Goal: Task Accomplishment & Management: Use online tool/utility

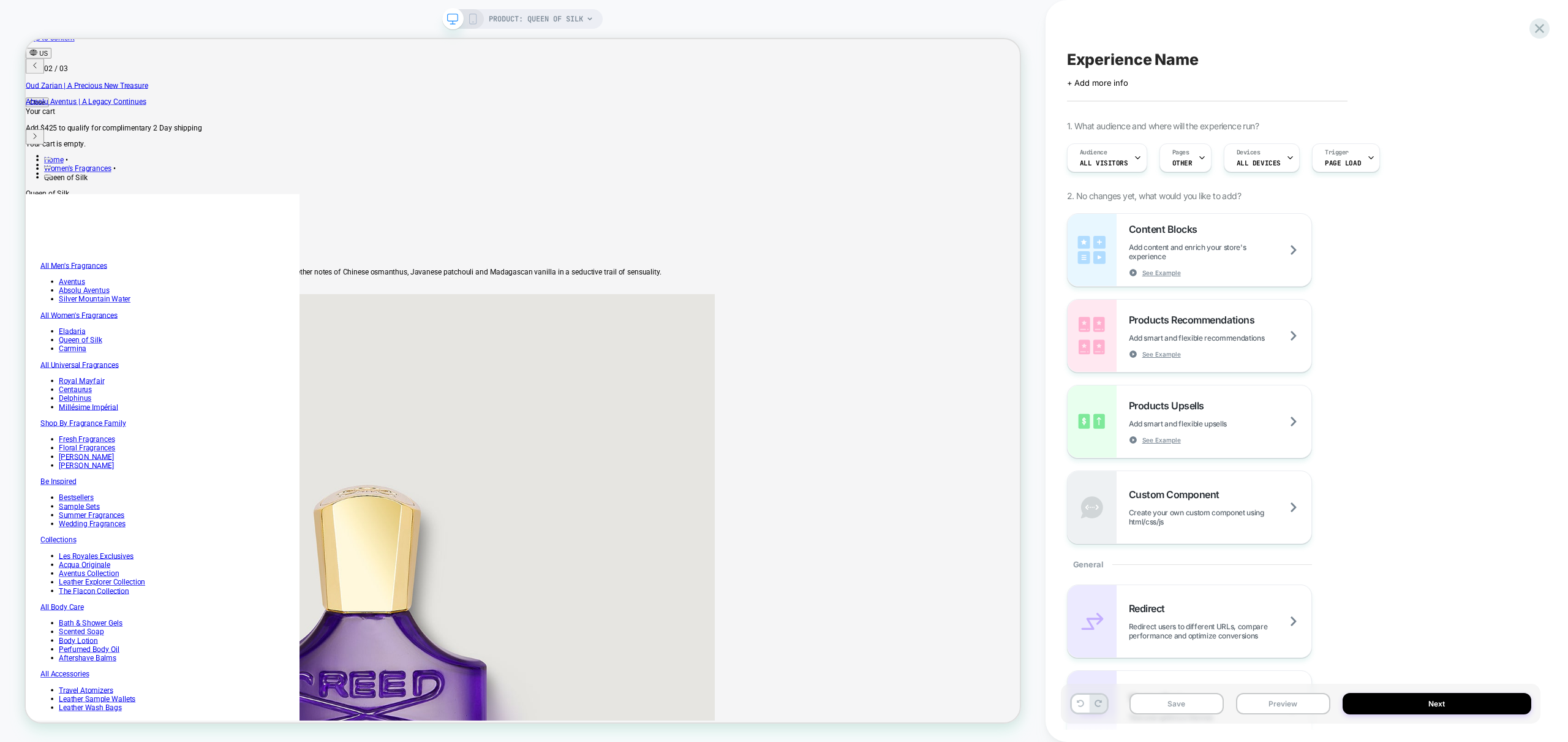
scroll to position [0, 419]
click at [1189, 157] on div "Pages OTHER" at bounding box center [1183, 158] width 45 height 27
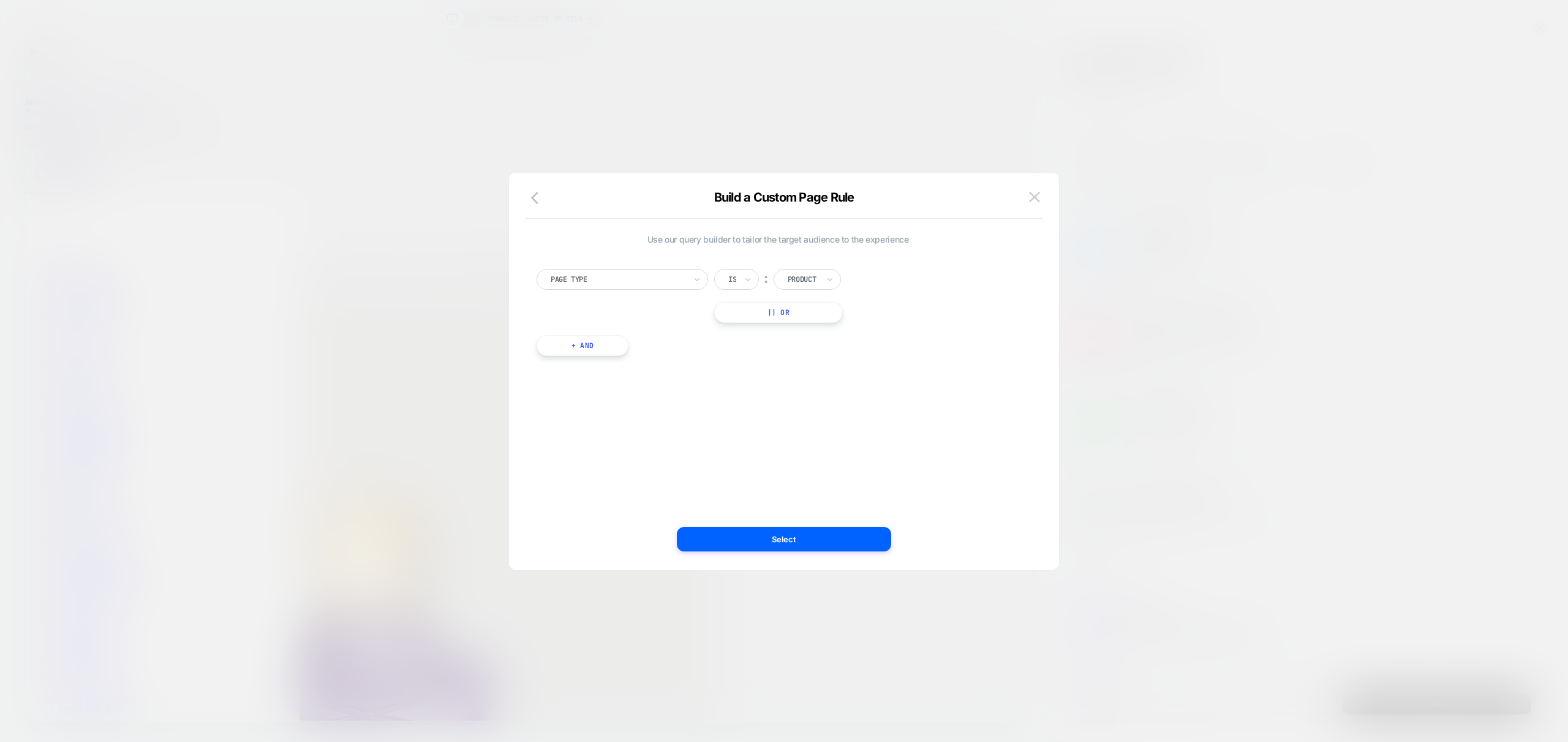
click at [831, 380] on div "Use our query builder to tailor the target audience to the experience Page Type…" at bounding box center [778, 371] width 513 height 348
drag, startPoint x: 713, startPoint y: 204, endPoint x: 829, endPoint y: 197, distance: 116.2
click at [880, 202] on div "Build a Custom Page Rule" at bounding box center [784, 204] width 550 height 29
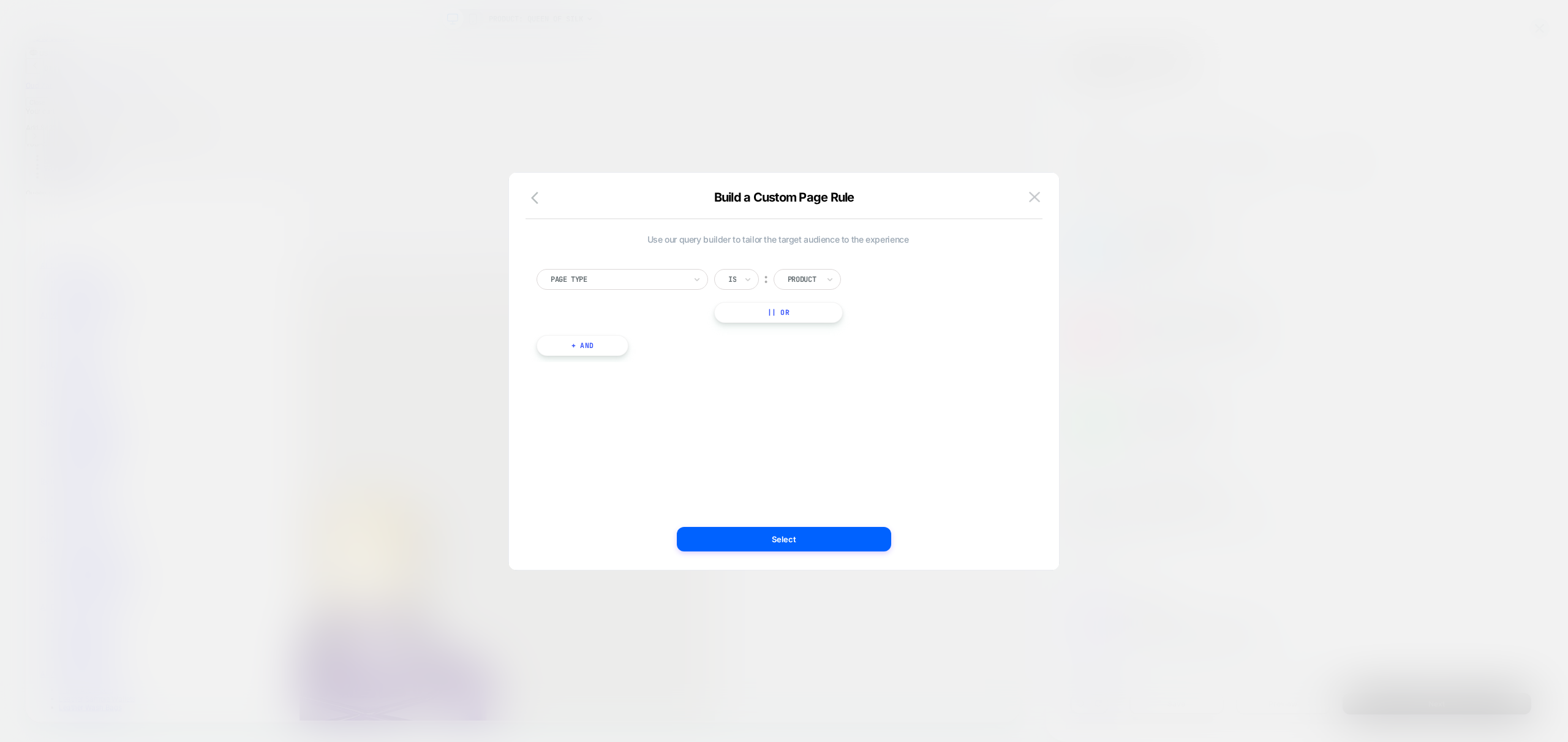
click at [747, 397] on div "Use our query builder to tailor the target audience to the experience Page Type…" at bounding box center [778, 371] width 513 height 348
click at [587, 343] on button "+ And" at bounding box center [582, 345] width 92 height 21
click at [598, 360] on div at bounding box center [649, 358] width 135 height 11
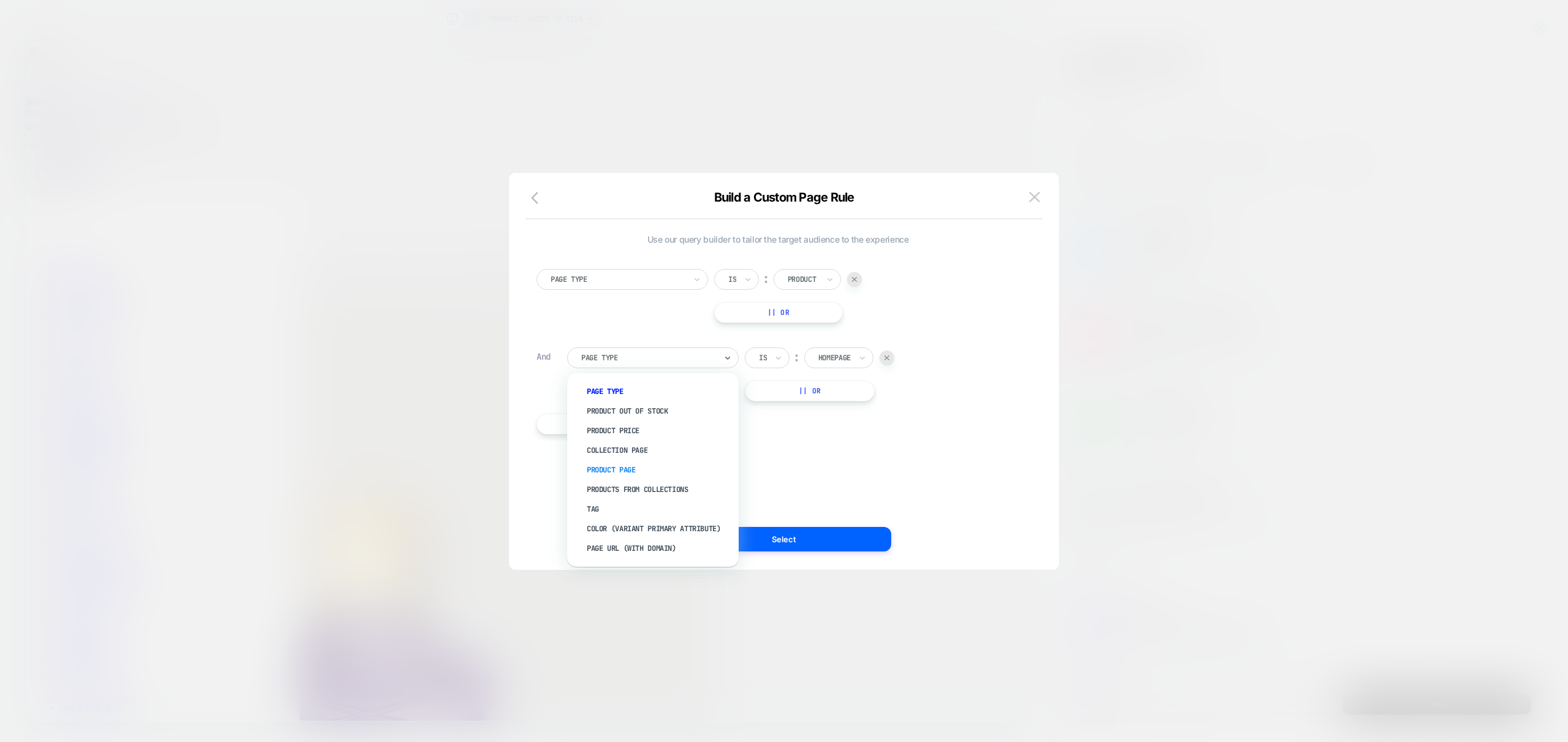
click at [615, 468] on div "Product Page" at bounding box center [659, 470] width 159 height 19
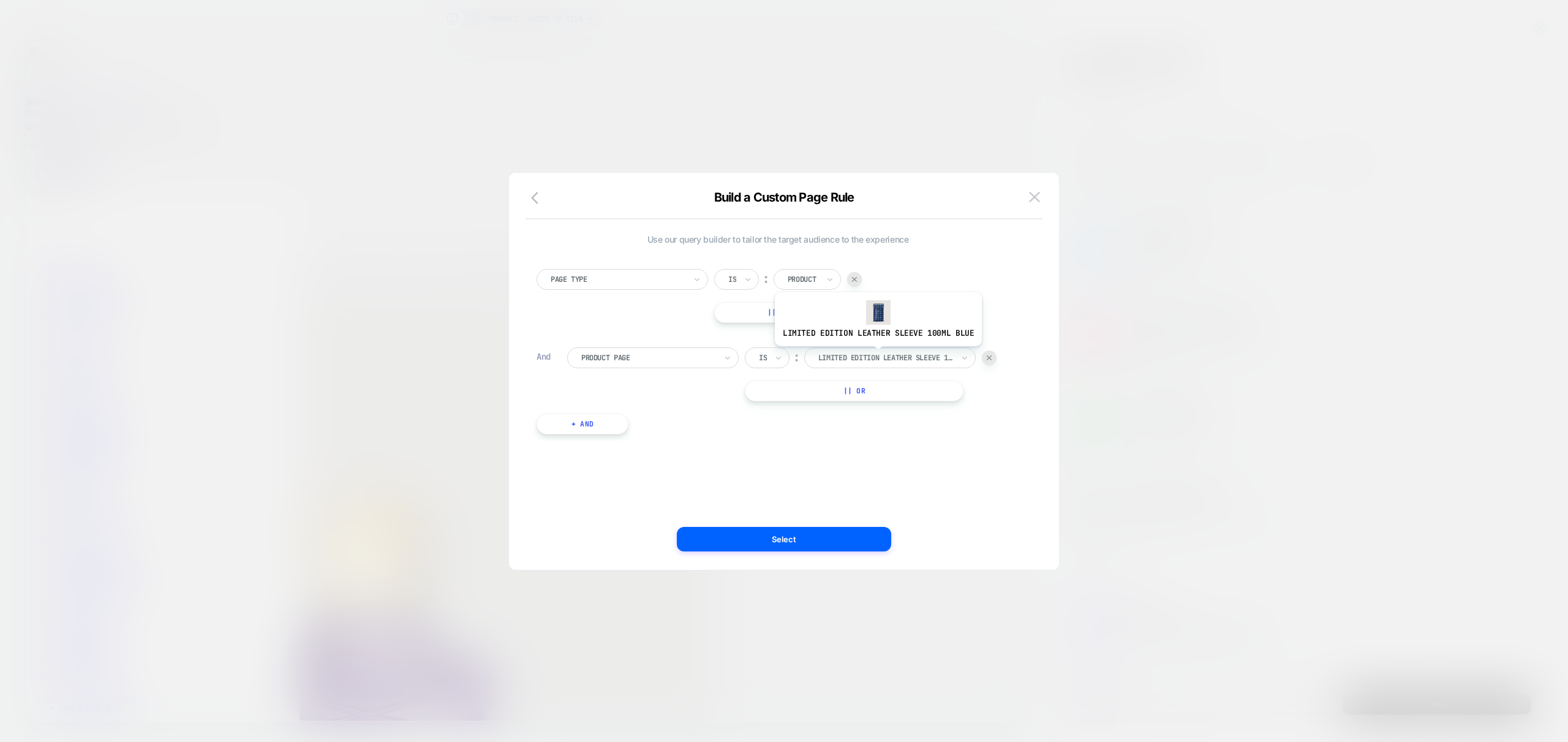
click at [895, 353] on div at bounding box center [886, 358] width 135 height 11
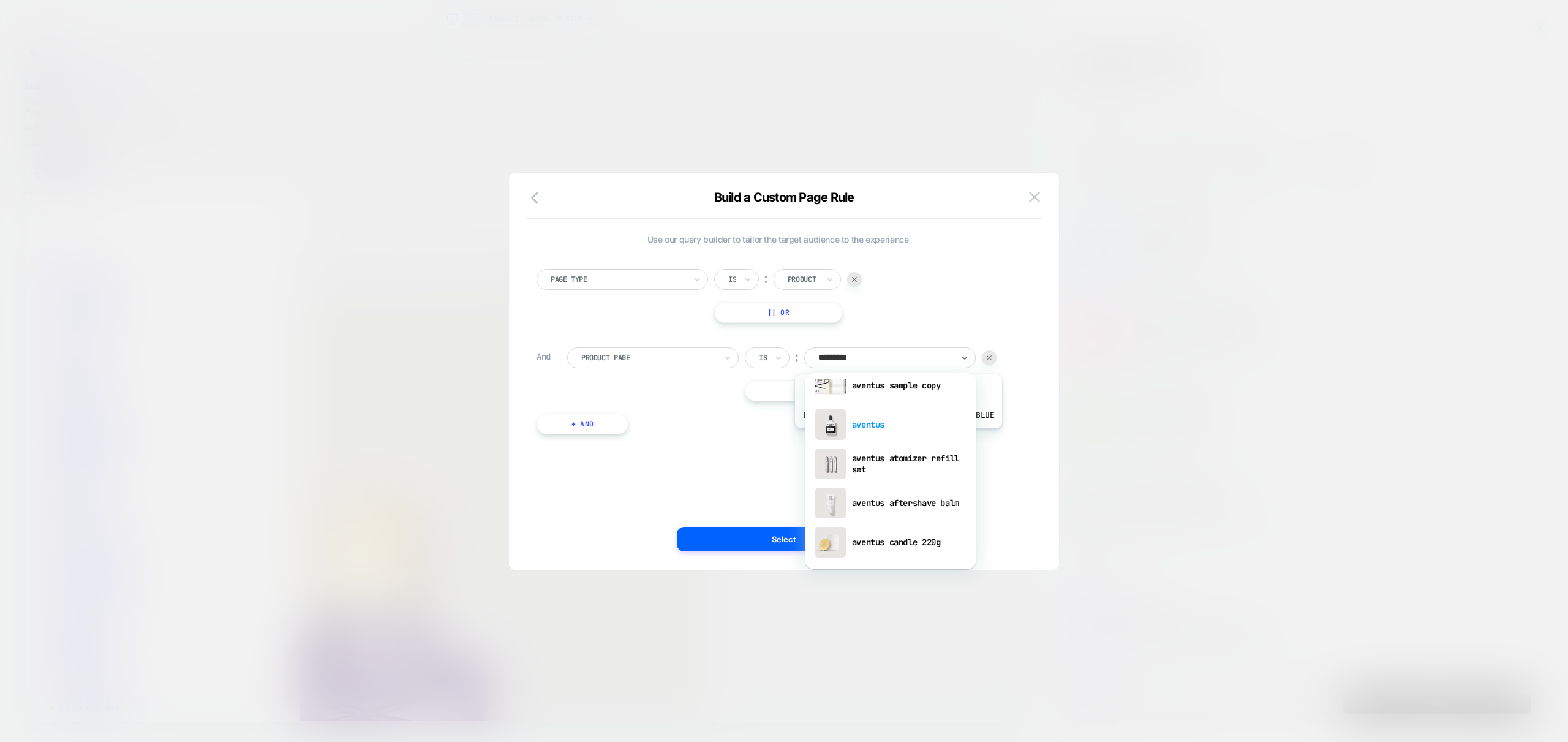
scroll to position [0, 0]
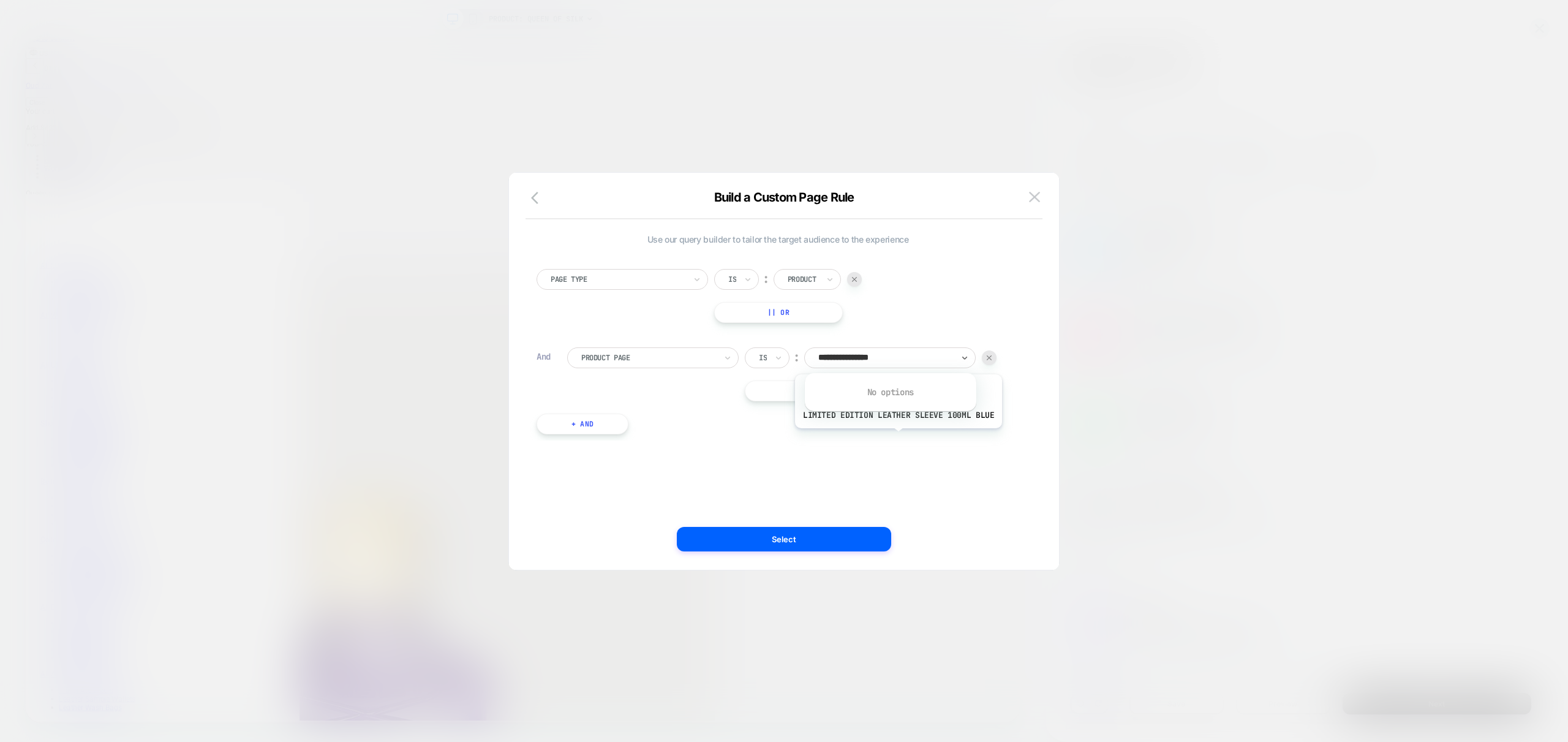
type input "**********"
click at [1034, 197] on img at bounding box center [1035, 197] width 11 height 11
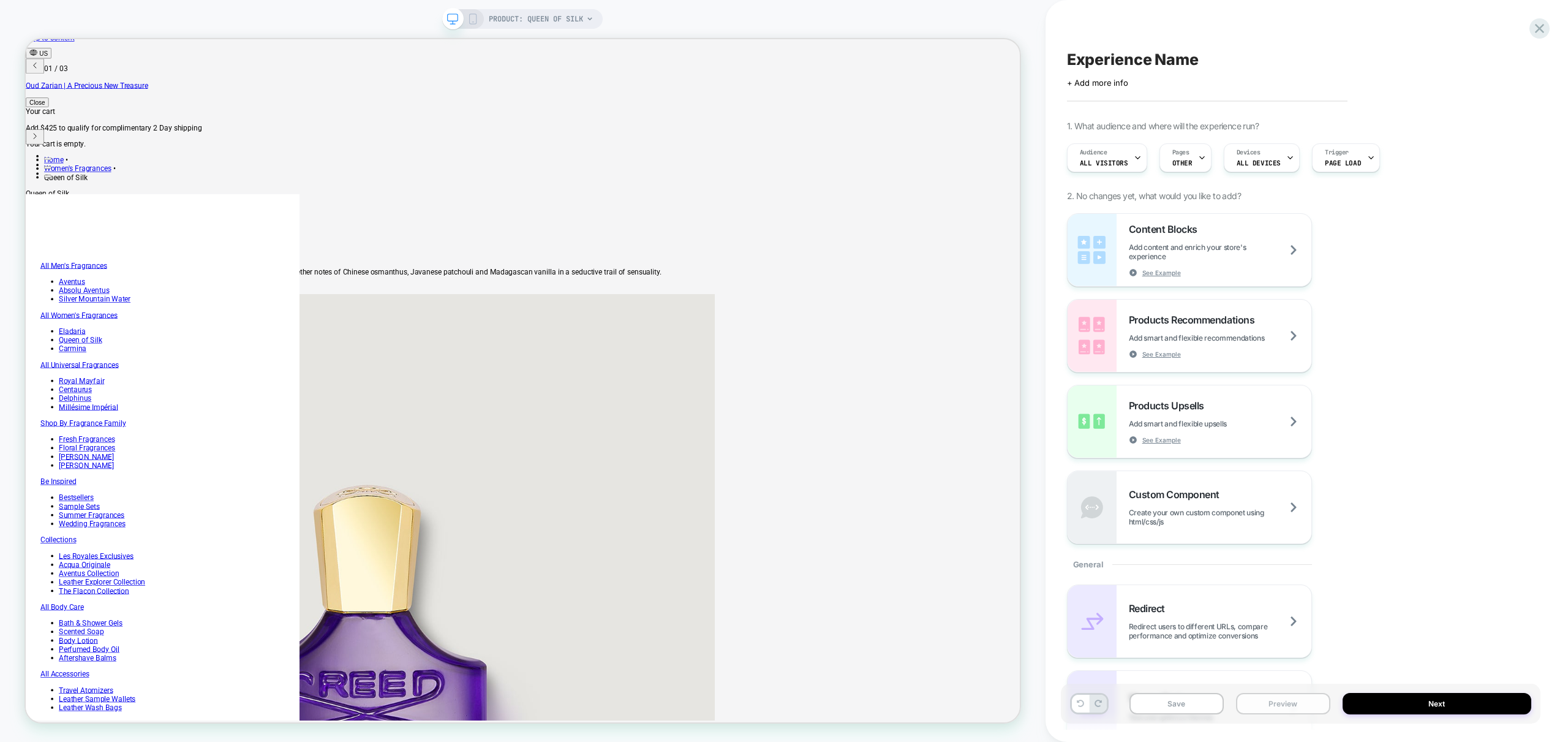
scroll to position [0, 0]
click at [1288, 701] on button "Preview" at bounding box center [1283, 703] width 94 height 21
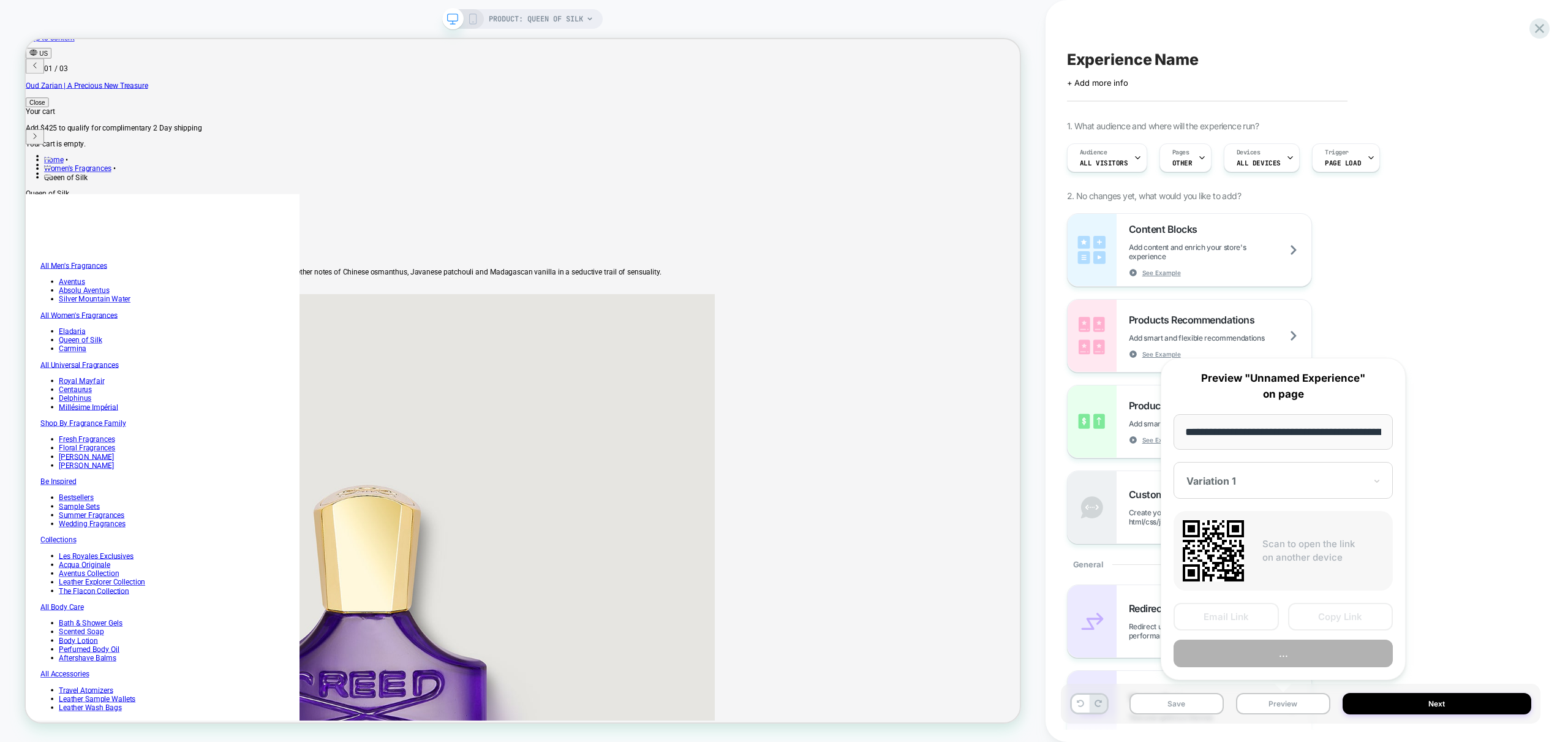
scroll to position [0, 144]
click at [1422, 223] on div "Content Blocks Add content and enrich your store's experience See Example Produ…" at bounding box center [1301, 378] width 467 height 331
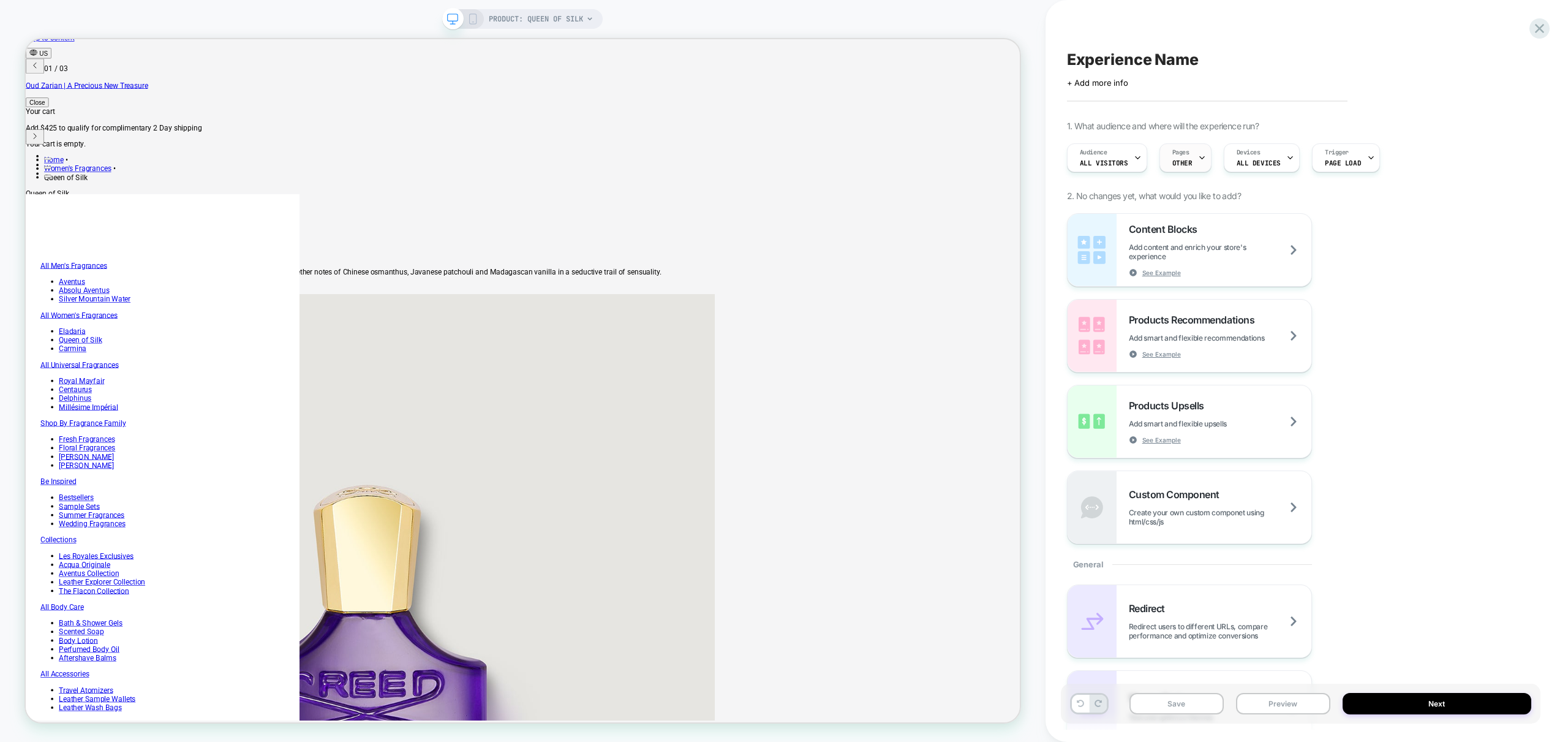
click at [1185, 165] on span "OTHER" at bounding box center [1182, 163] width 20 height 9
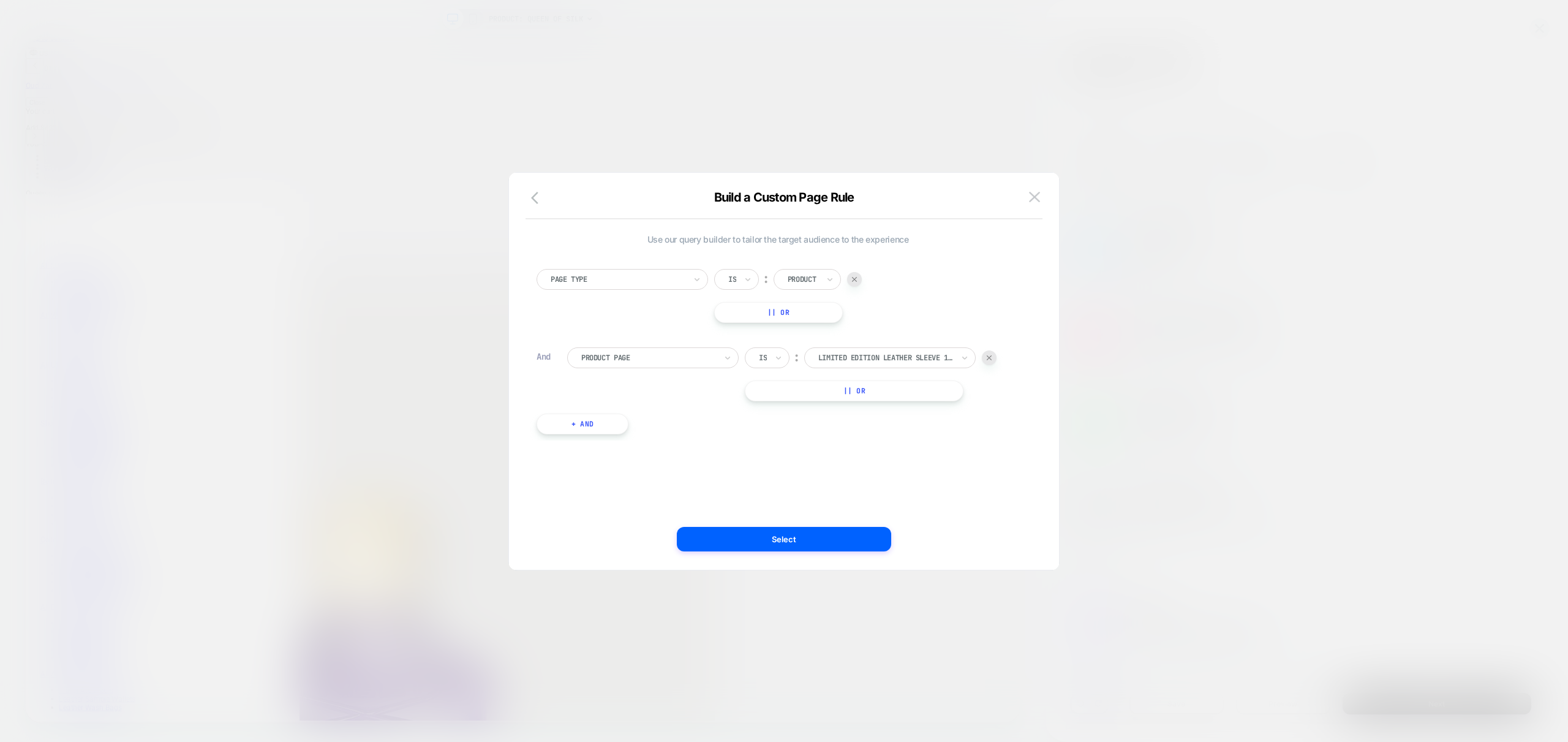
click at [991, 357] on img at bounding box center [989, 358] width 5 height 5
drag, startPoint x: 802, startPoint y: 532, endPoint x: 794, endPoint y: 537, distance: 9.4
click at [802, 532] on button "Select" at bounding box center [784, 539] width 214 height 24
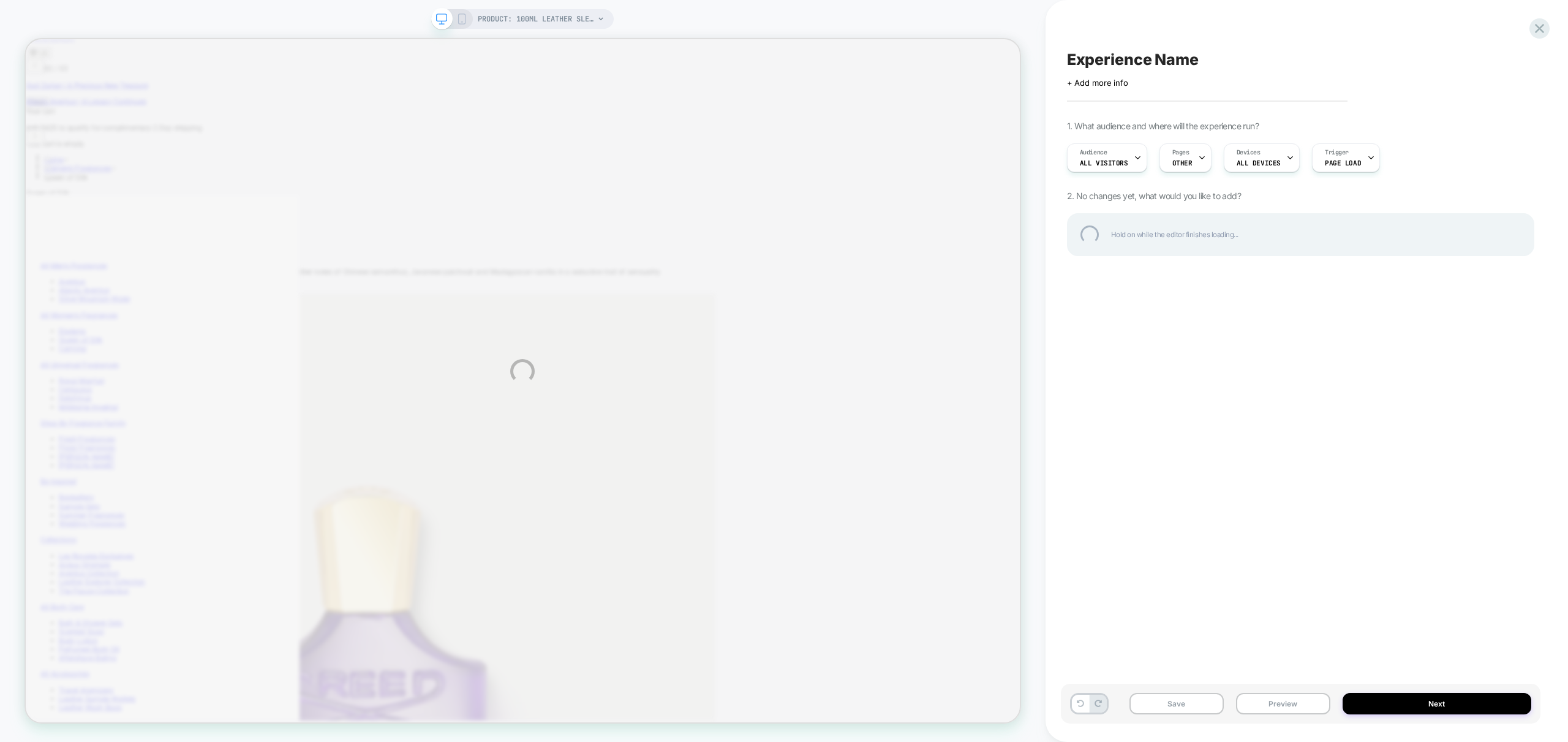
scroll to position [0, 419]
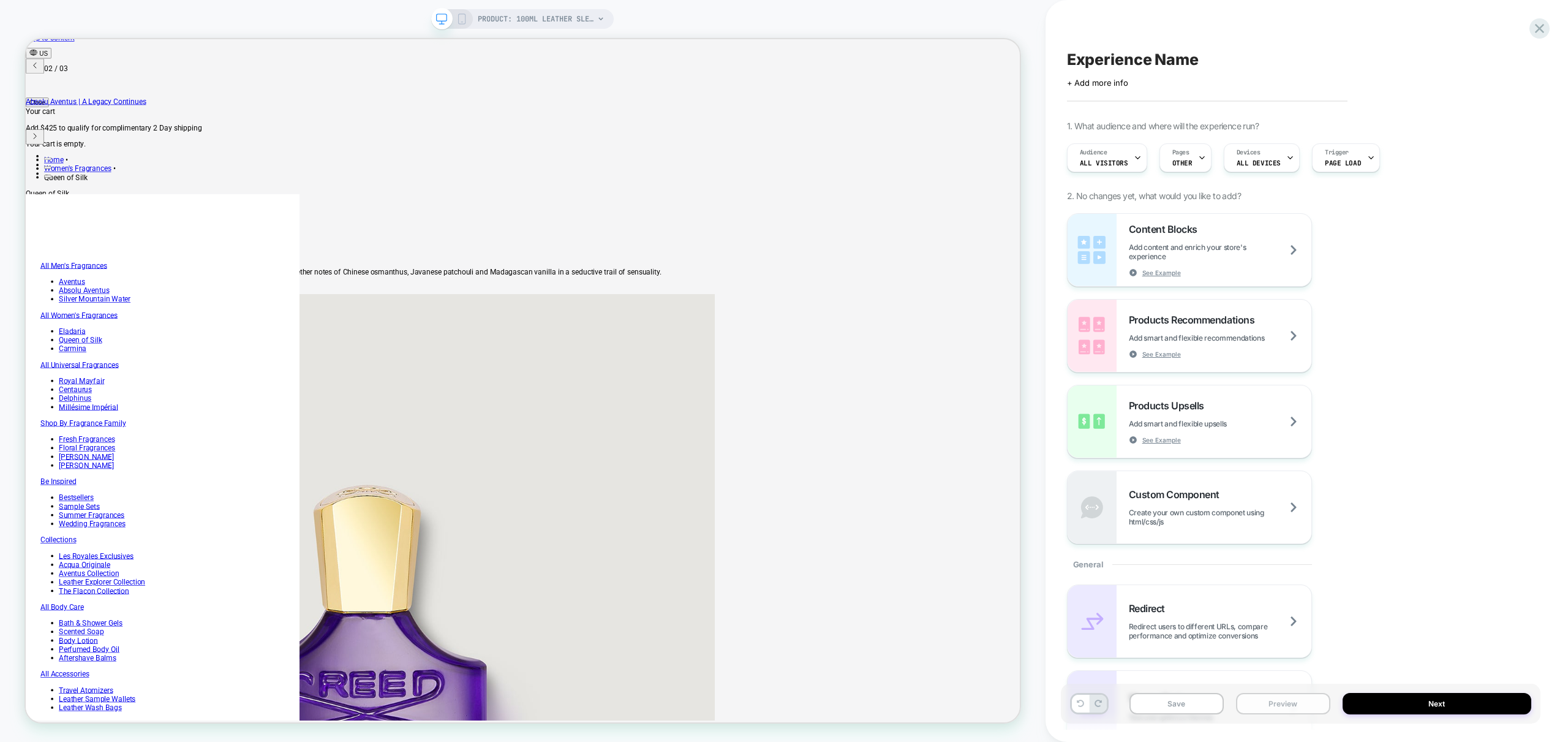
click at [1287, 708] on button "Preview" at bounding box center [1283, 703] width 94 height 21
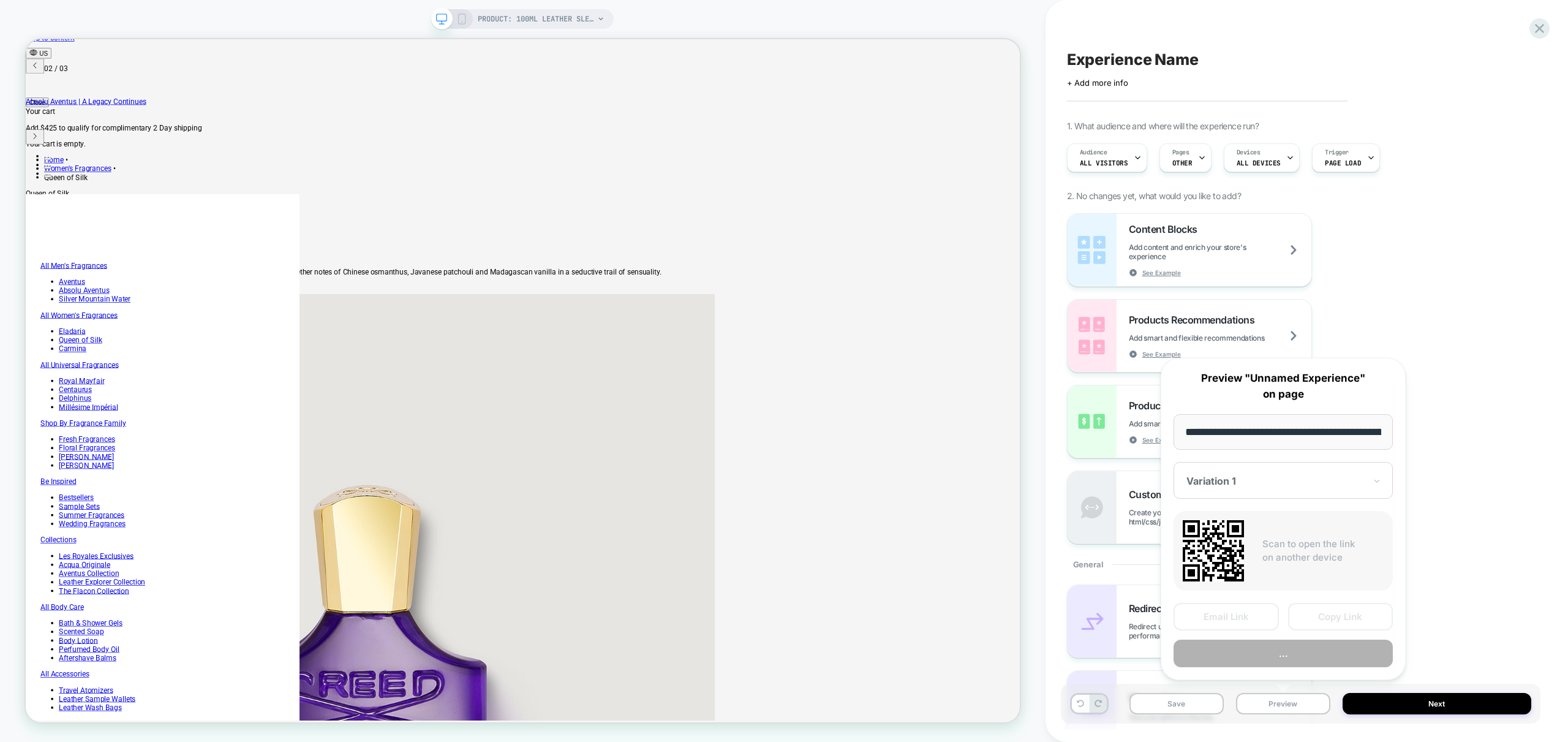
scroll to position [0, 280]
click at [1300, 654] on button "Preview" at bounding box center [1283, 654] width 219 height 27
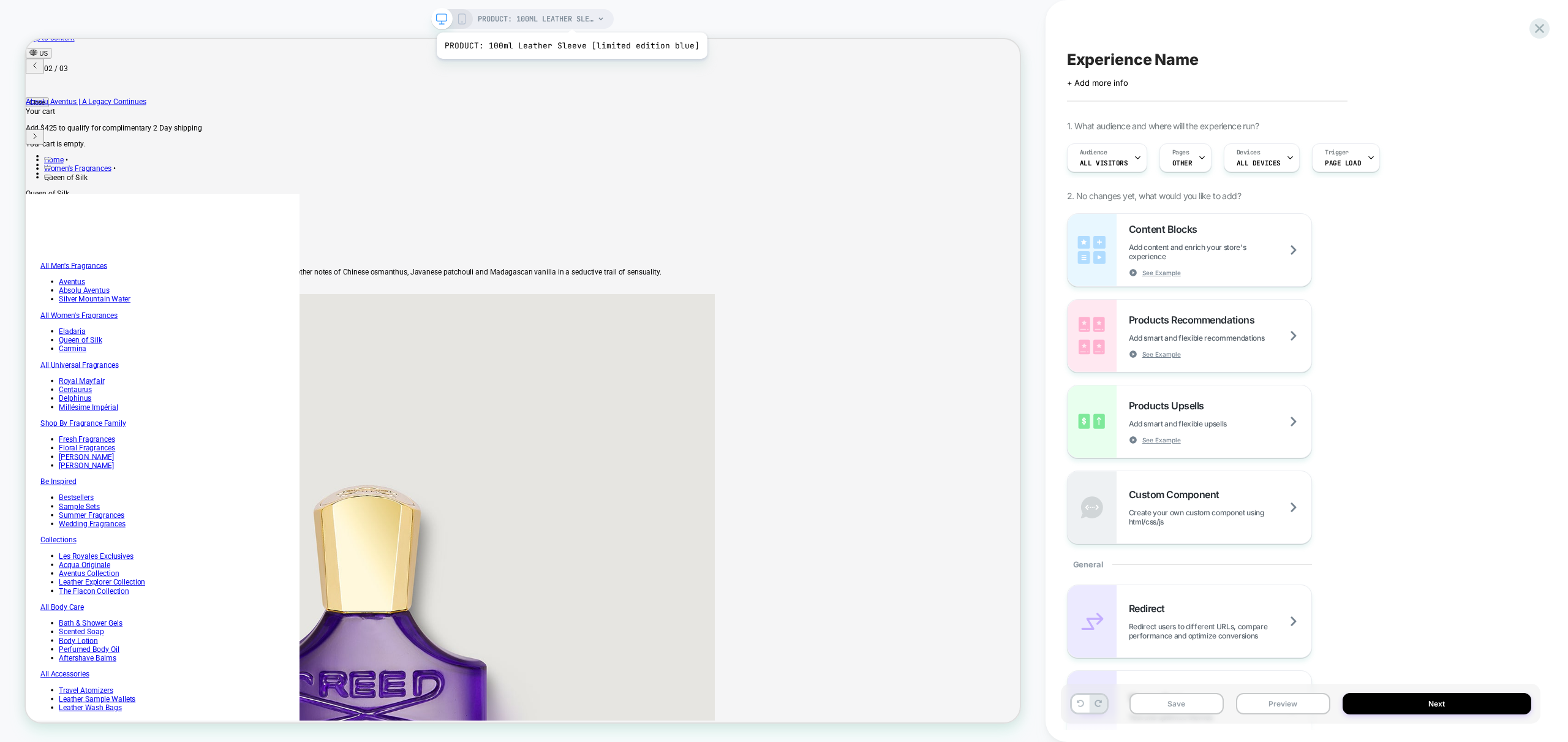
click at [567, 17] on span "PRODUCT: 100ml Leather Sleeve [limited edition blue]" at bounding box center [536, 19] width 116 height 19
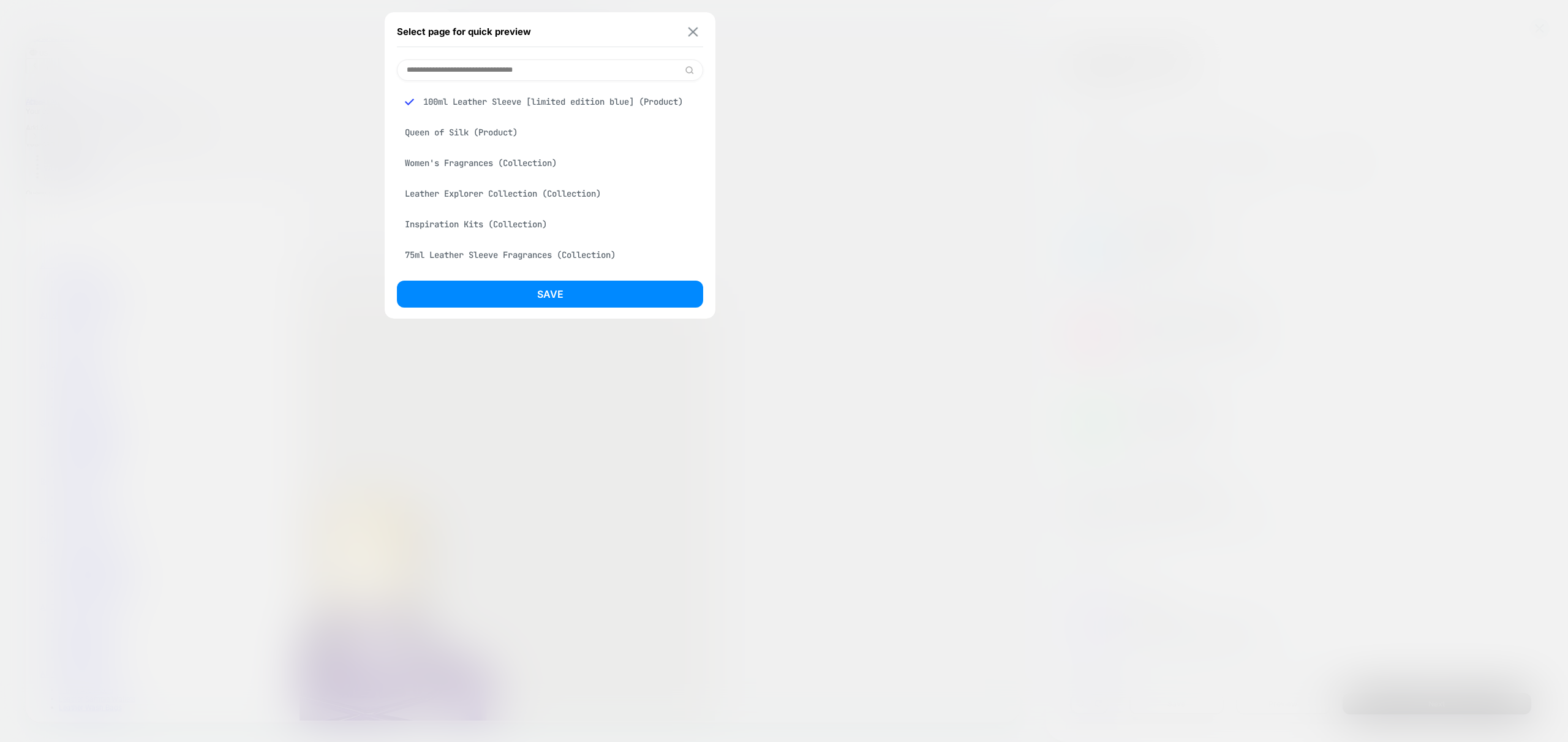
click at [692, 35] on img at bounding box center [694, 31] width 10 height 9
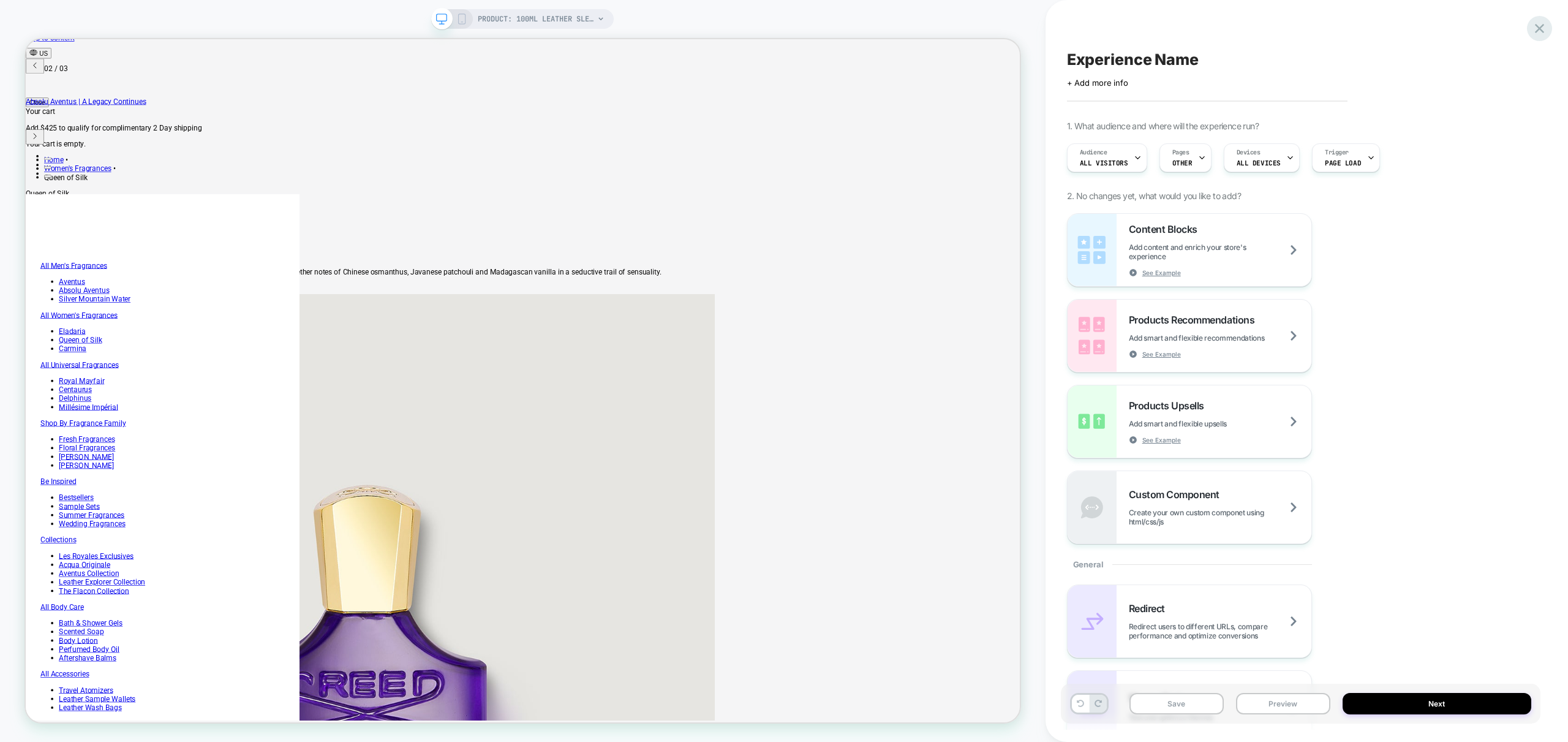
click at [1536, 27] on icon at bounding box center [1539, 28] width 16 height 16
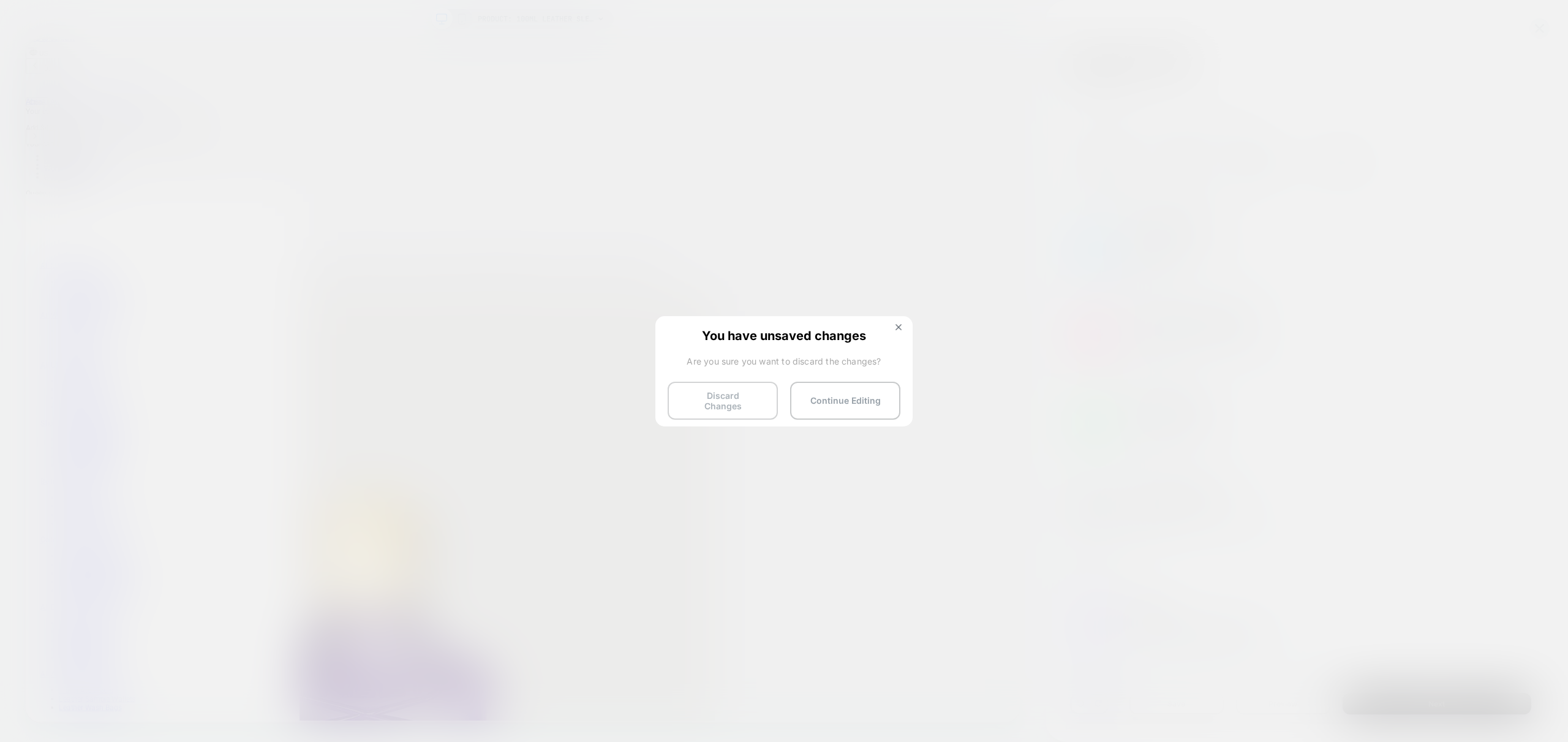
click at [714, 392] on button "Discard Changes" at bounding box center [722, 400] width 111 height 38
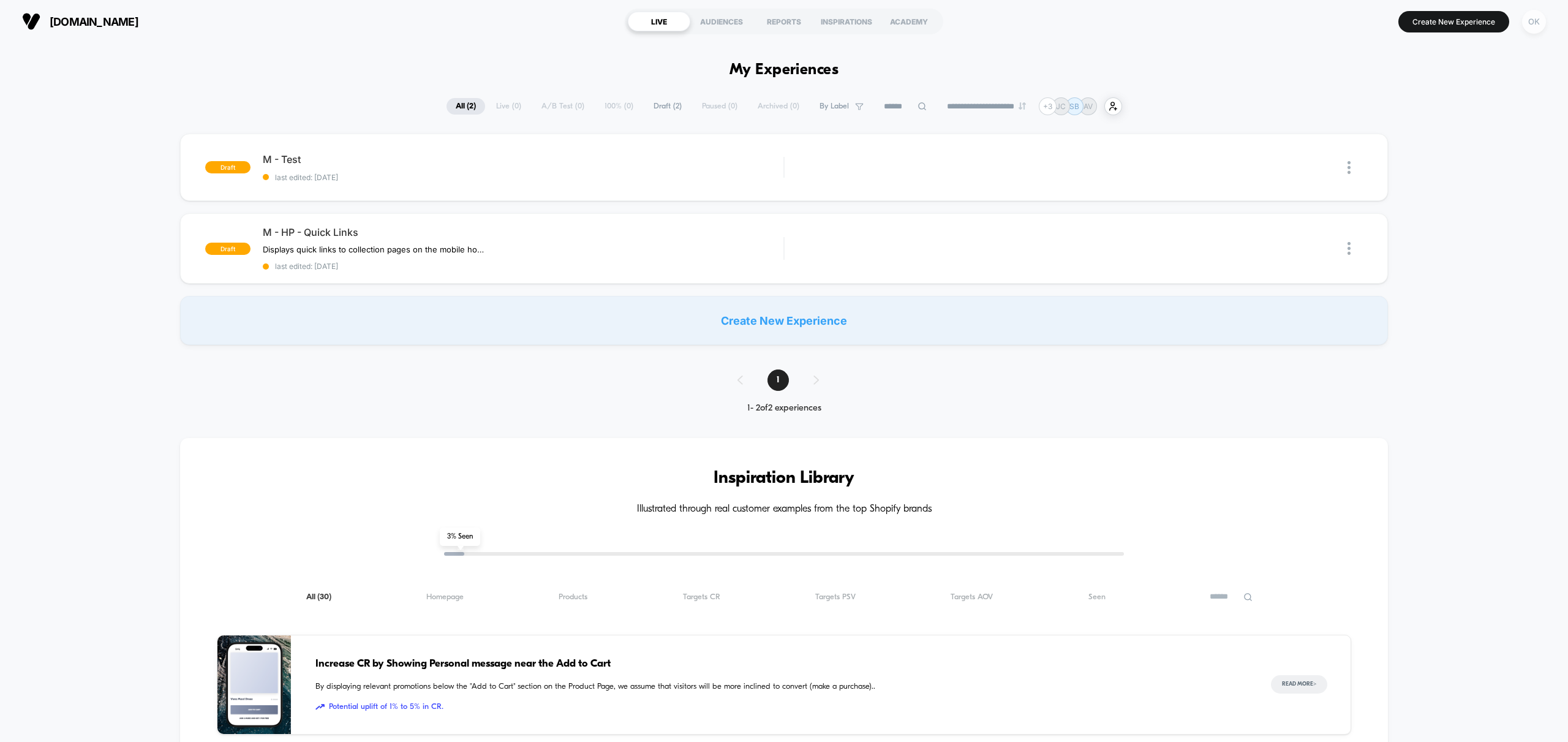
click at [1543, 25] on div "OK" at bounding box center [1534, 22] width 24 height 24
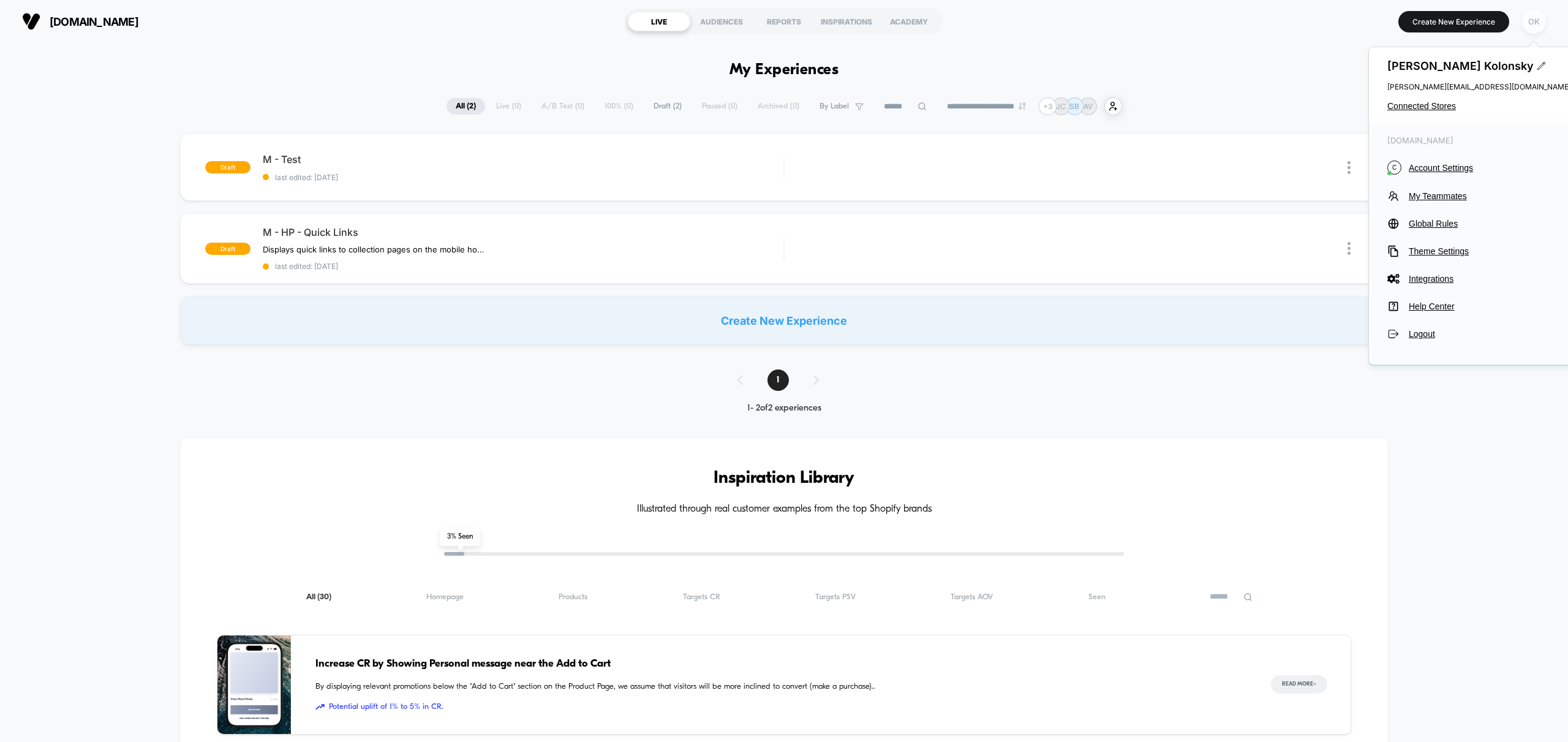
click at [1540, 23] on div "OK" at bounding box center [1534, 22] width 24 height 24
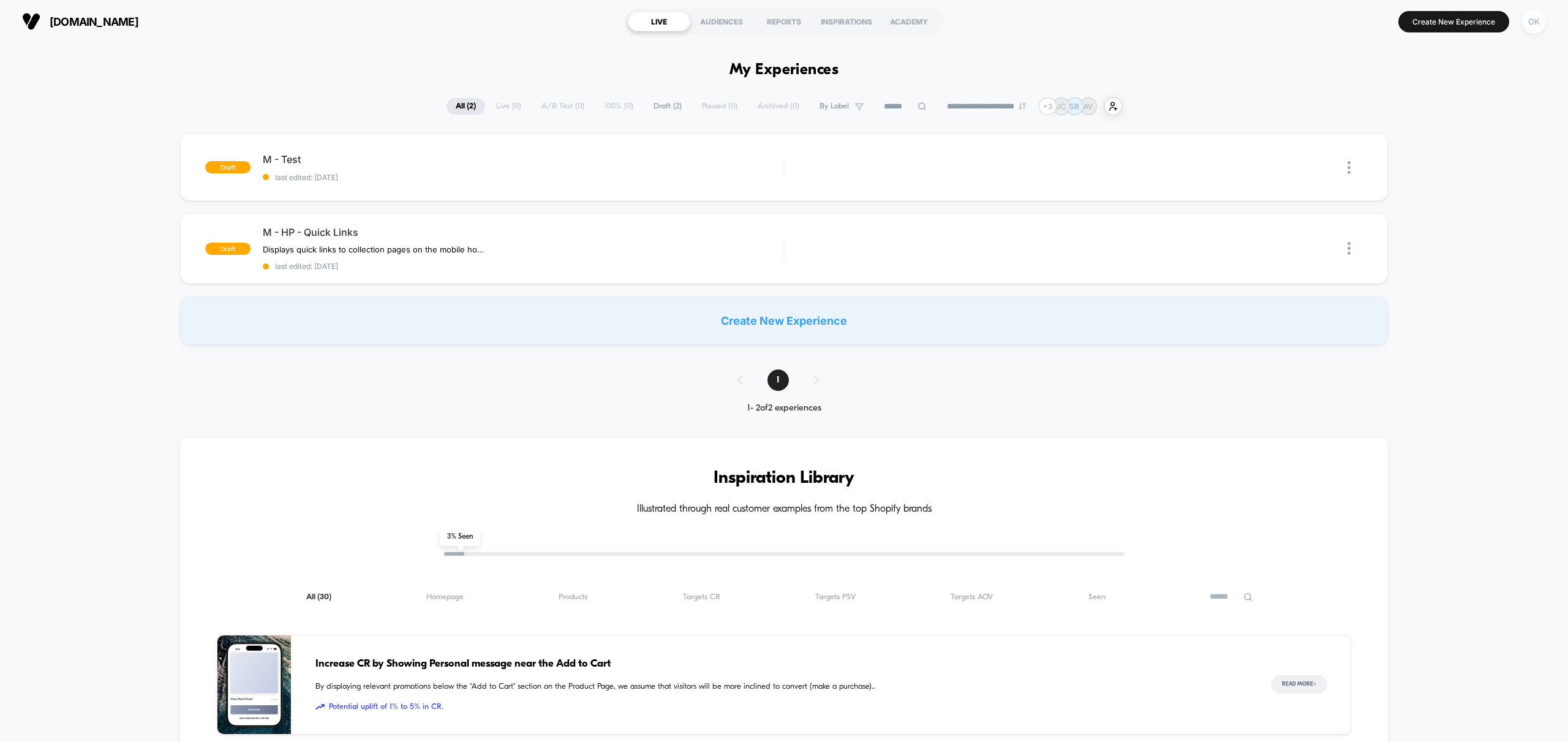
click at [1539, 22] on div "OK" at bounding box center [1534, 22] width 24 height 24
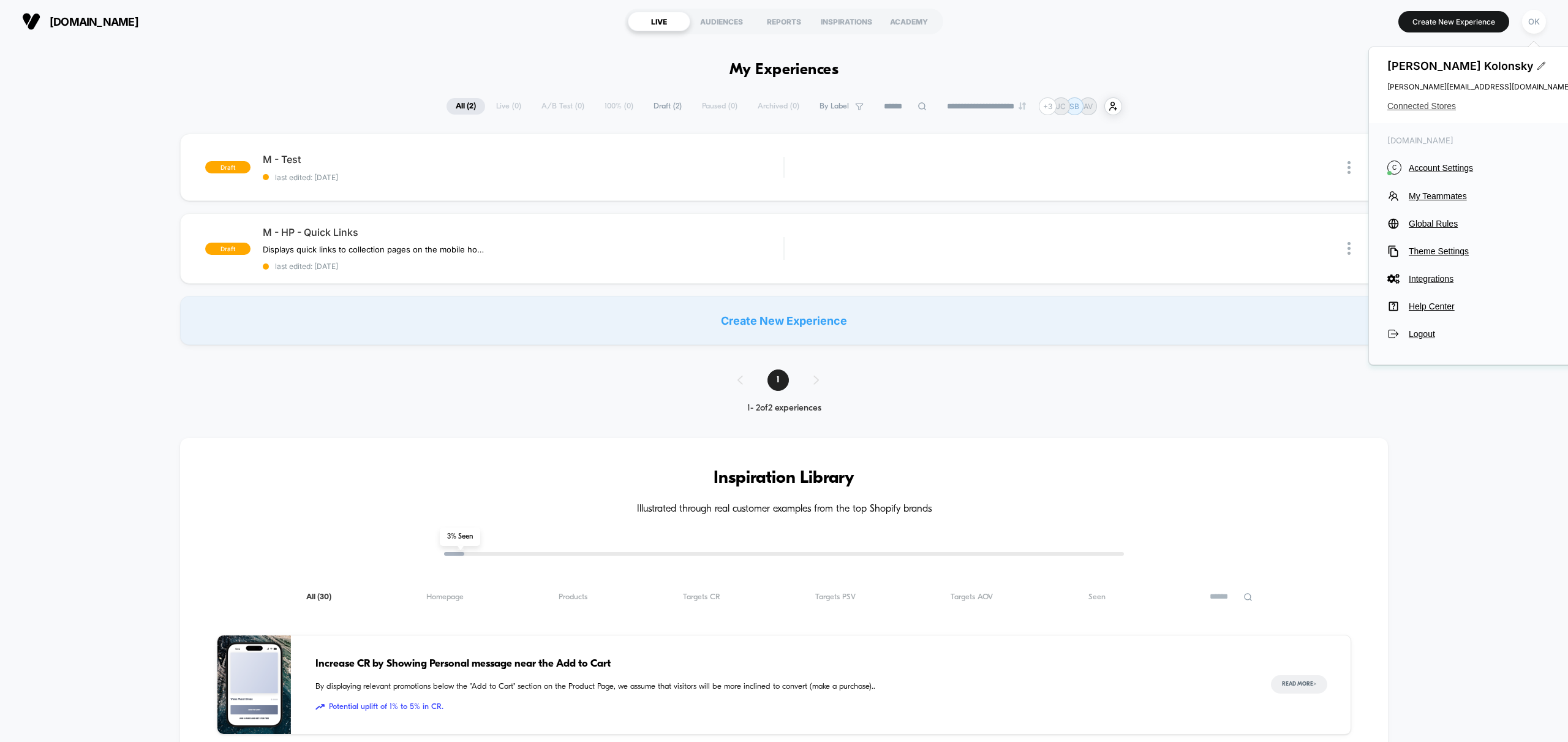
click at [1424, 108] on span "Connected Stores" at bounding box center [1479, 106] width 184 height 10
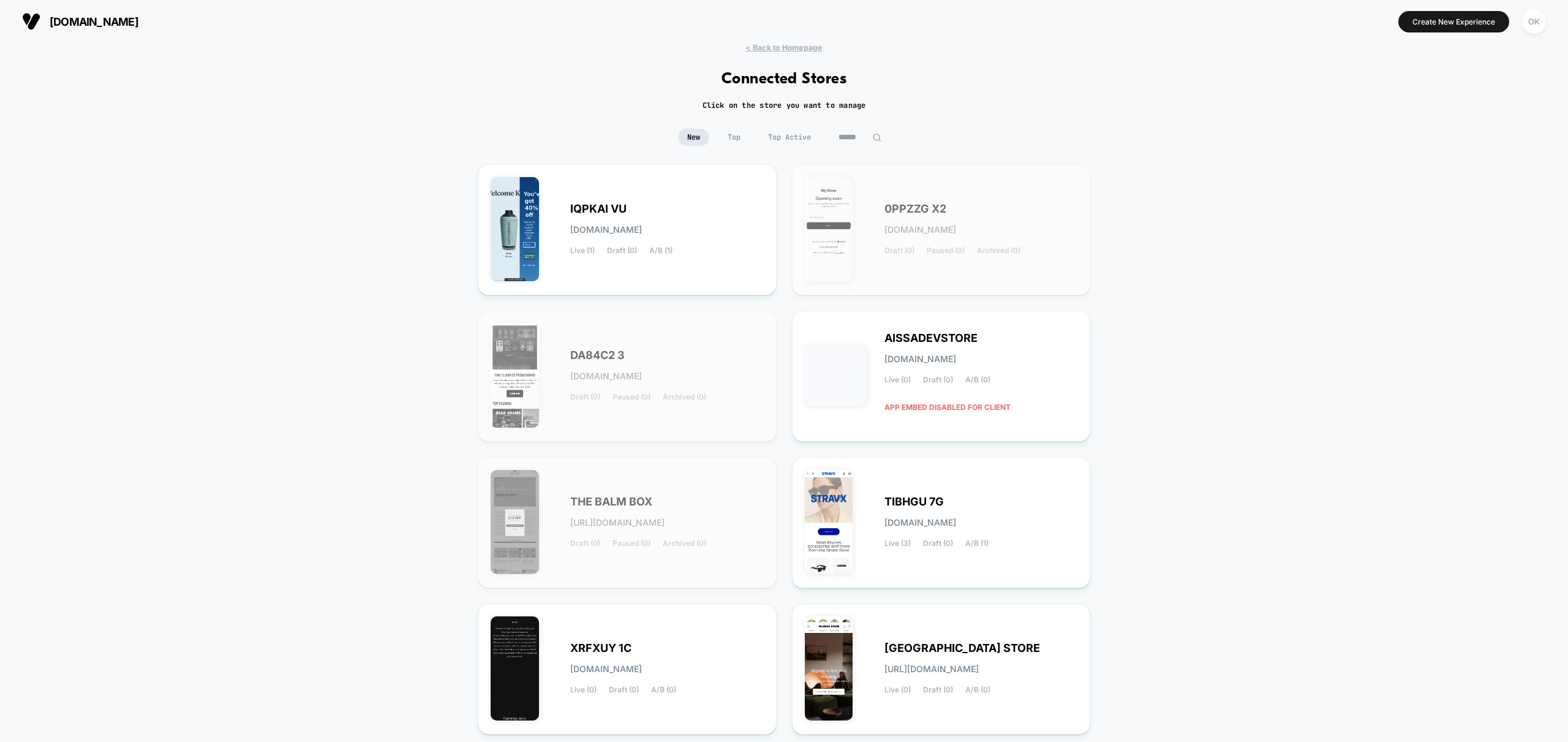
click at [864, 134] on input at bounding box center [860, 137] width 61 height 17
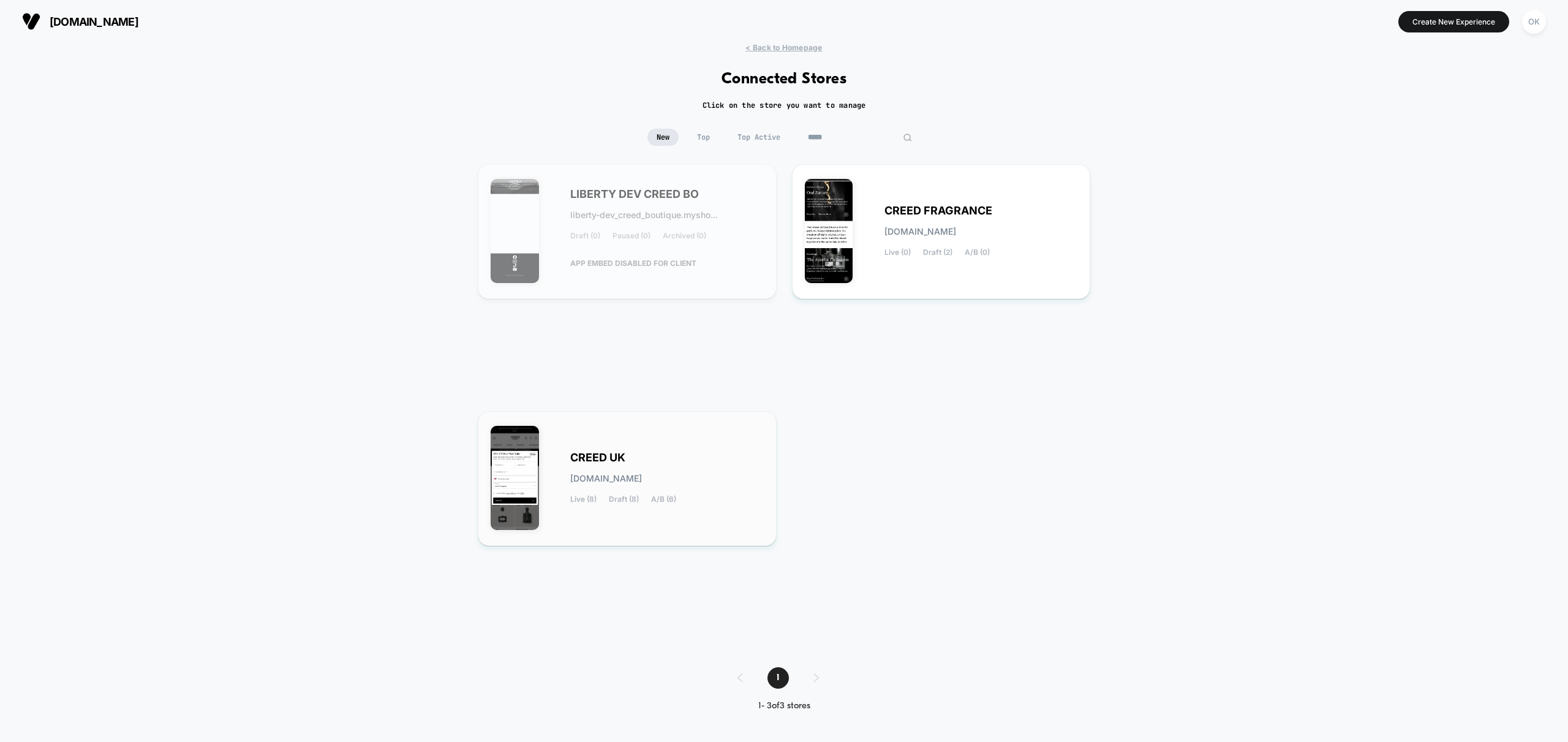
type input "*****"
click at [588, 455] on span "CREED UK" at bounding box center [598, 458] width 55 height 9
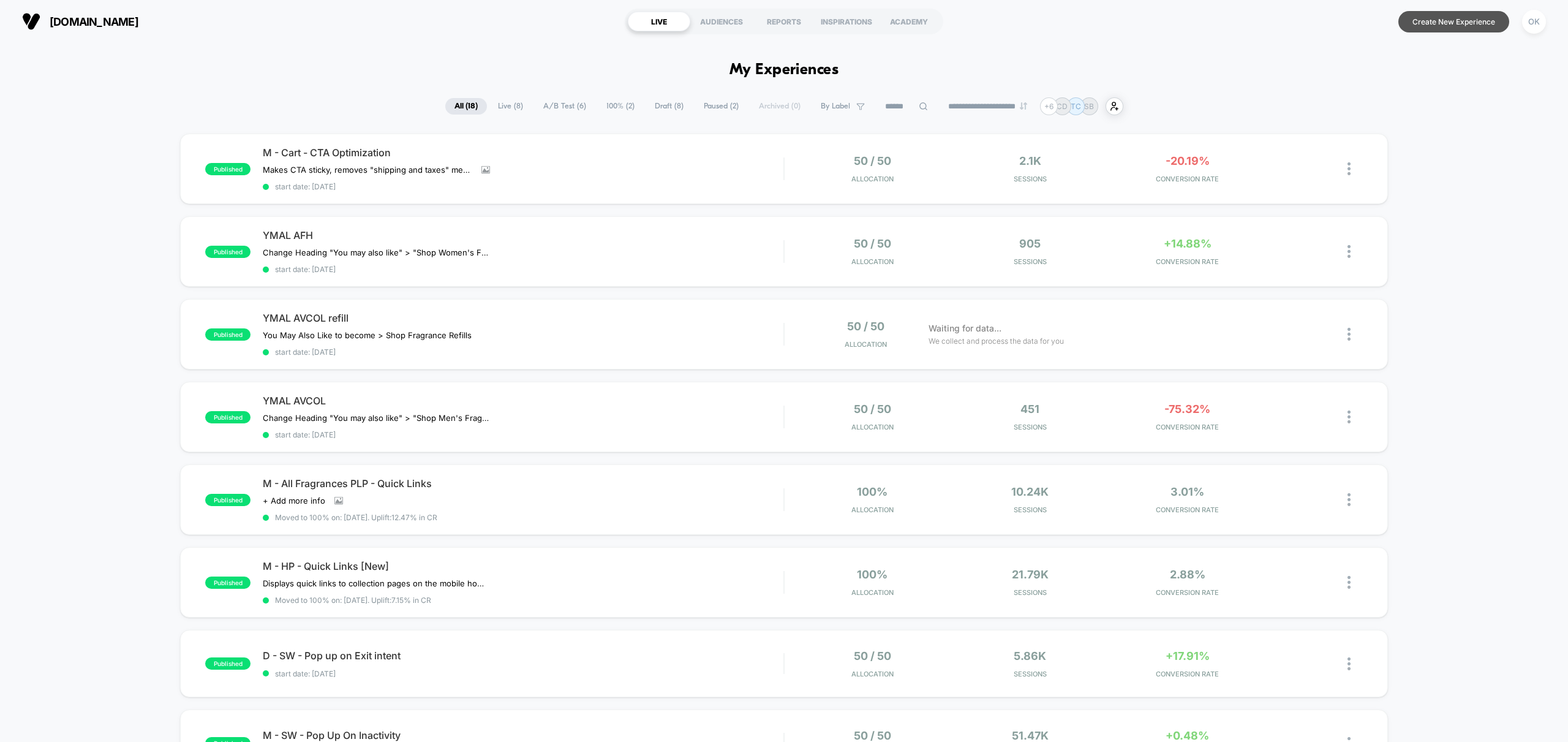
click at [1471, 19] on button "Create New Experience" at bounding box center [1454, 22] width 111 height 21
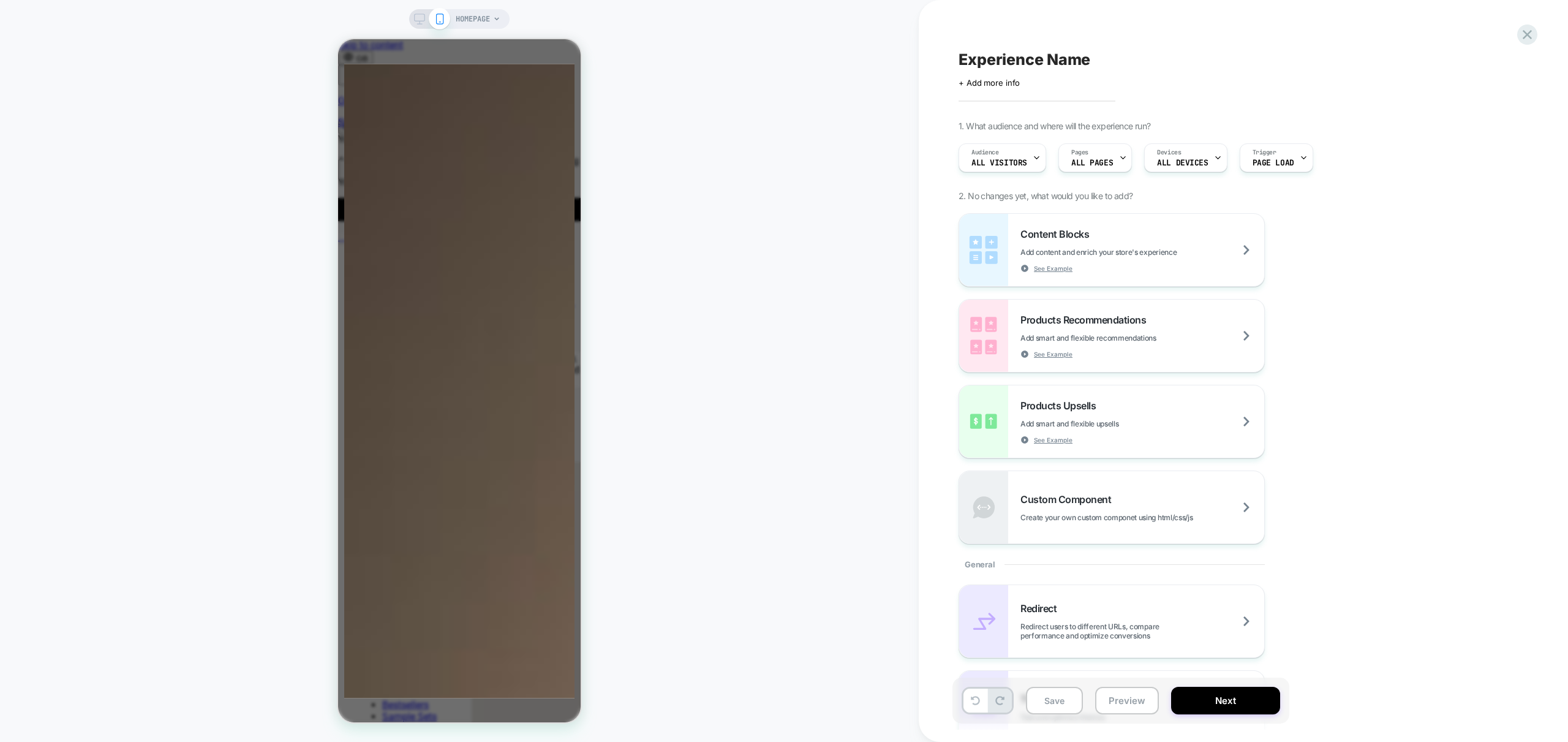
scroll to position [0, 194]
click at [786, 268] on div "HOMEPAGE" at bounding box center [459, 371] width 919 height 718
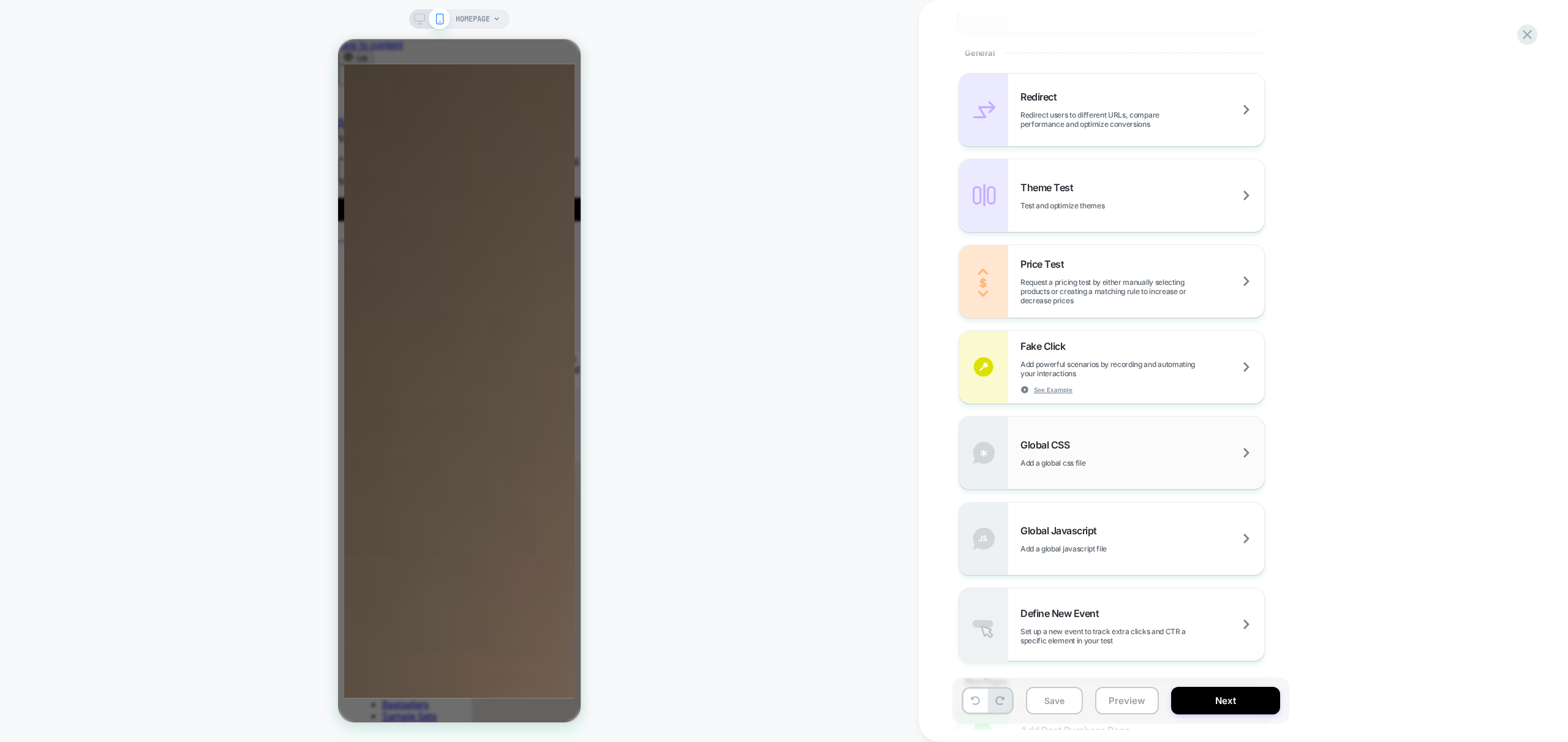
click at [1156, 440] on div "Global CSS Add a global css file" at bounding box center [1142, 453] width 244 height 29
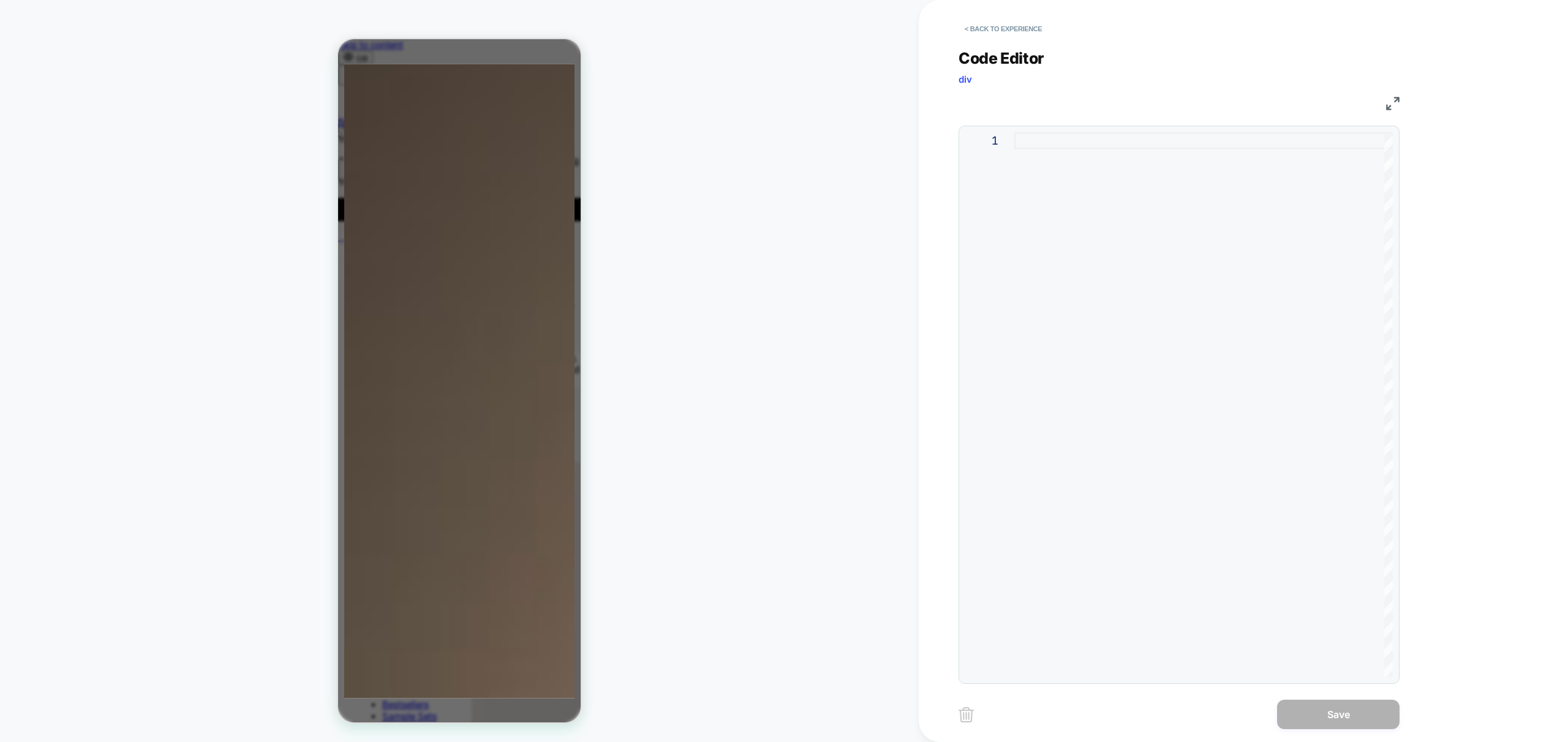
click at [1183, 248] on div at bounding box center [1203, 405] width 378 height 545
type textarea "**********"
click at [1344, 723] on button "Save" at bounding box center [1338, 714] width 122 height 29
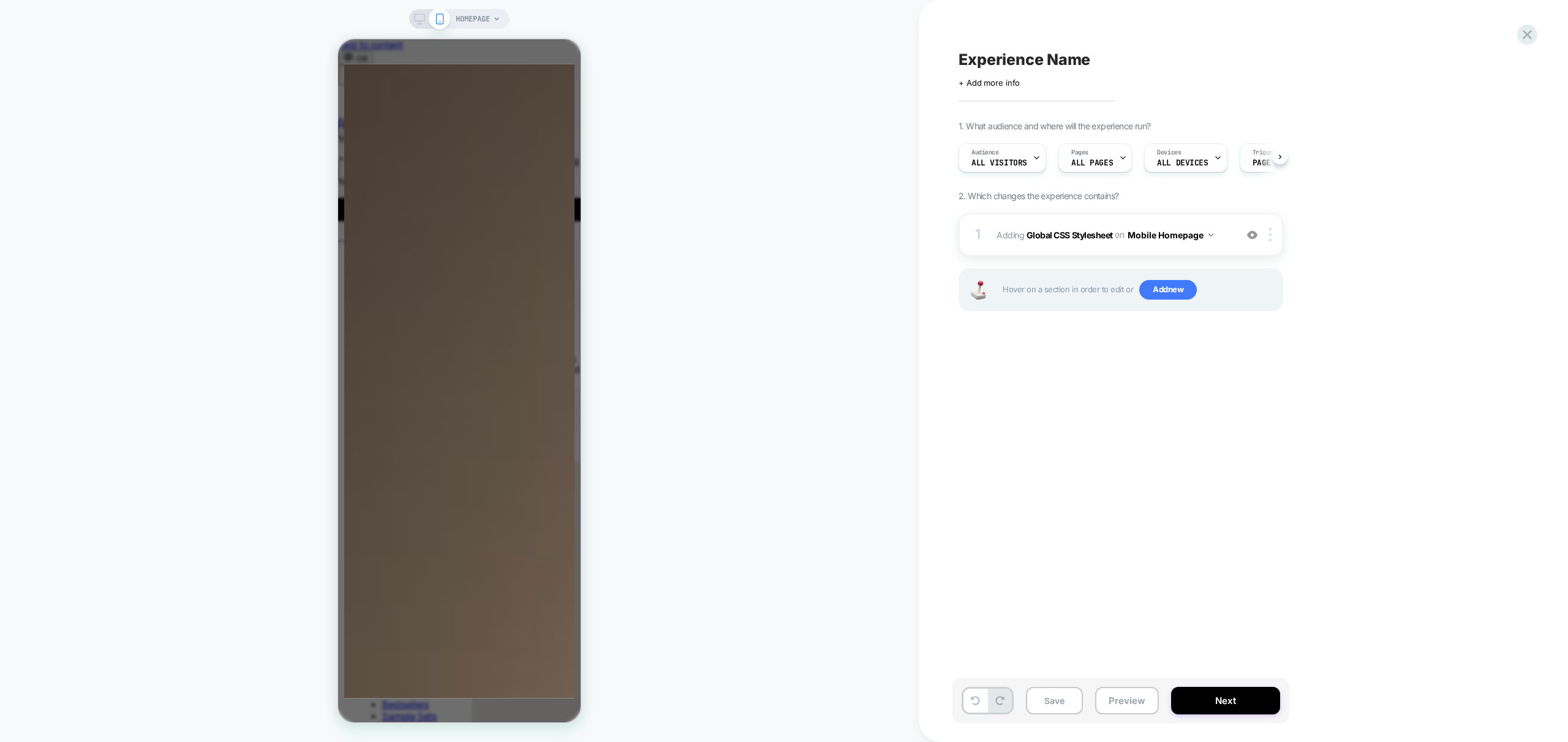
scroll to position [0, 1]
click at [1033, 63] on span "Experience Name" at bounding box center [1024, 59] width 132 height 18
type textarea "**********"
click at [1213, 61] on icon at bounding box center [1216, 59] width 16 height 16
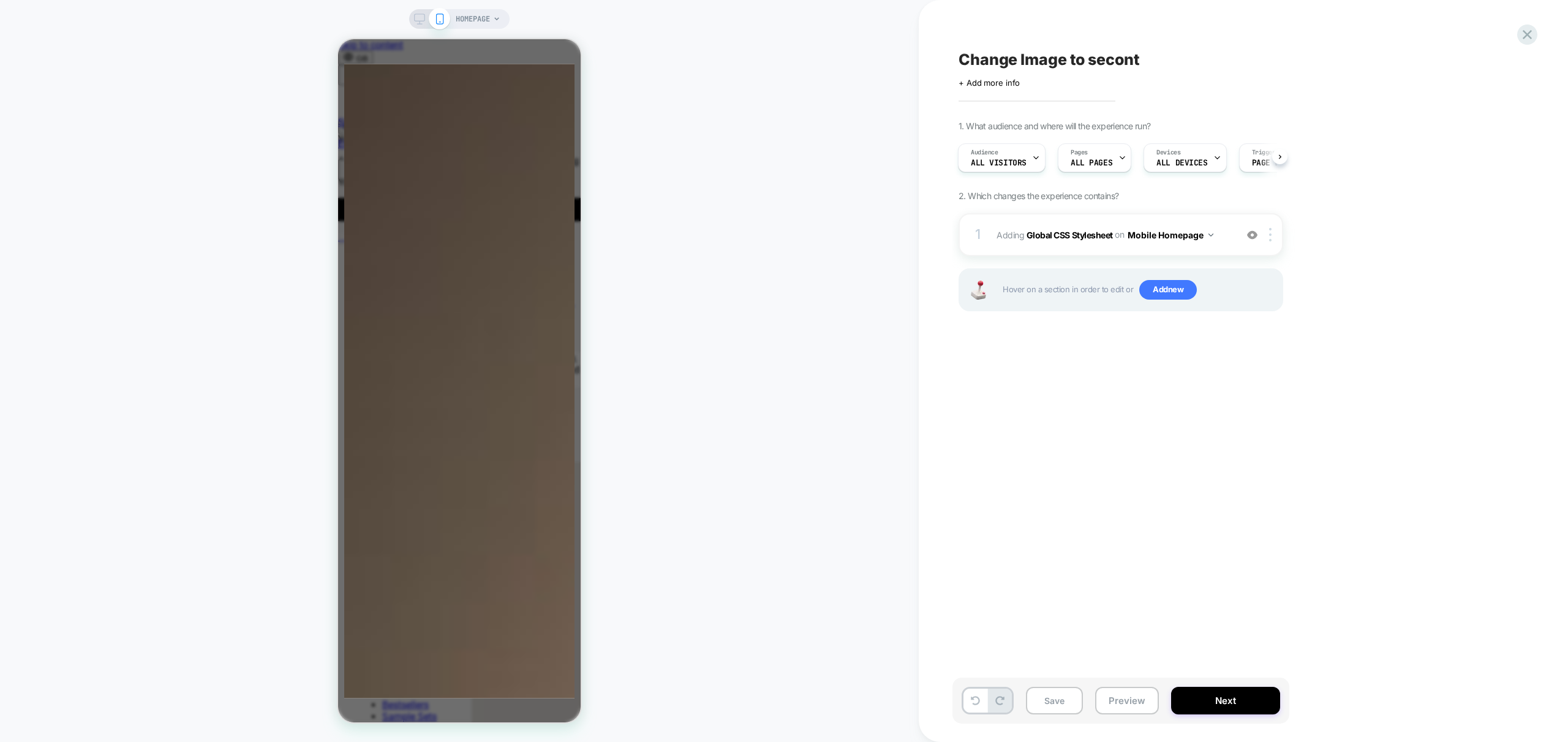
scroll to position [0, 387]
click at [1269, 238] on img at bounding box center [1270, 235] width 2 height 14
click at [1278, 359] on div "Target All Devices" at bounding box center [1271, 367] width 109 height 34
click at [1074, 408] on div "Change Image to secont Click to edit experience details + Add more info 1. What…" at bounding box center [1182, 371] width 460 height 718
click at [1268, 235] on div at bounding box center [1273, 237] width 20 height 14
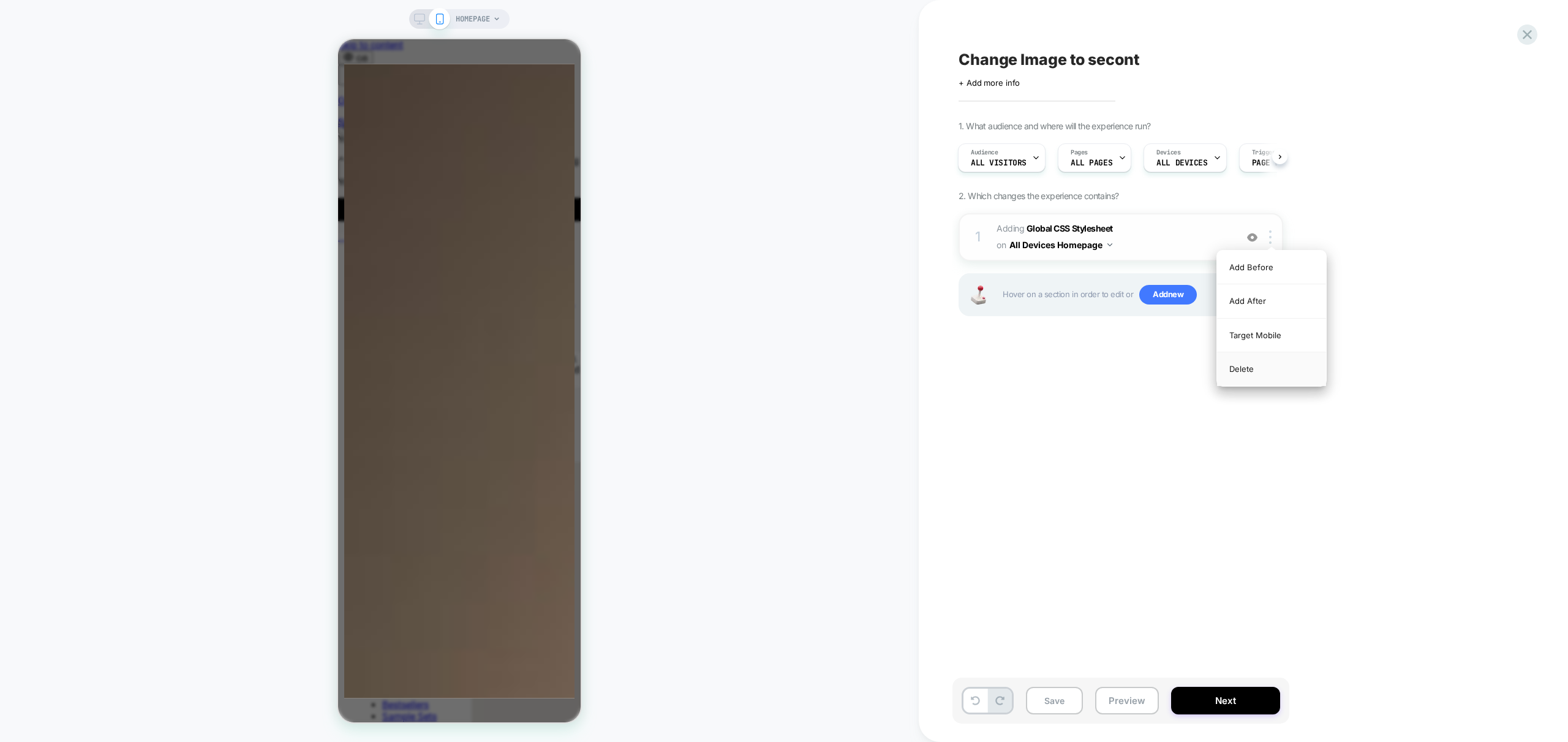
scroll to position [0, 0]
drag, startPoint x: 1116, startPoint y: 419, endPoint x: 1116, endPoint y: 399, distance: 20.0
click at [1117, 415] on div "Change Image to secont Click to edit experience details + Add more info 1. What…" at bounding box center [1182, 371] width 460 height 718
click at [1113, 154] on div "Pages ALL PAGES" at bounding box center [1092, 158] width 66 height 27
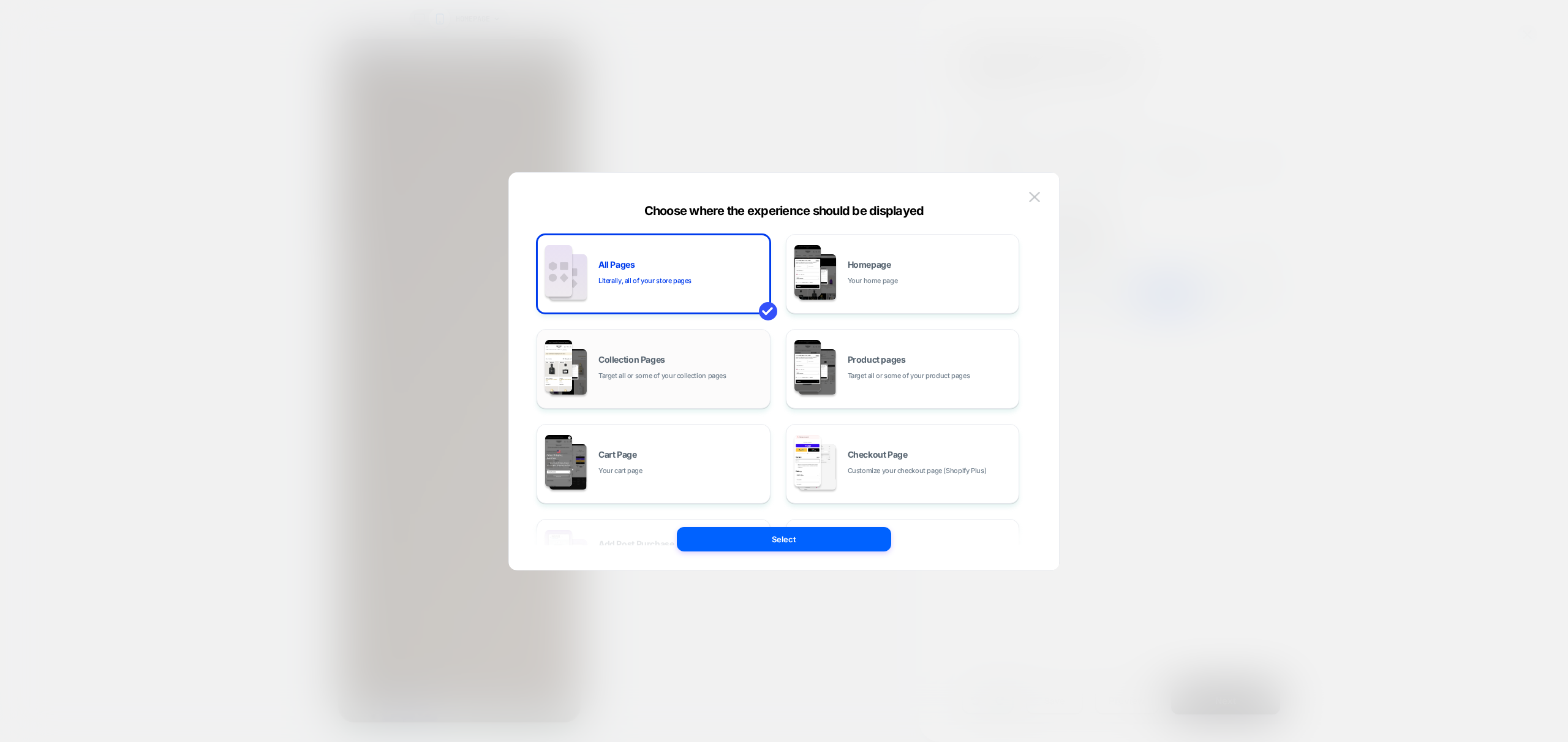
click at [669, 369] on div "Collection Pages Target all or some of your collection pages" at bounding box center [681, 369] width 165 height 26
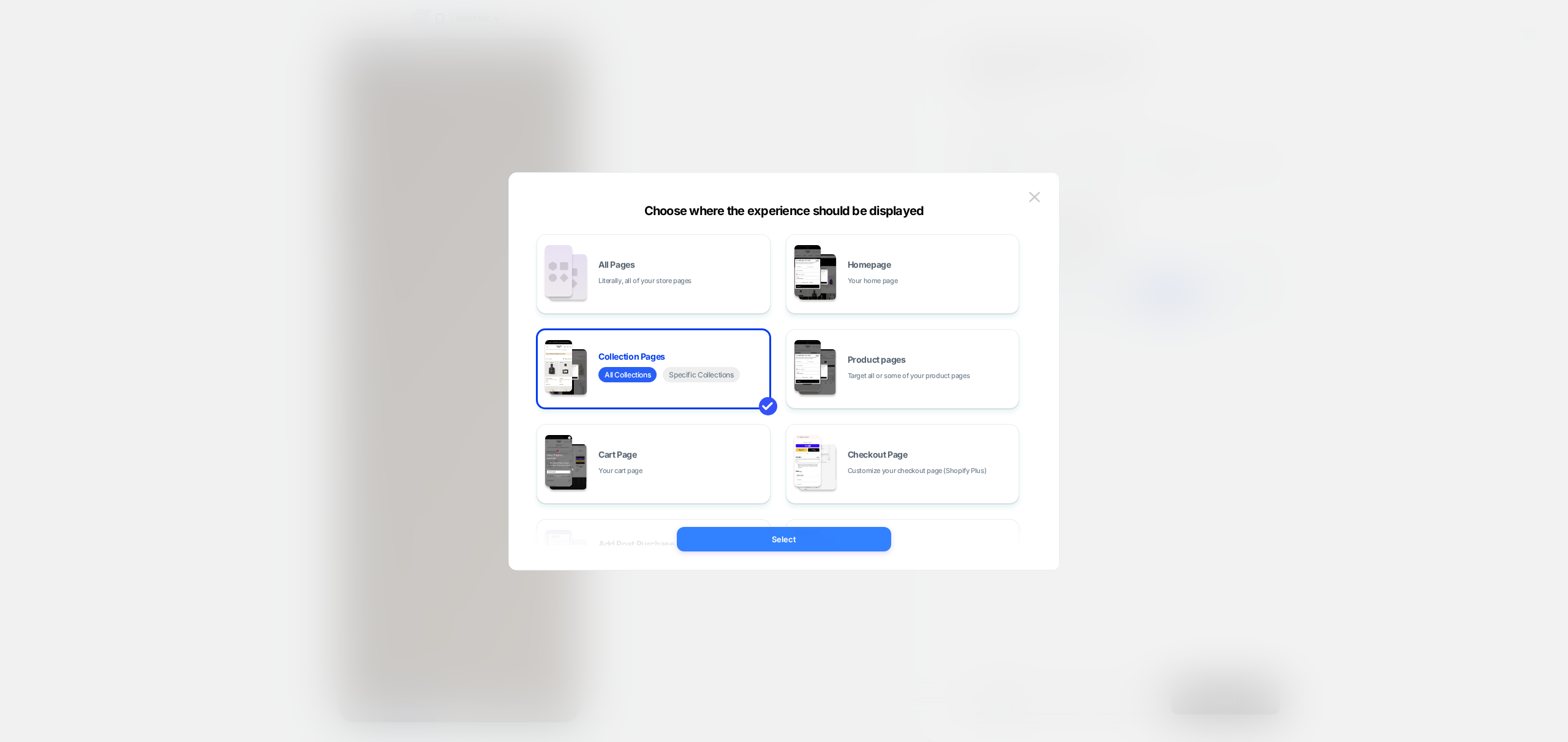
click at [794, 542] on button "Select" at bounding box center [784, 539] width 214 height 24
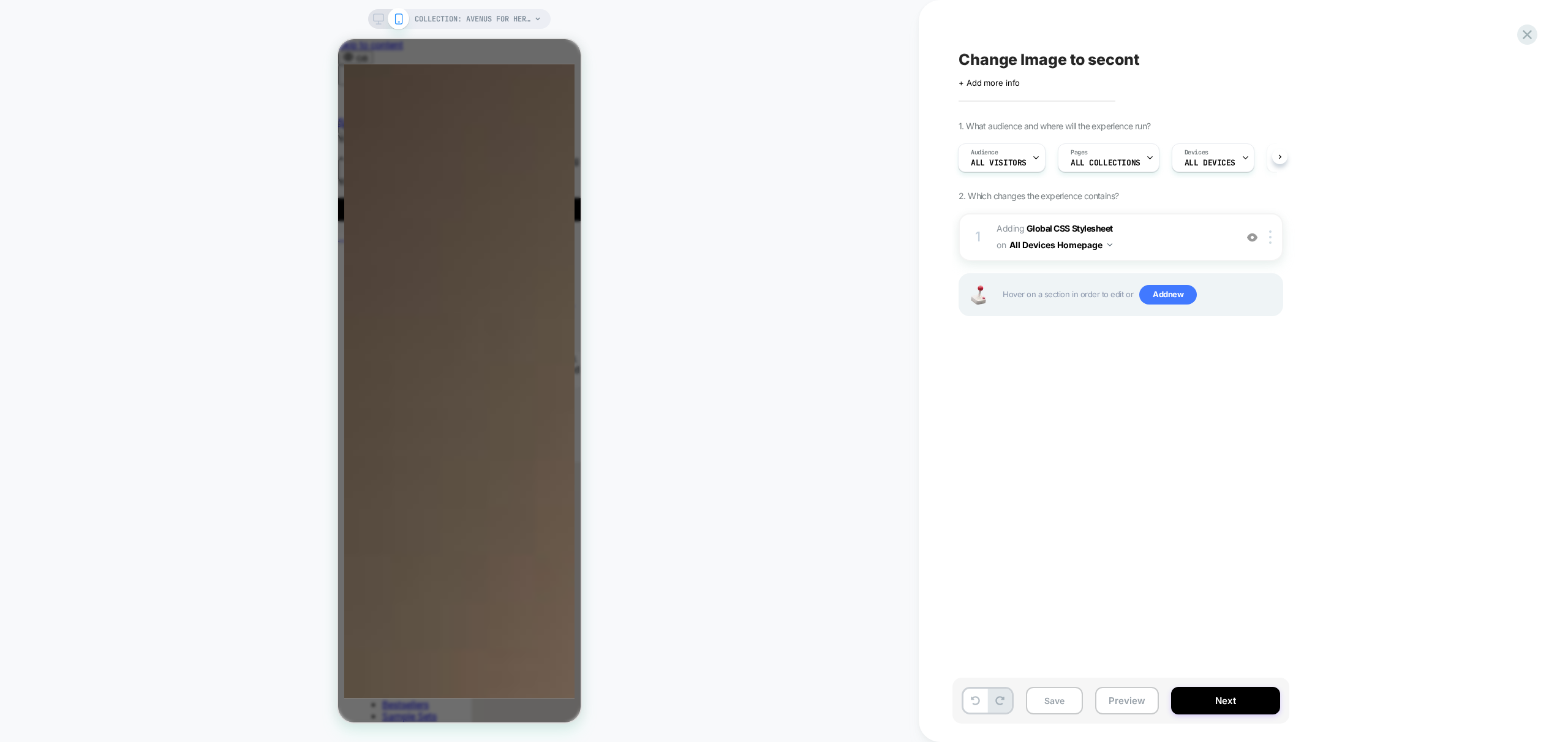
scroll to position [0, 1]
click at [1145, 162] on div at bounding box center [1149, 158] width 8 height 27
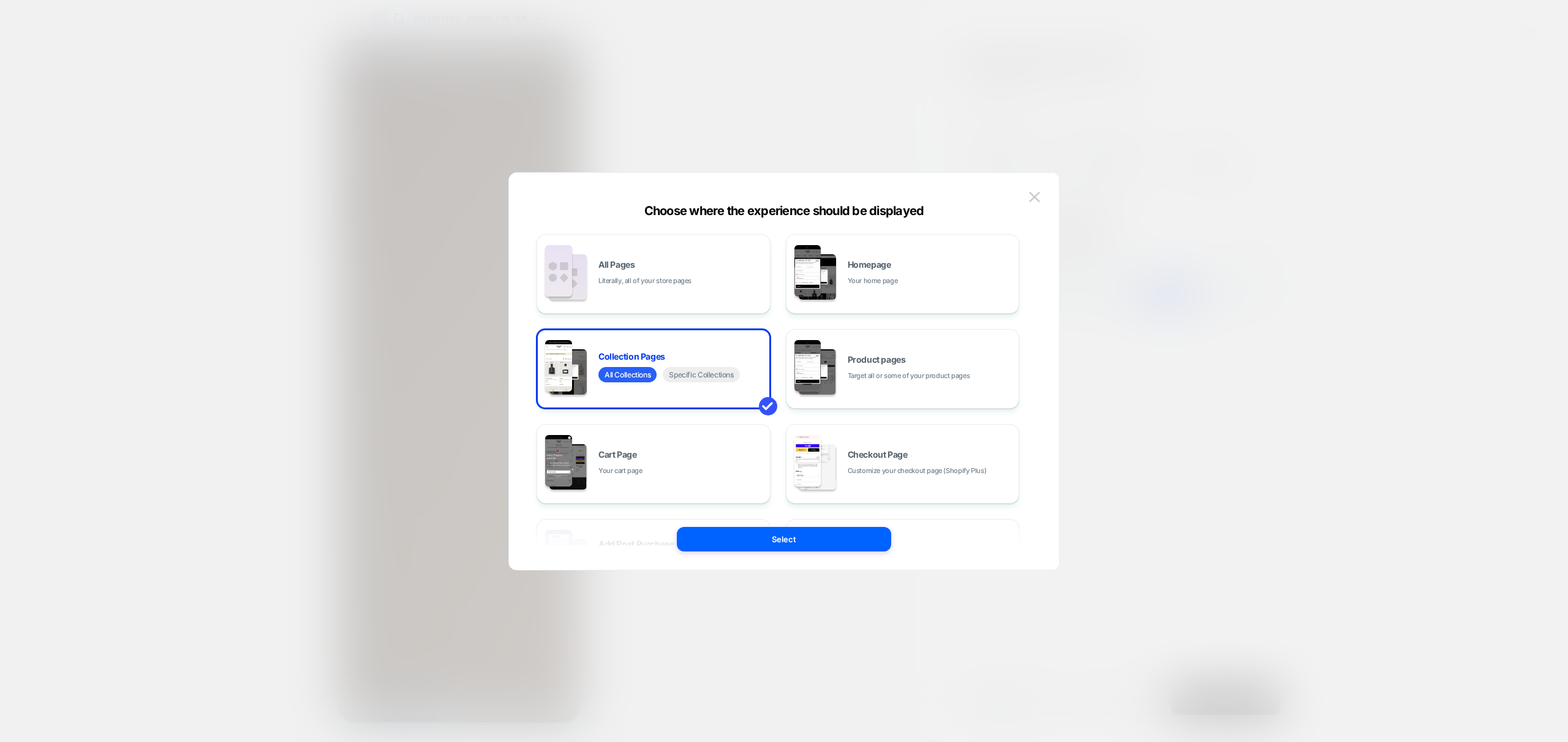
scroll to position [185, 0]
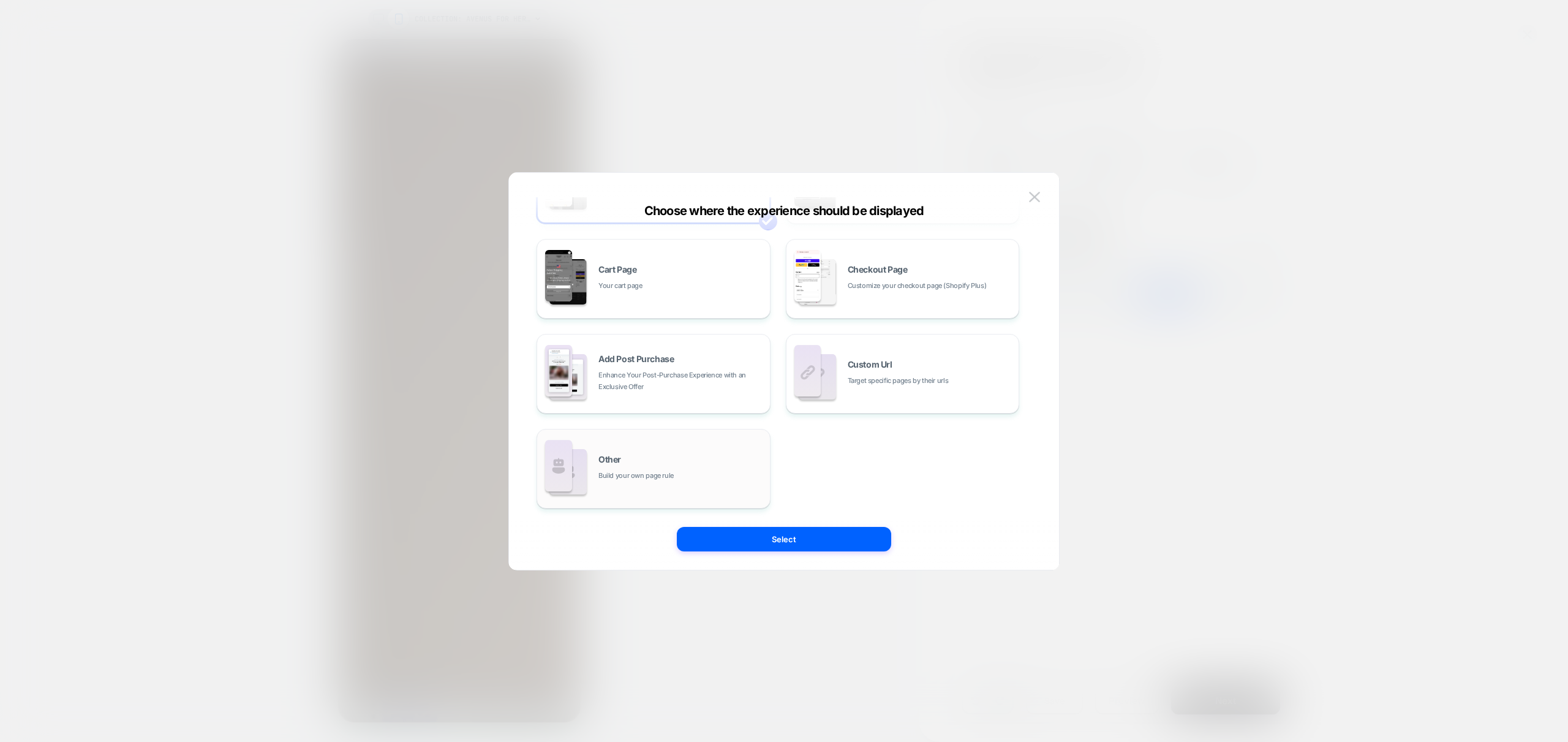
click at [607, 470] on span "Build your own page rule" at bounding box center [636, 475] width 76 height 12
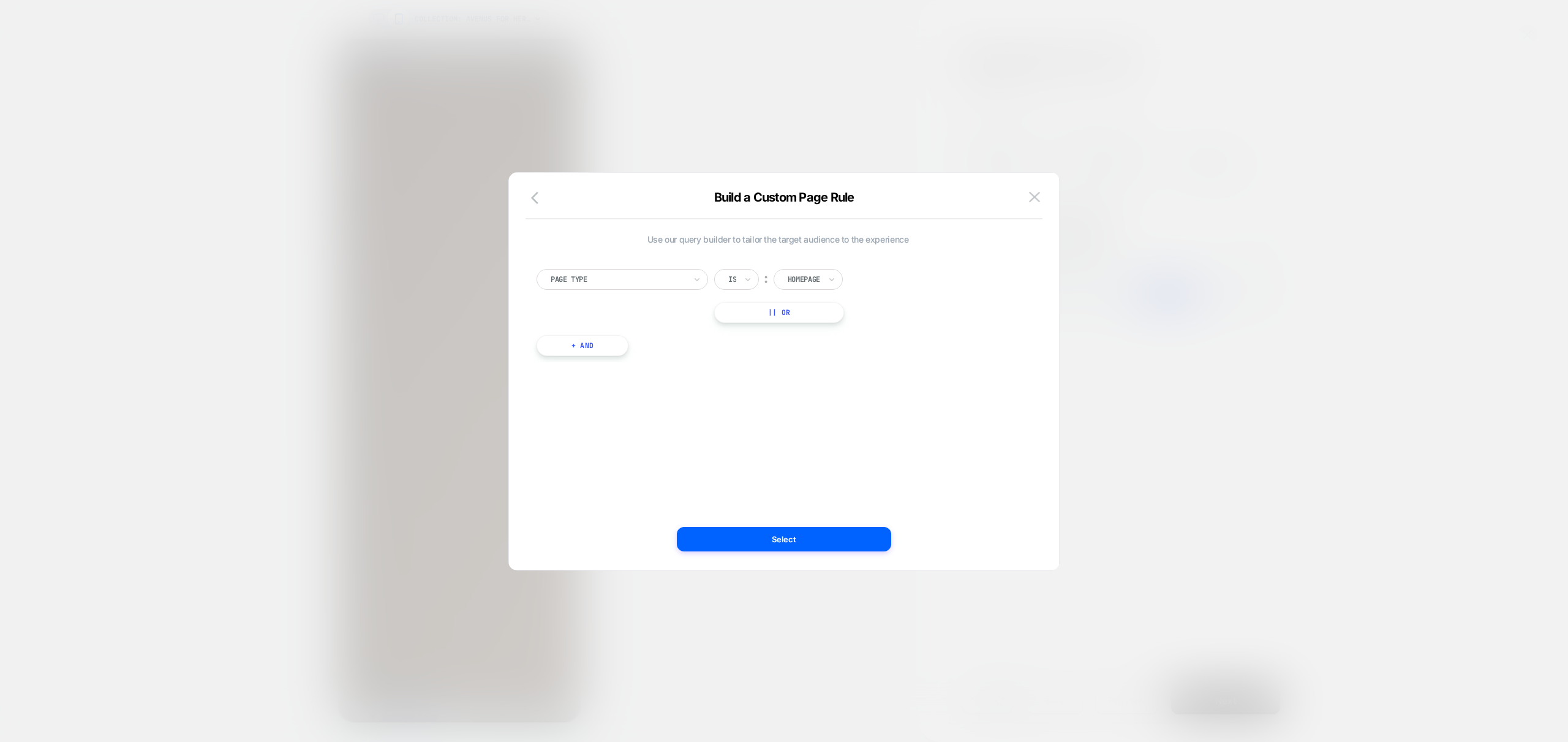
click at [805, 277] on div at bounding box center [804, 279] width 32 height 11
click at [827, 371] on div "Collection" at bounding box center [827, 372] width 80 height 19
click at [794, 315] on button "|| Or" at bounding box center [783, 312] width 137 height 21
click at [821, 310] on div "Homepage" at bounding box center [804, 312] width 35 height 14
click at [812, 423] on div "Product" at bounding box center [827, 424] width 80 height 19
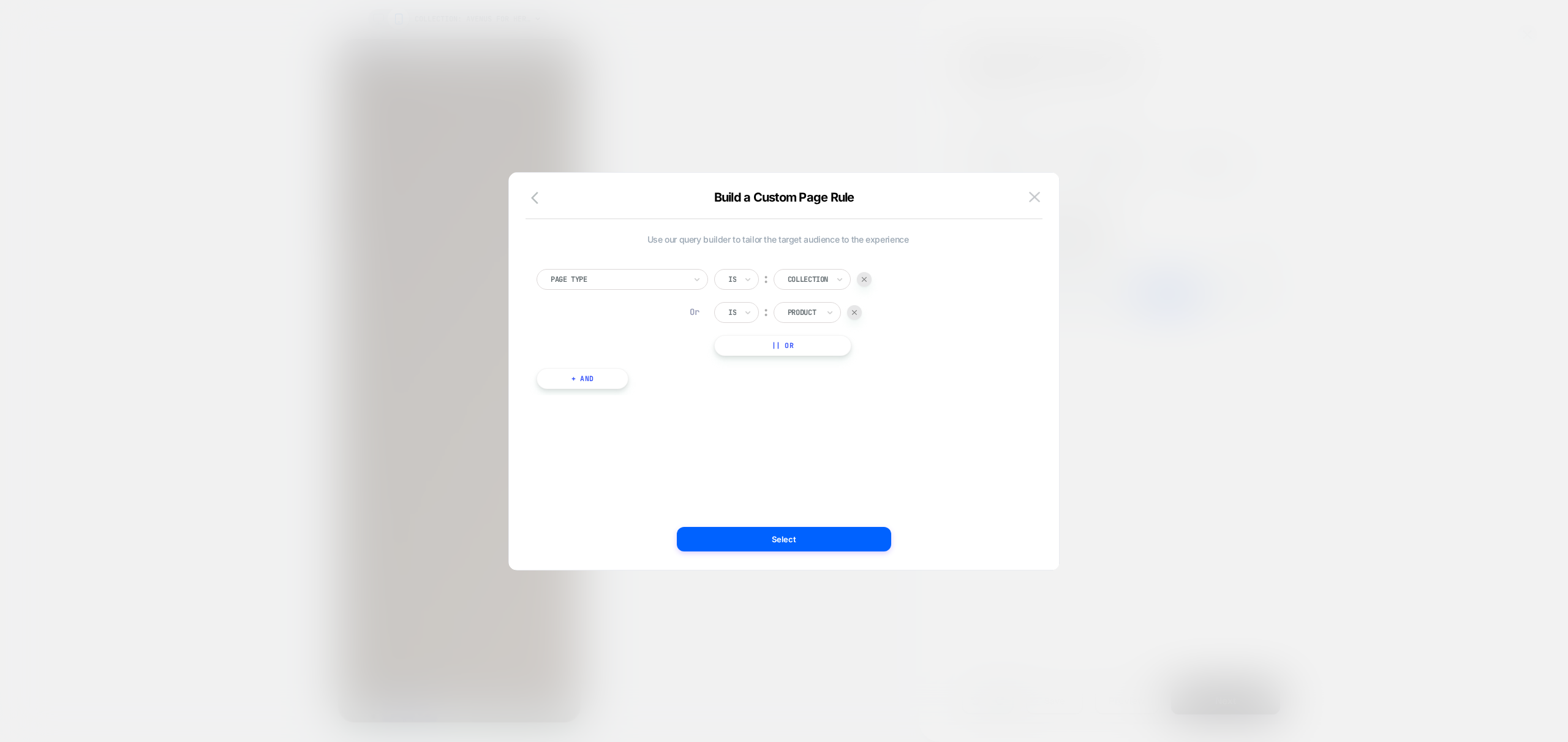
click at [578, 380] on button "+ And" at bounding box center [582, 378] width 92 height 21
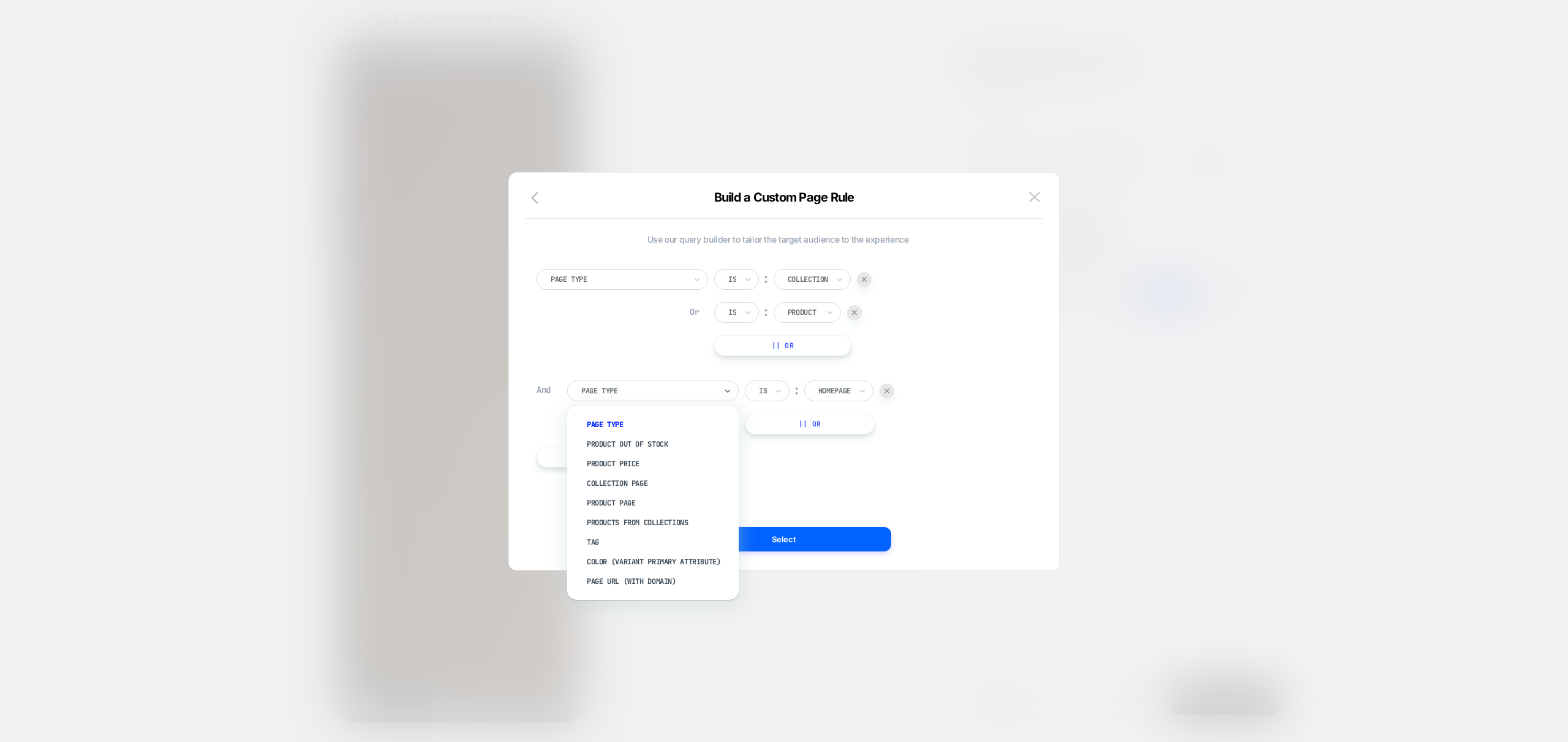
click at [683, 385] on div at bounding box center [649, 391] width 135 height 11
click at [599, 543] on div "Tag" at bounding box center [659, 542] width 159 height 19
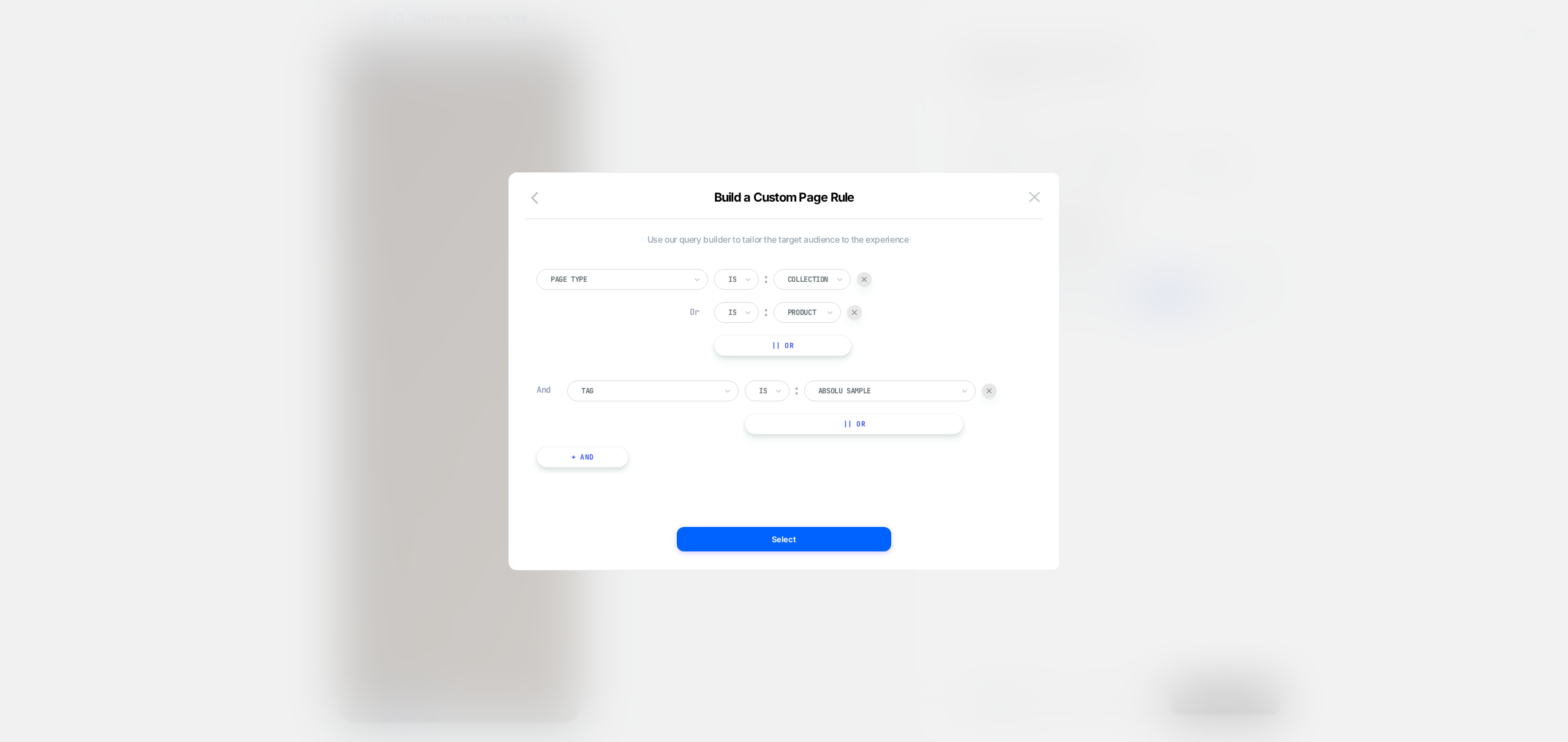
click at [886, 392] on div at bounding box center [886, 391] width 135 height 11
type input "***"
click at [840, 442] on div "Travel" at bounding box center [897, 443] width 159 height 19
click at [711, 390] on div at bounding box center [649, 391] width 135 height 11
click at [604, 503] on div "Product Page" at bounding box center [659, 503] width 159 height 19
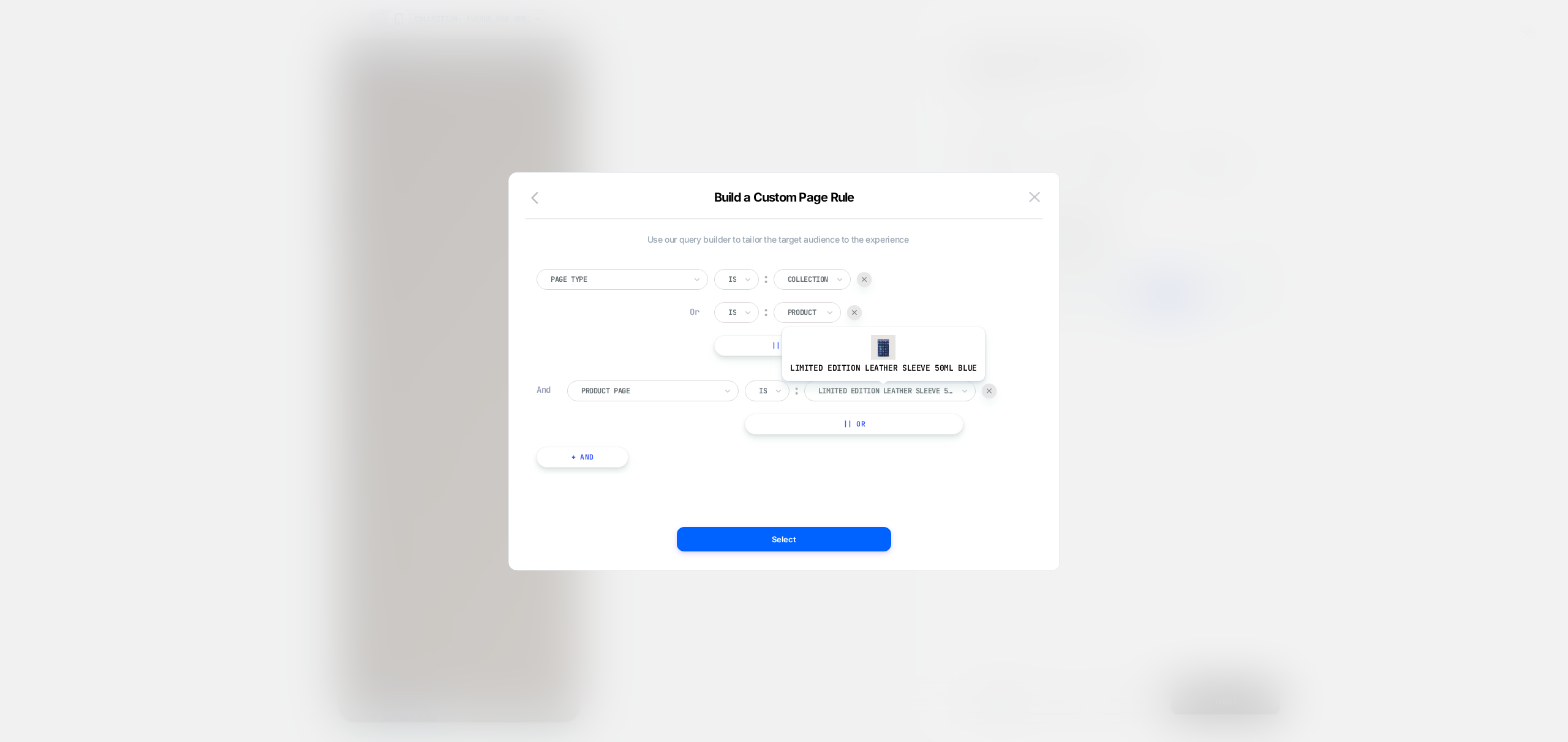
click at [881, 390] on div at bounding box center [886, 391] width 135 height 11
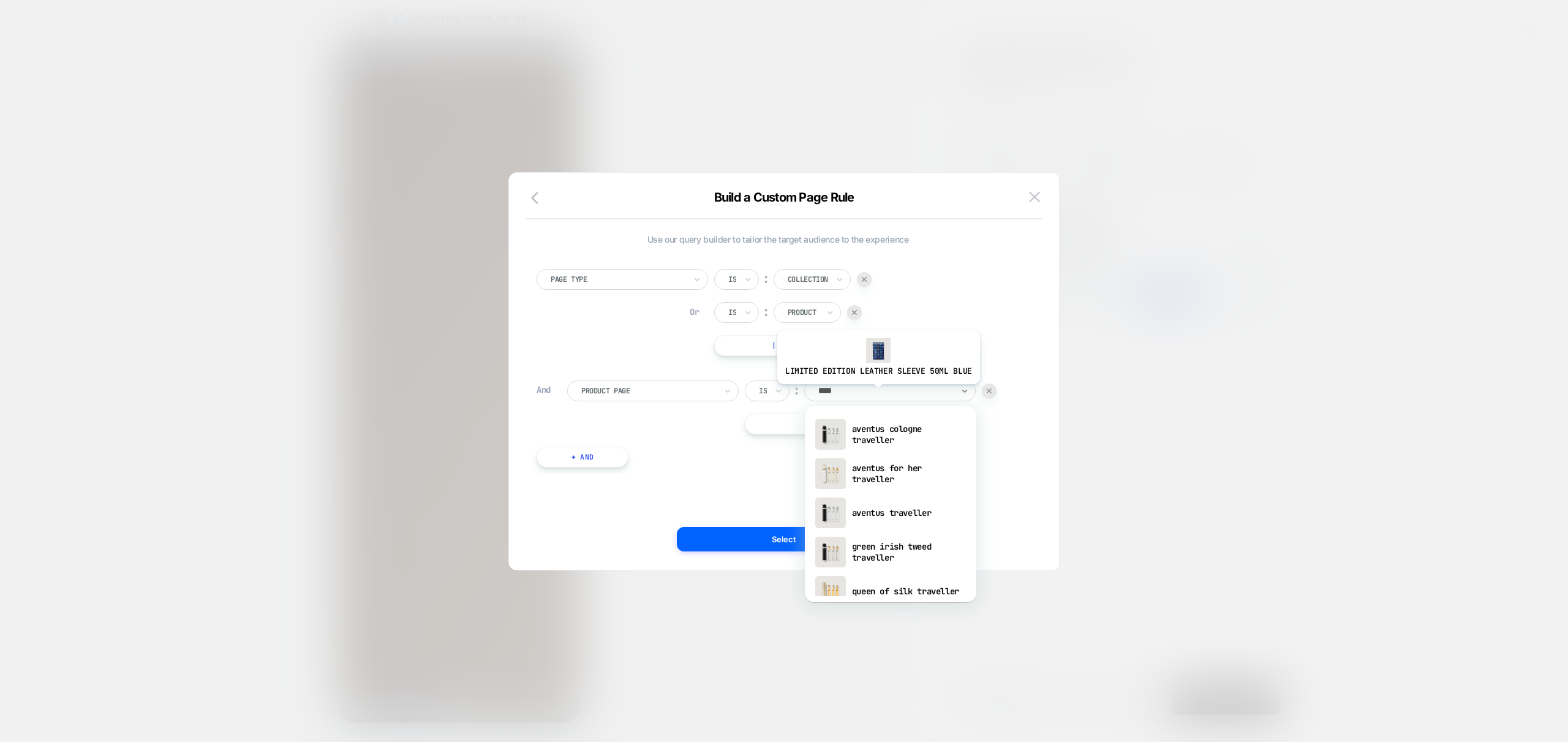
type input "*****"
click at [837, 440] on img at bounding box center [831, 434] width 31 height 31
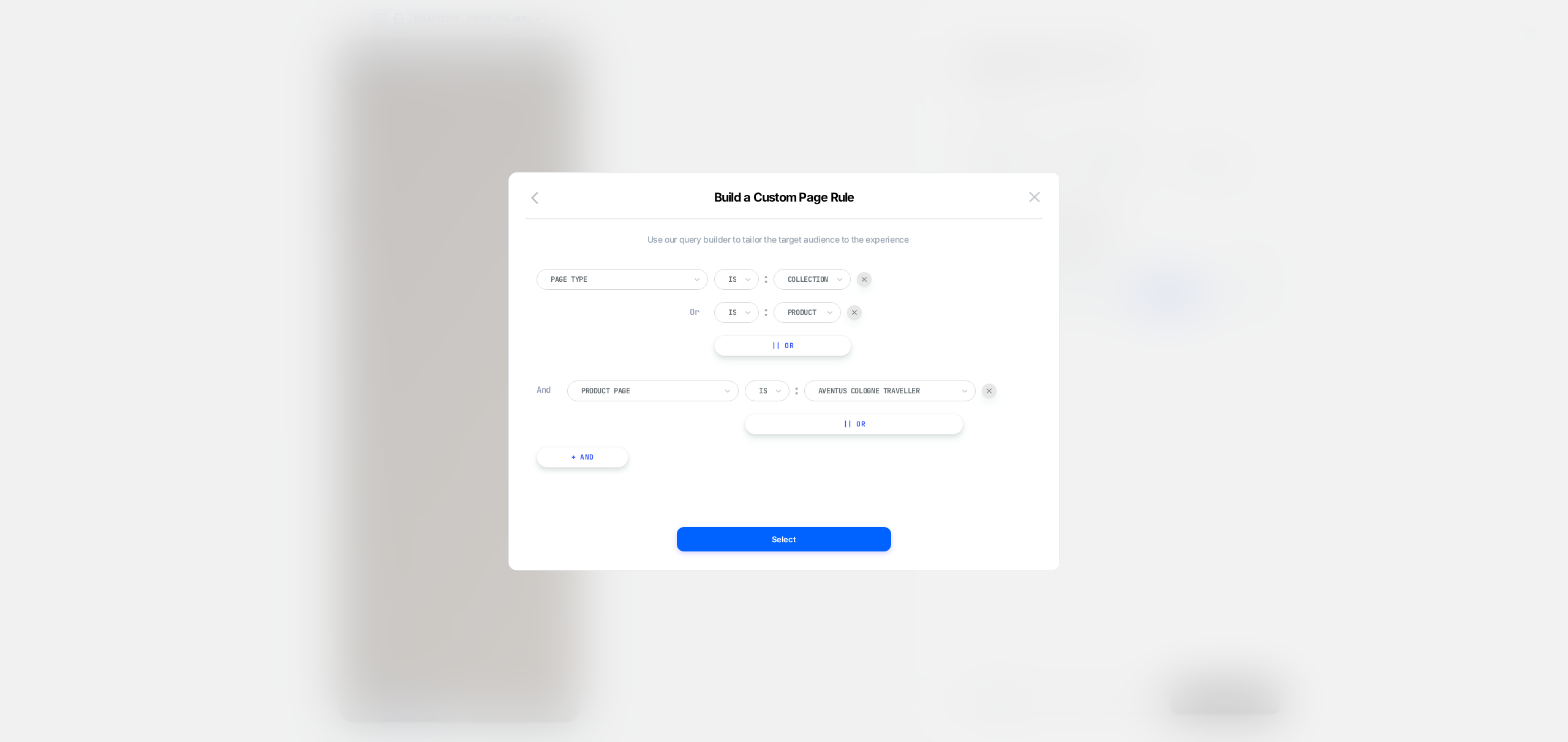
click at [849, 424] on button "|| Or" at bounding box center [854, 423] width 219 height 21
click at [896, 427] on div at bounding box center [886, 424] width 135 height 11
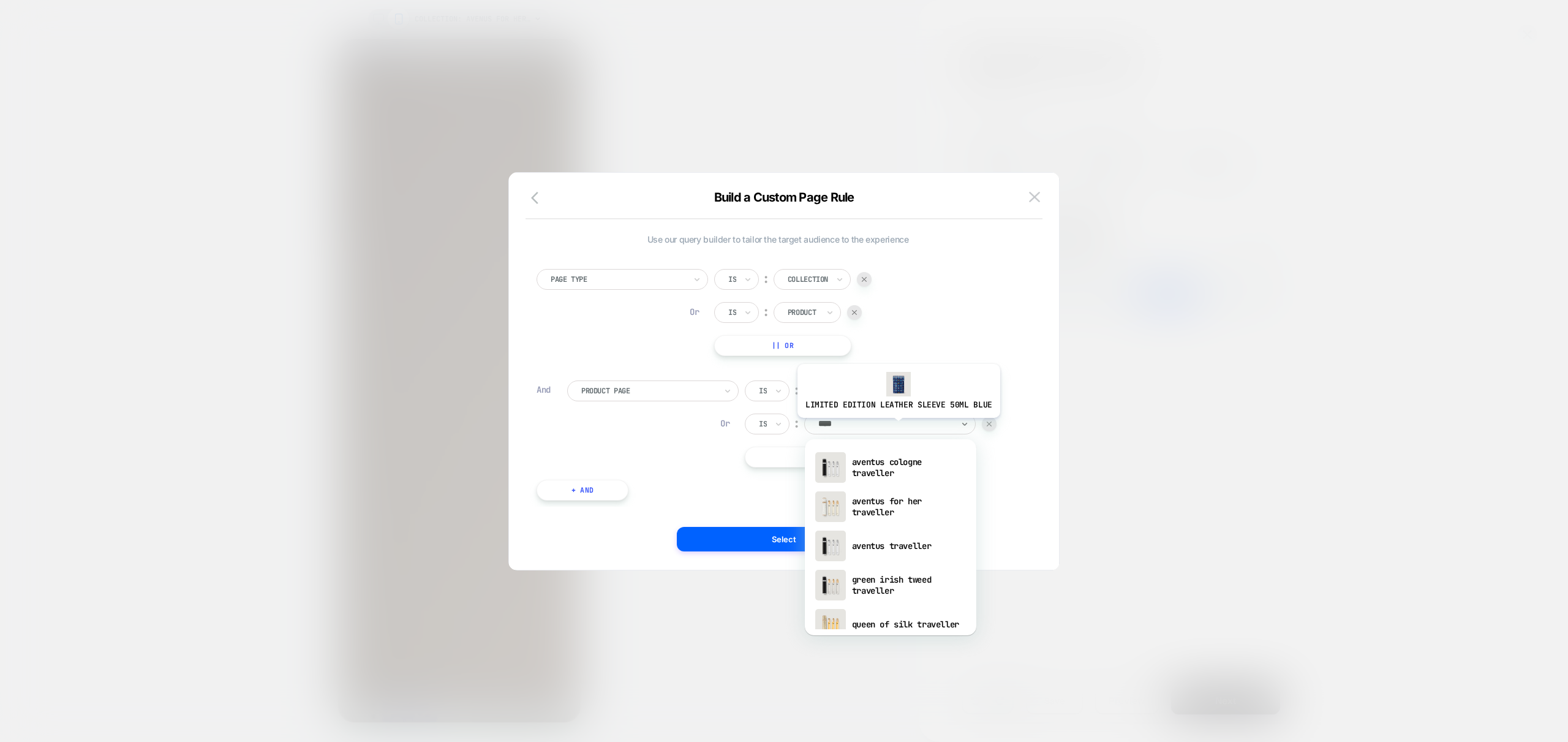
type input "*****"
click at [909, 501] on div "aventus for her traveller" at bounding box center [890, 507] width 159 height 39
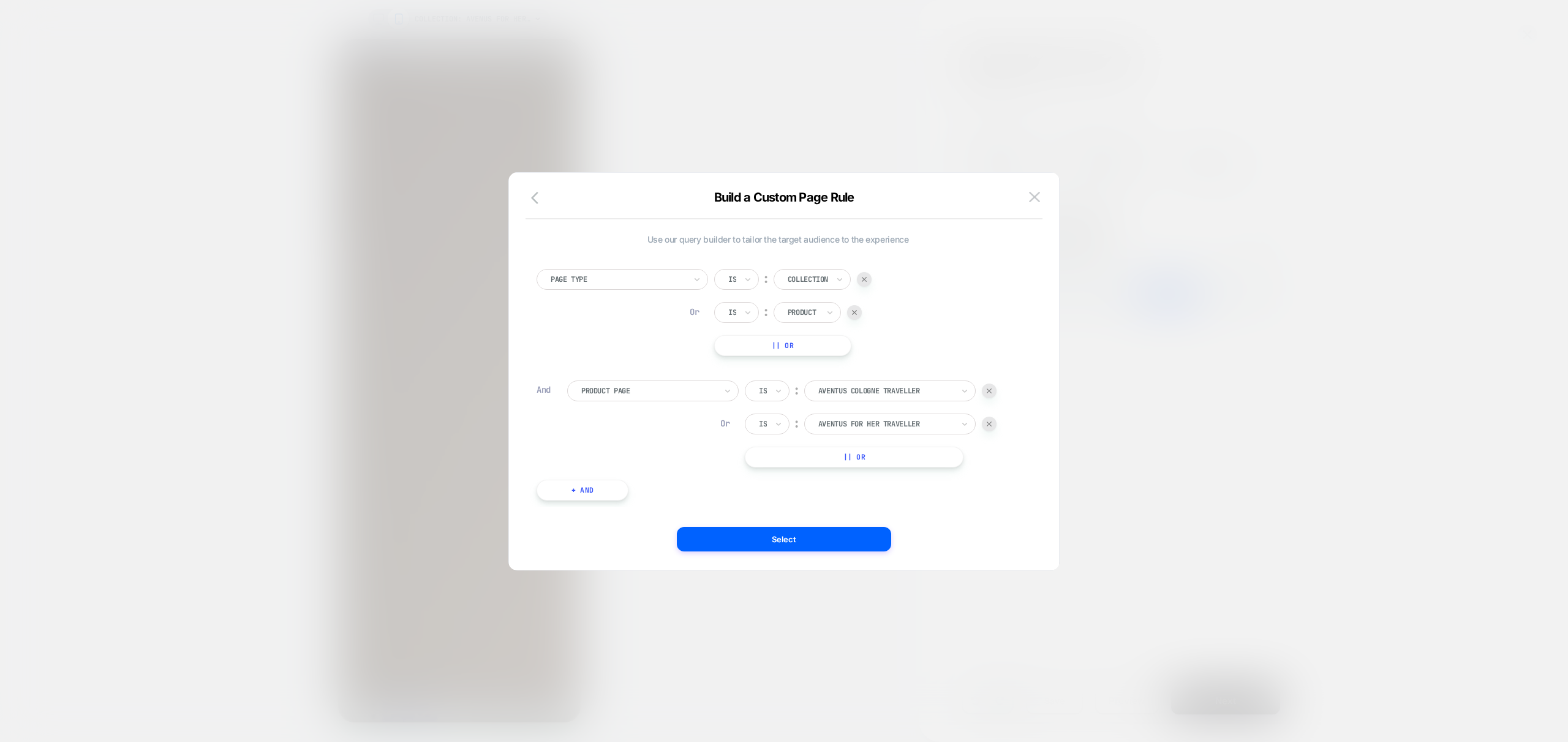
click at [887, 458] on button "|| Or" at bounding box center [854, 457] width 219 height 21
click at [893, 458] on div at bounding box center [886, 457] width 135 height 11
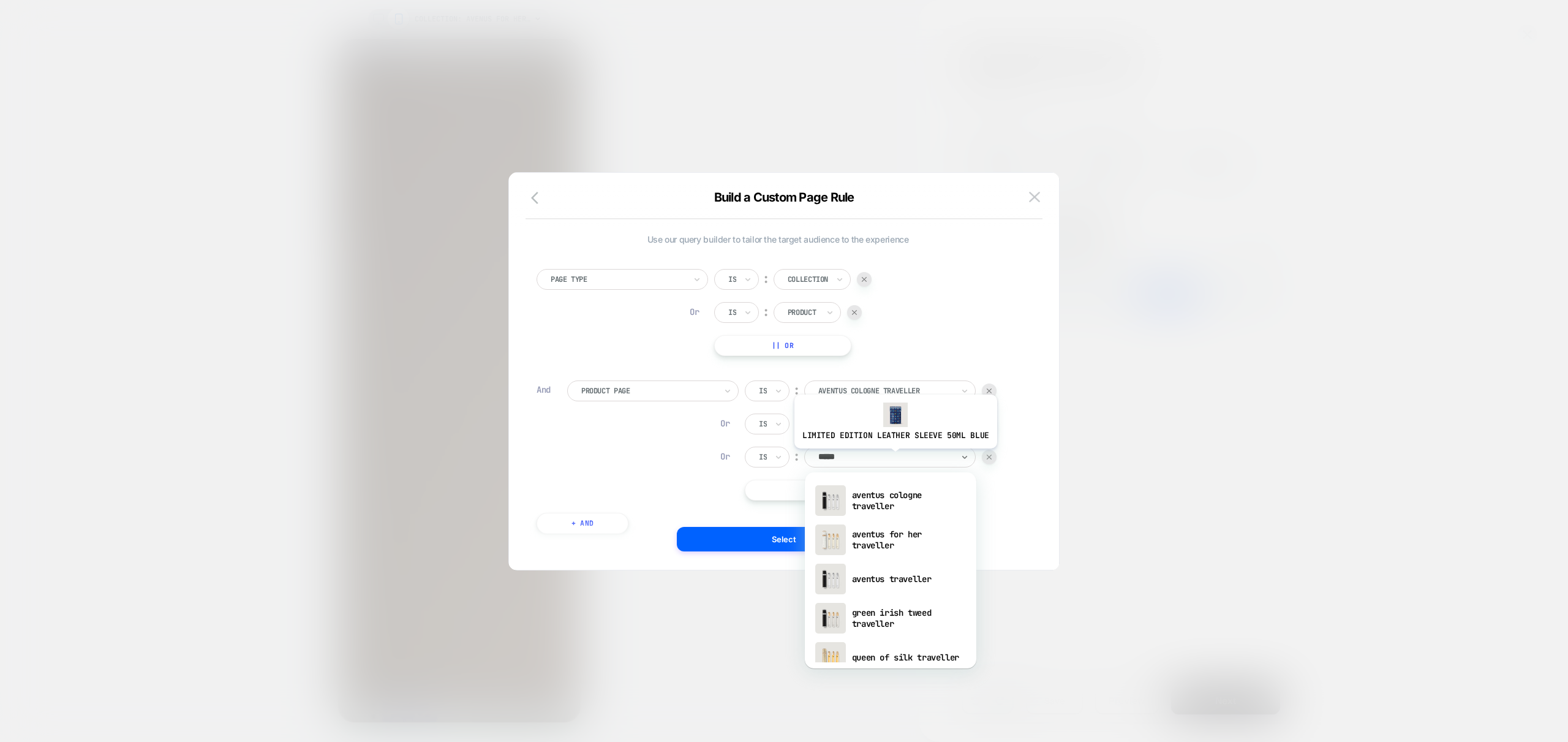
type input "******"
click at [892, 626] on div "green irish tweed traveller" at bounding box center [890, 618] width 159 height 39
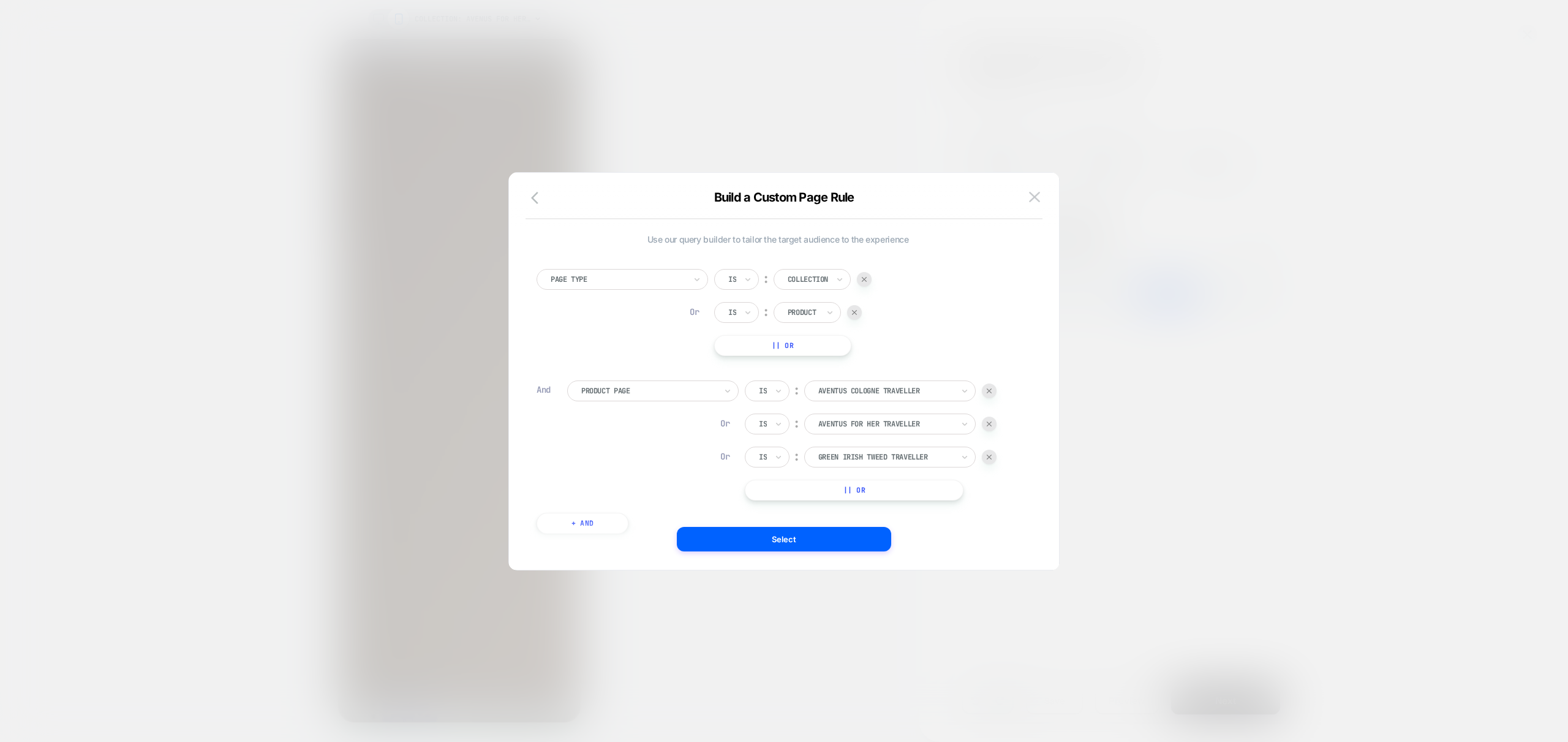
click at [915, 493] on button "|| Or" at bounding box center [854, 490] width 219 height 21
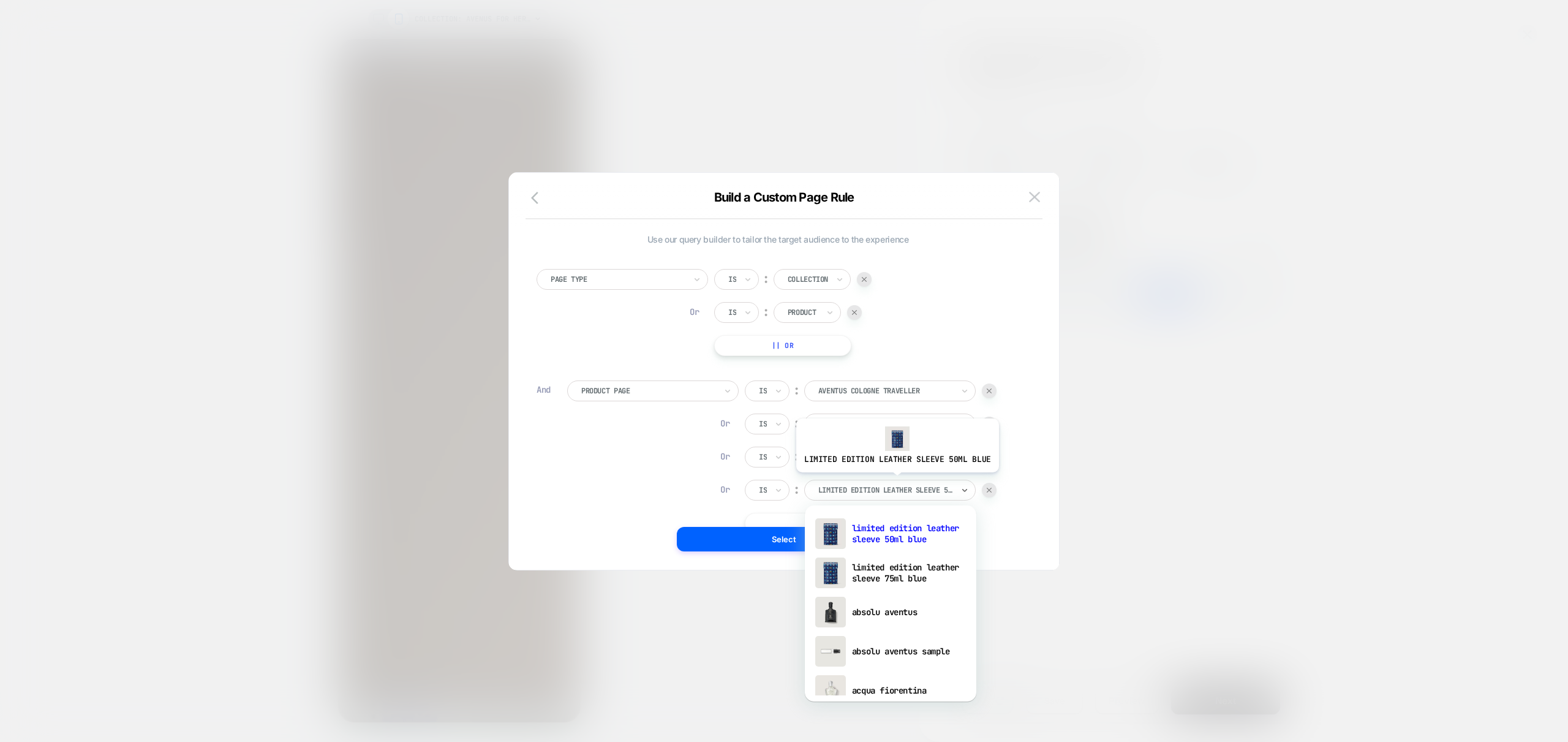
click at [895, 482] on div "limited edition leather sleeve 50ml blue" at bounding box center [890, 490] width 172 height 21
type input "******"
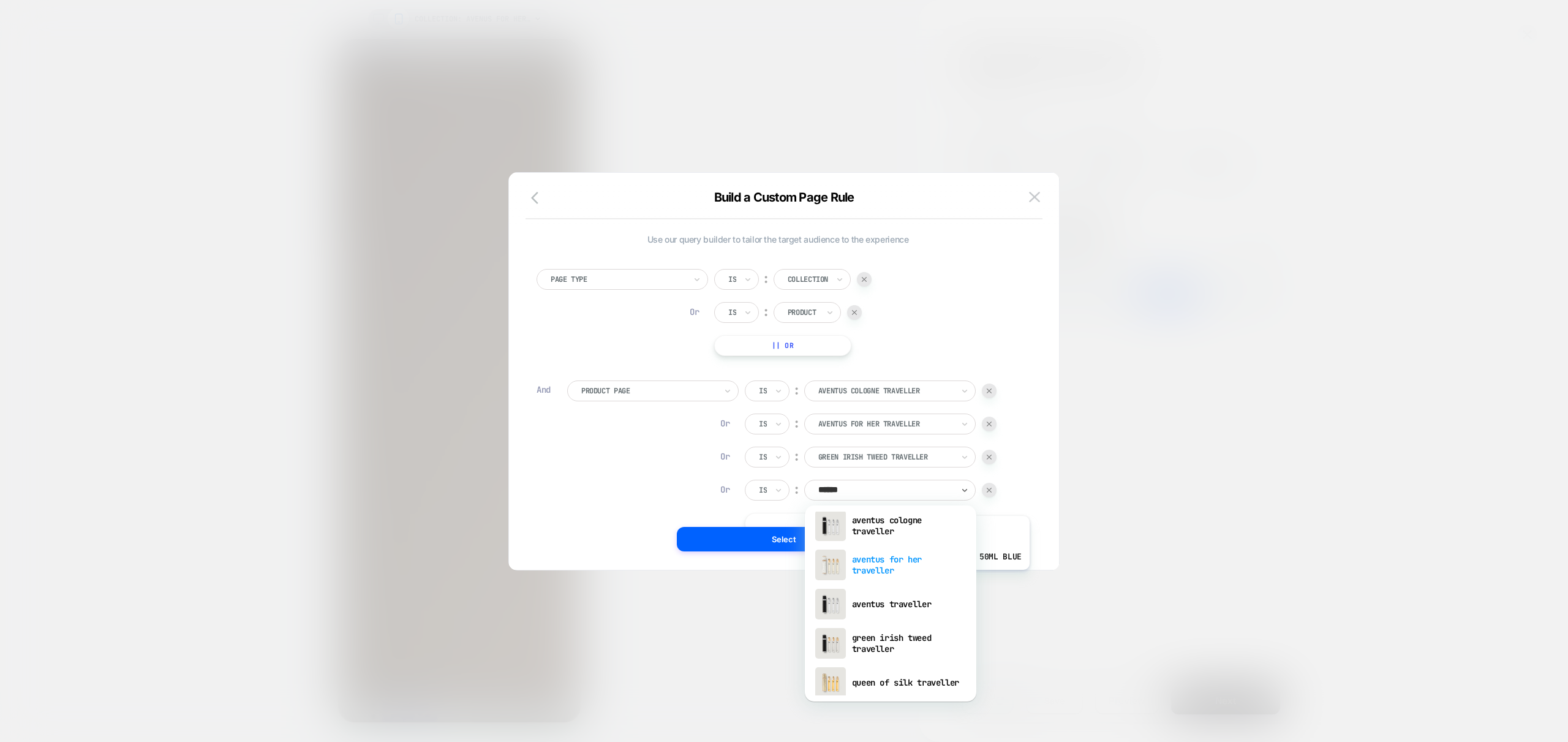
scroll to position [1, 0]
click at [902, 690] on div "queen of silk traveller" at bounding box center [890, 690] width 159 height 39
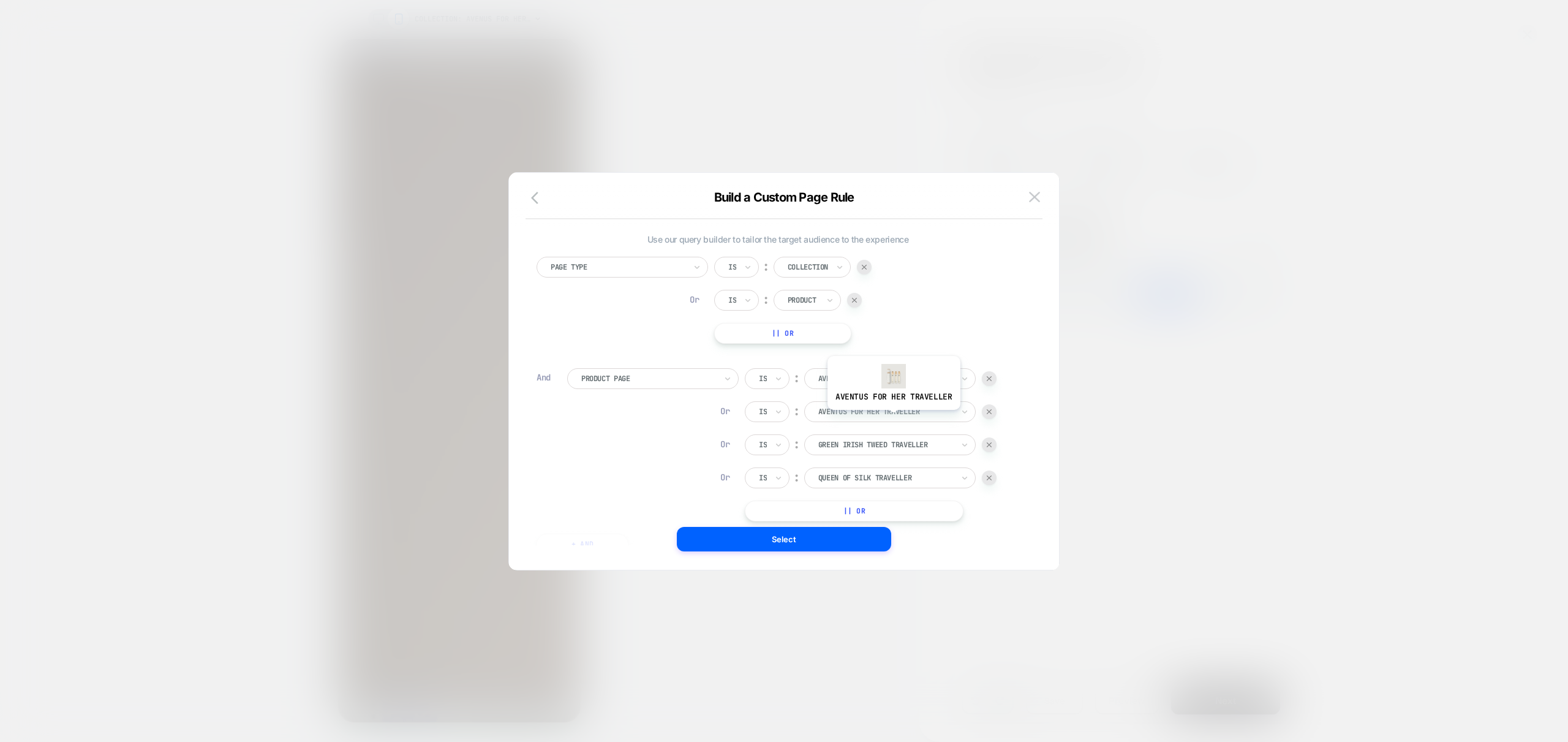
scroll to position [8, 0]
drag, startPoint x: 832, startPoint y: 543, endPoint x: 783, endPoint y: 541, distance: 49.0
click at [832, 543] on button "Select" at bounding box center [784, 539] width 214 height 24
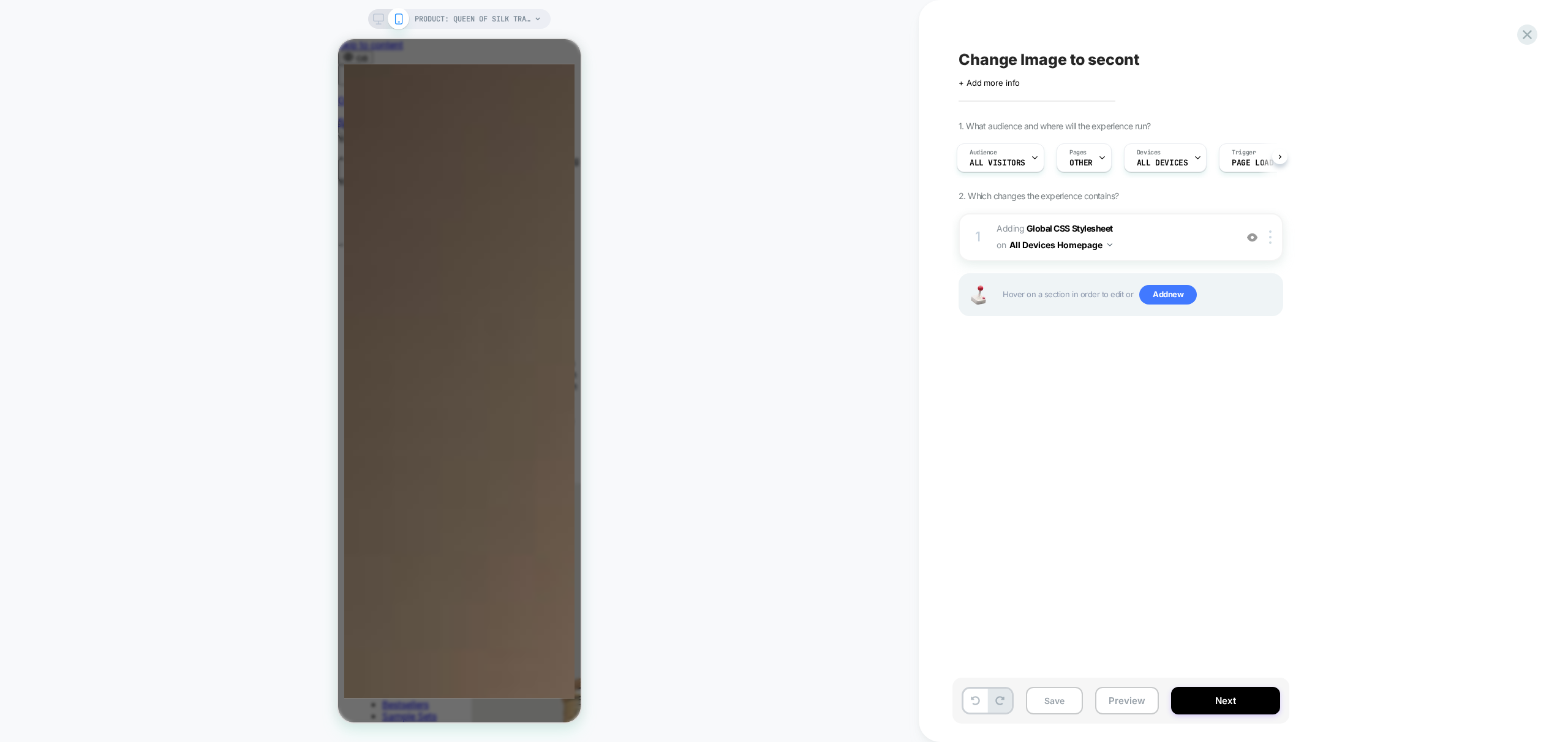
scroll to position [0, 194]
click at [1087, 156] on div "Pages OTHER" at bounding box center [1081, 158] width 48 height 27
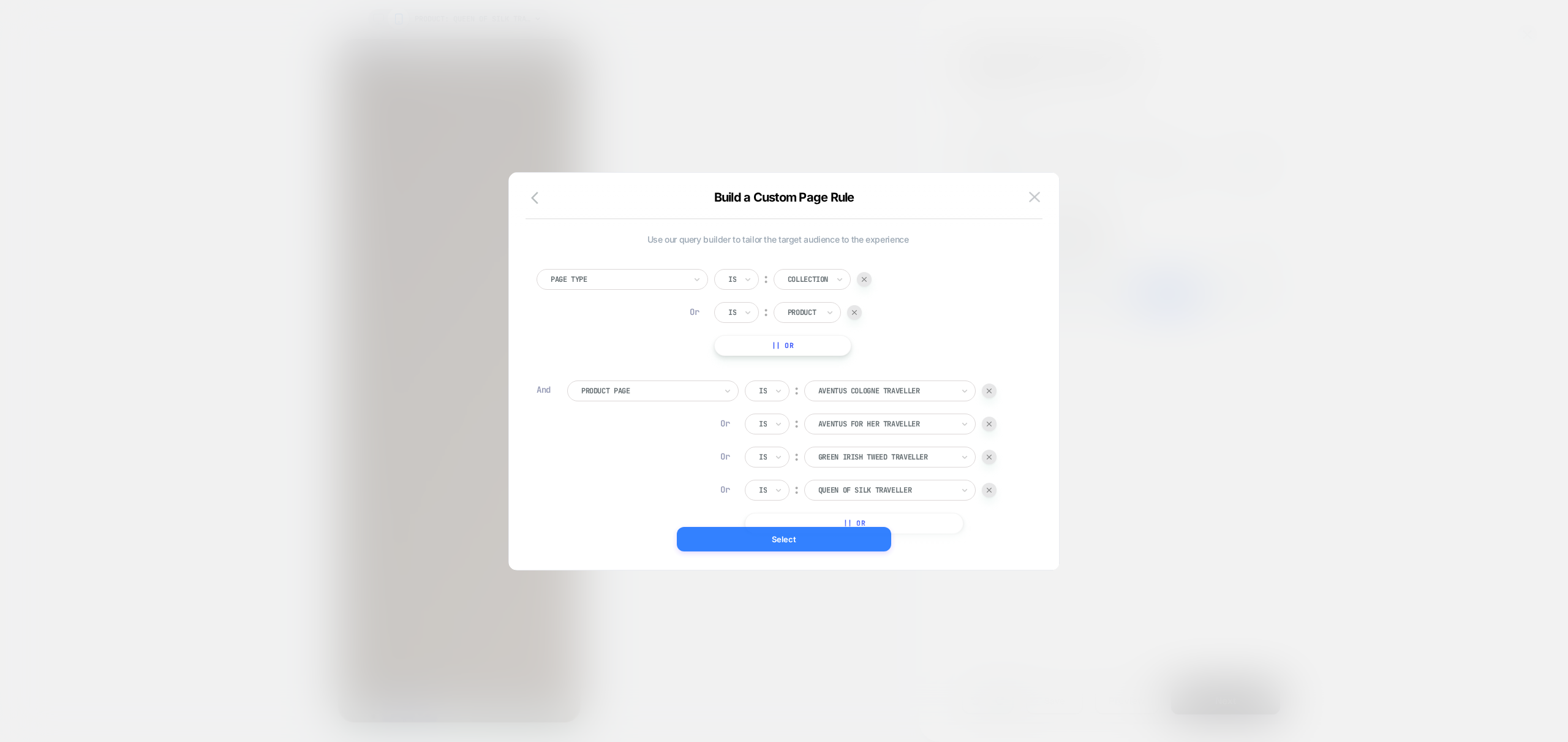
click at [784, 538] on button "Select" at bounding box center [784, 539] width 214 height 24
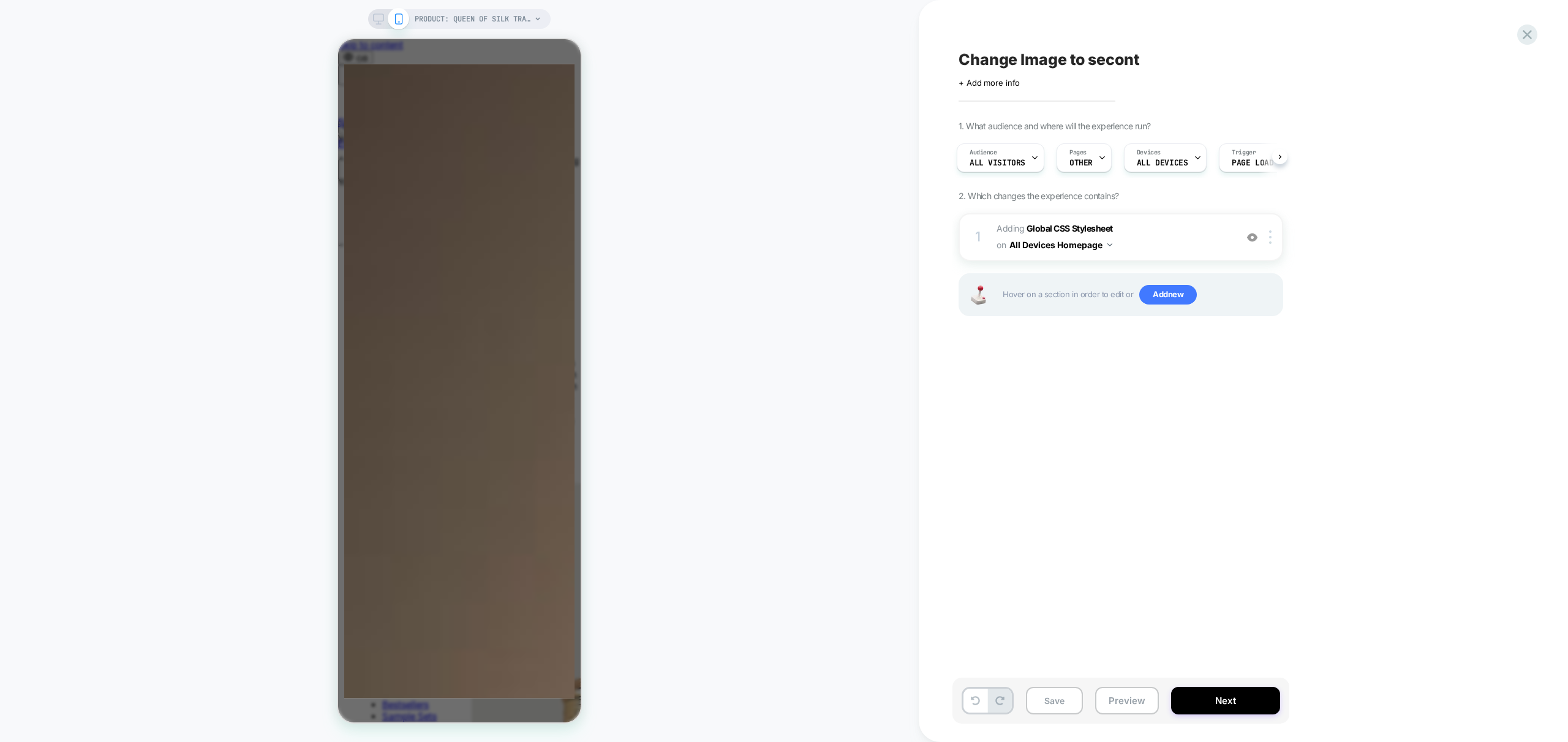
scroll to position [0, 387]
click at [999, 57] on span "Change Image to secont" at bounding box center [1049, 59] width 181 height 18
click at [961, 60] on textarea "**********" at bounding box center [1080, 59] width 244 height 18
click at [1261, 61] on textarea "**********" at bounding box center [1149, 59] width 382 height 18
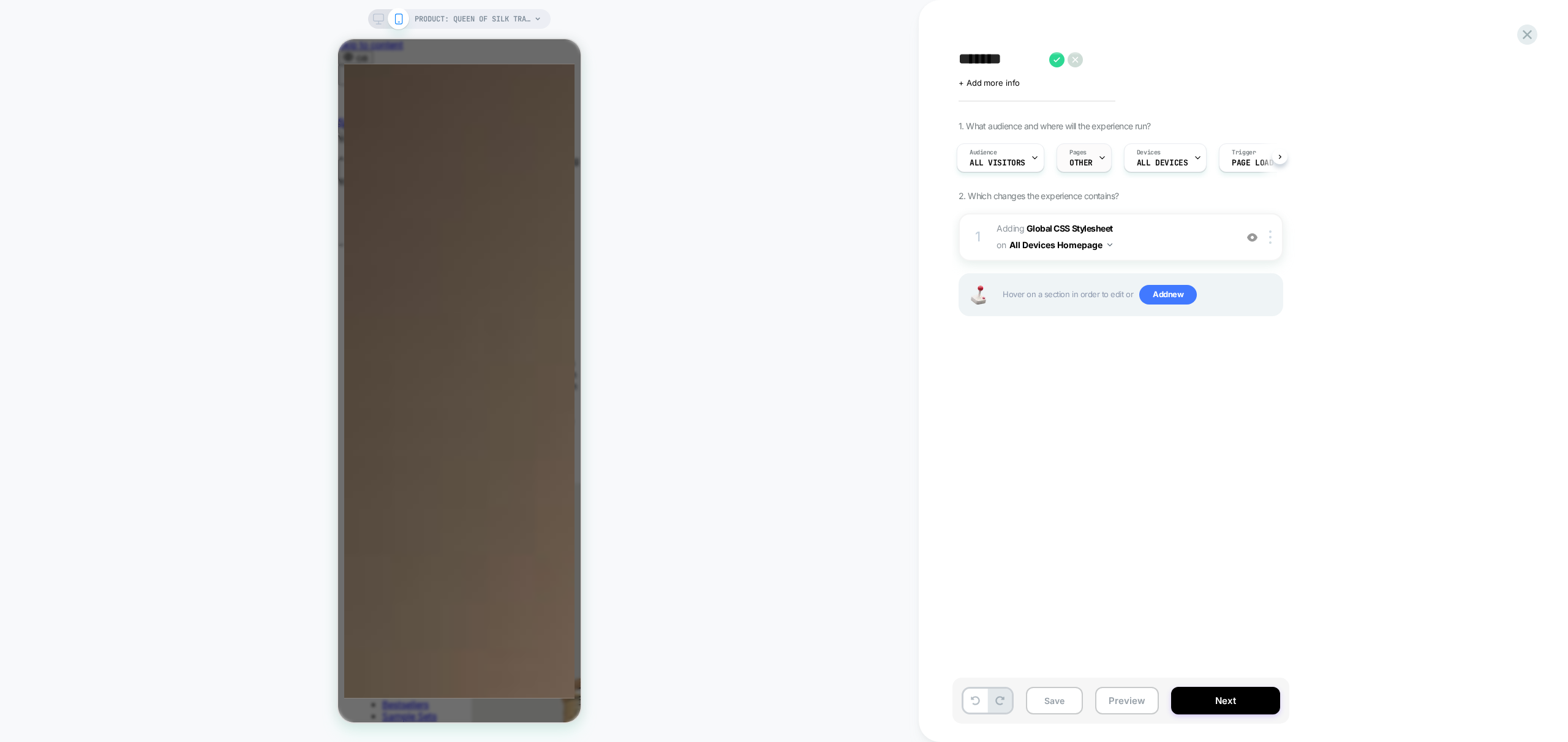
click at [1102, 151] on div at bounding box center [1102, 158] width 8 height 27
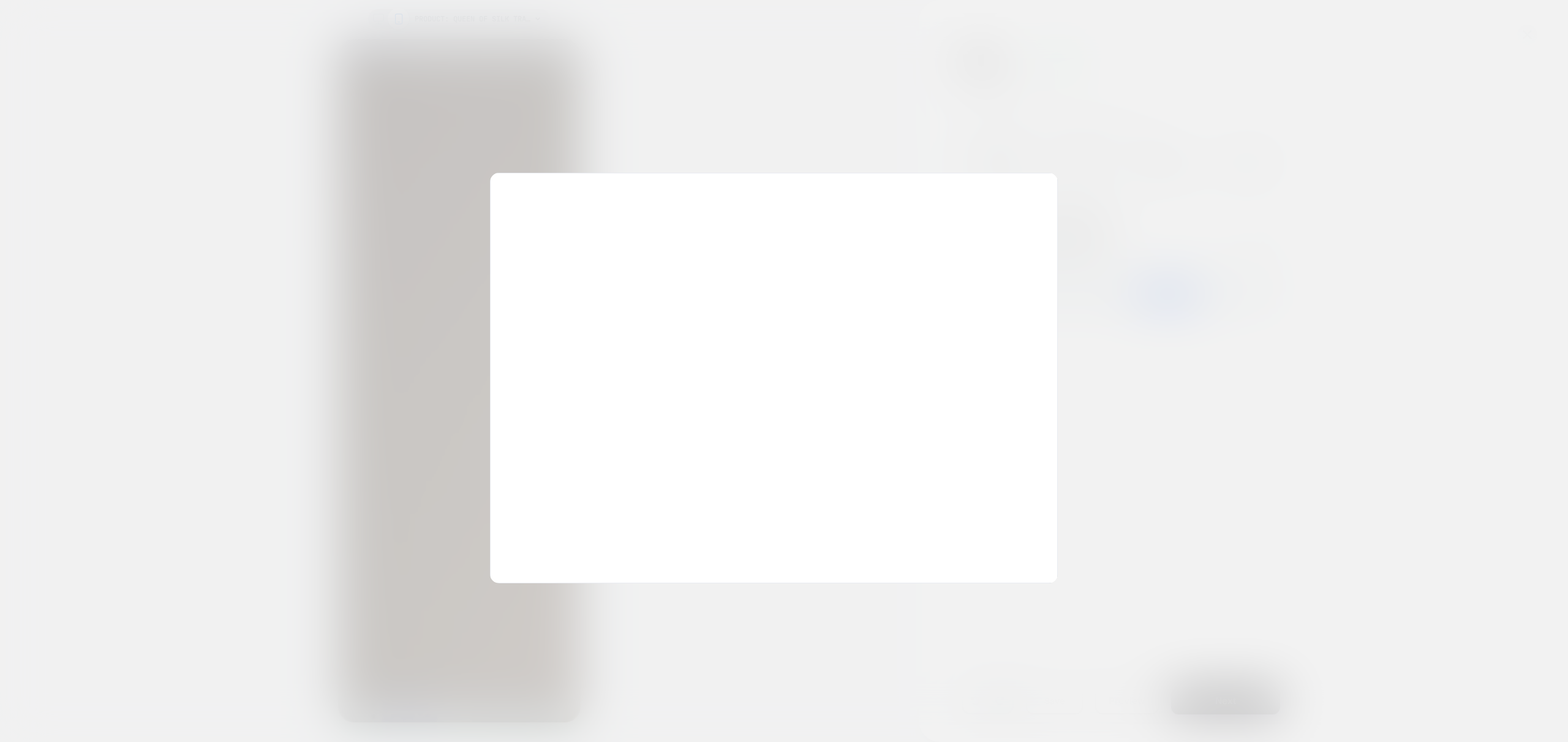
scroll to position [0, 387]
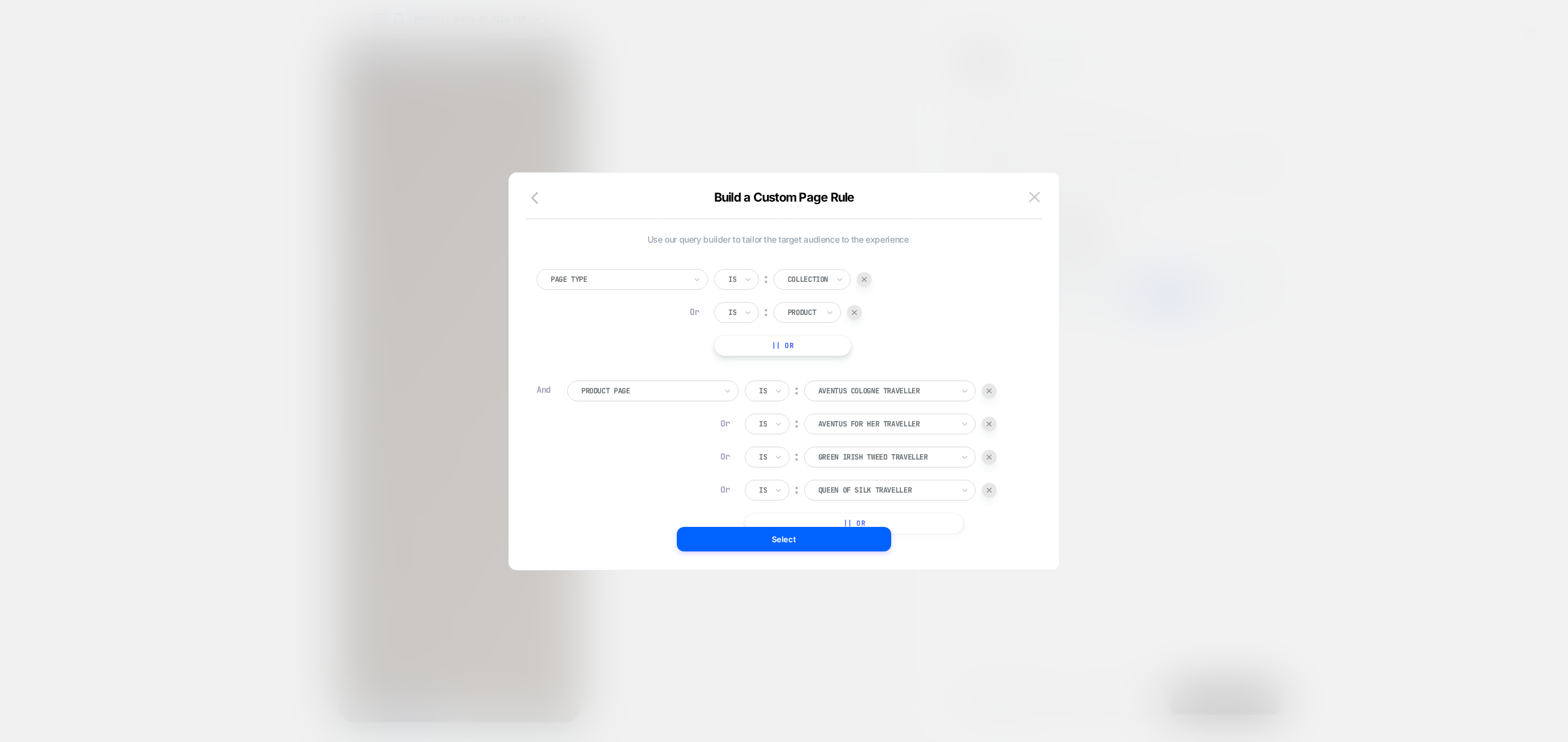
click at [864, 277] on img at bounding box center [864, 279] width 5 height 5
click at [806, 539] on button "Select" at bounding box center [784, 539] width 214 height 24
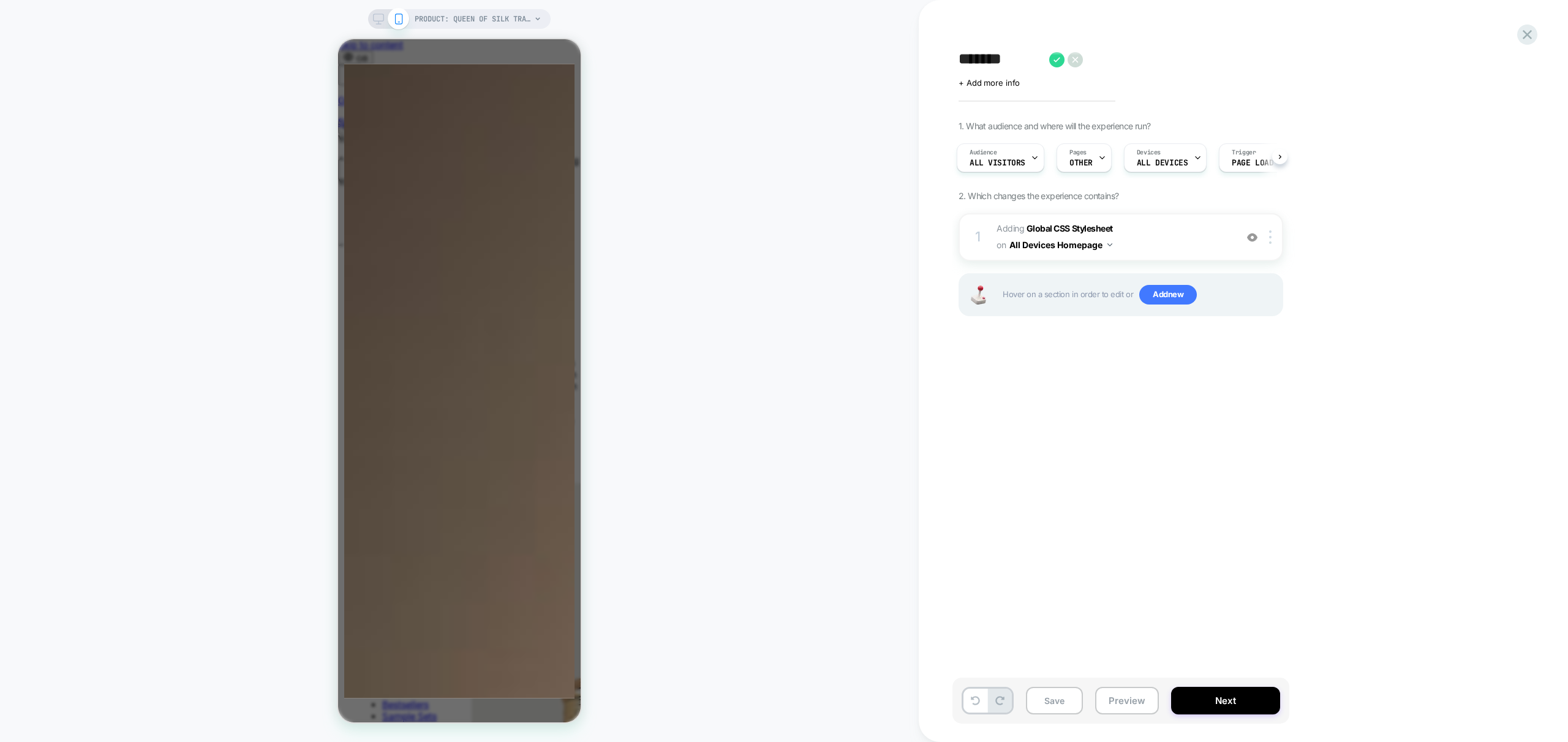
click at [1032, 57] on textarea "*******" at bounding box center [1000, 59] width 84 height 18
type textarea "**********"
click at [1288, 60] on icon at bounding box center [1290, 59] width 7 height 5
click at [1054, 705] on button "Save" at bounding box center [1054, 701] width 57 height 27
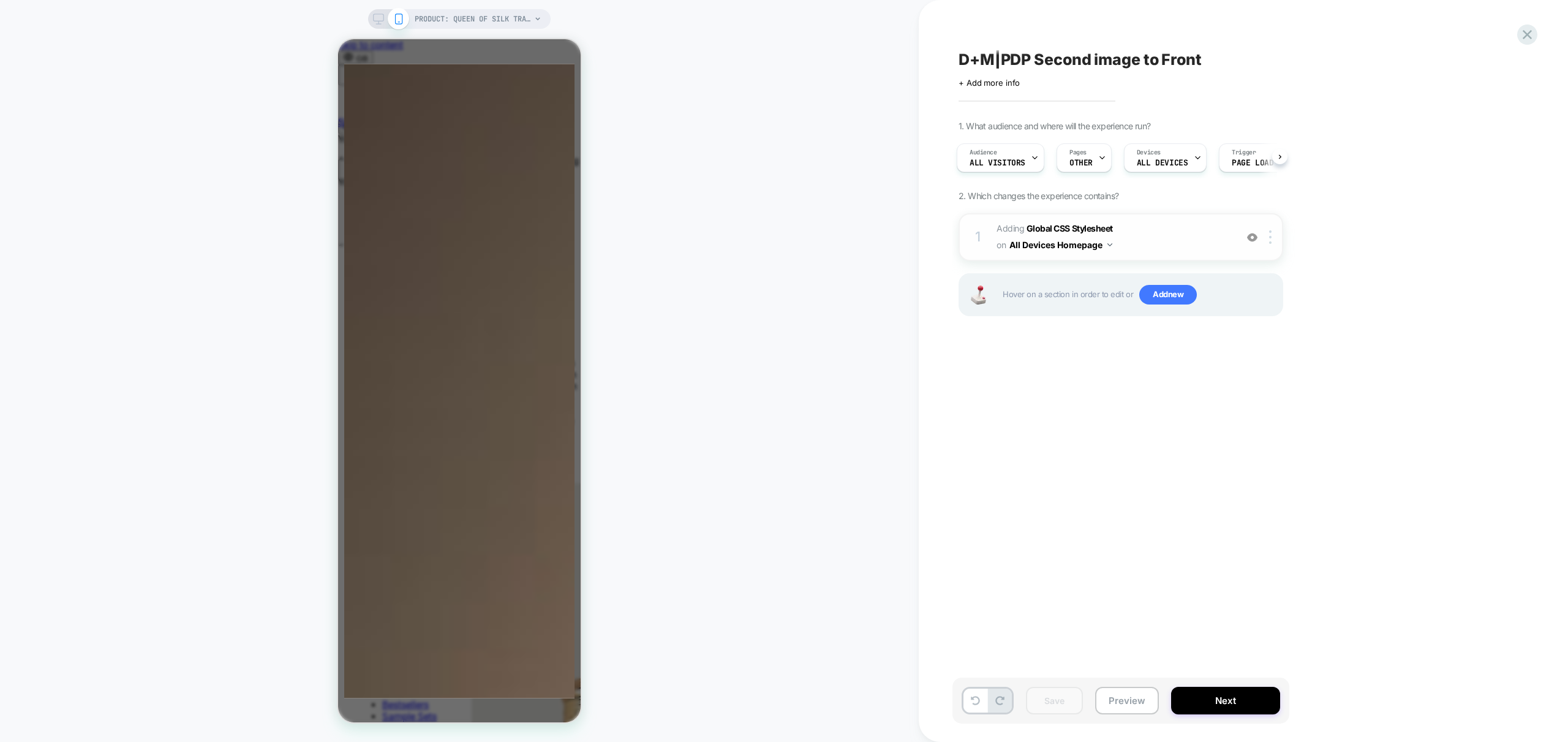
click at [1168, 240] on span "Adding Global CSS Stylesheet on All Devices Homepage" at bounding box center [1113, 237] width 234 height 33
click at [1165, 263] on div "1 Adding Global CSS Stylesheet on All Devices Homepage Target Mobile Delete Hov…" at bounding box center [1121, 280] width 325 height 134
click at [1166, 250] on span "Adding Global CSS Stylesheet on All Devices Homepage" at bounding box center [1113, 237] width 234 height 33
click at [1104, 245] on button "All Devices Homepage" at bounding box center [1061, 245] width 103 height 17
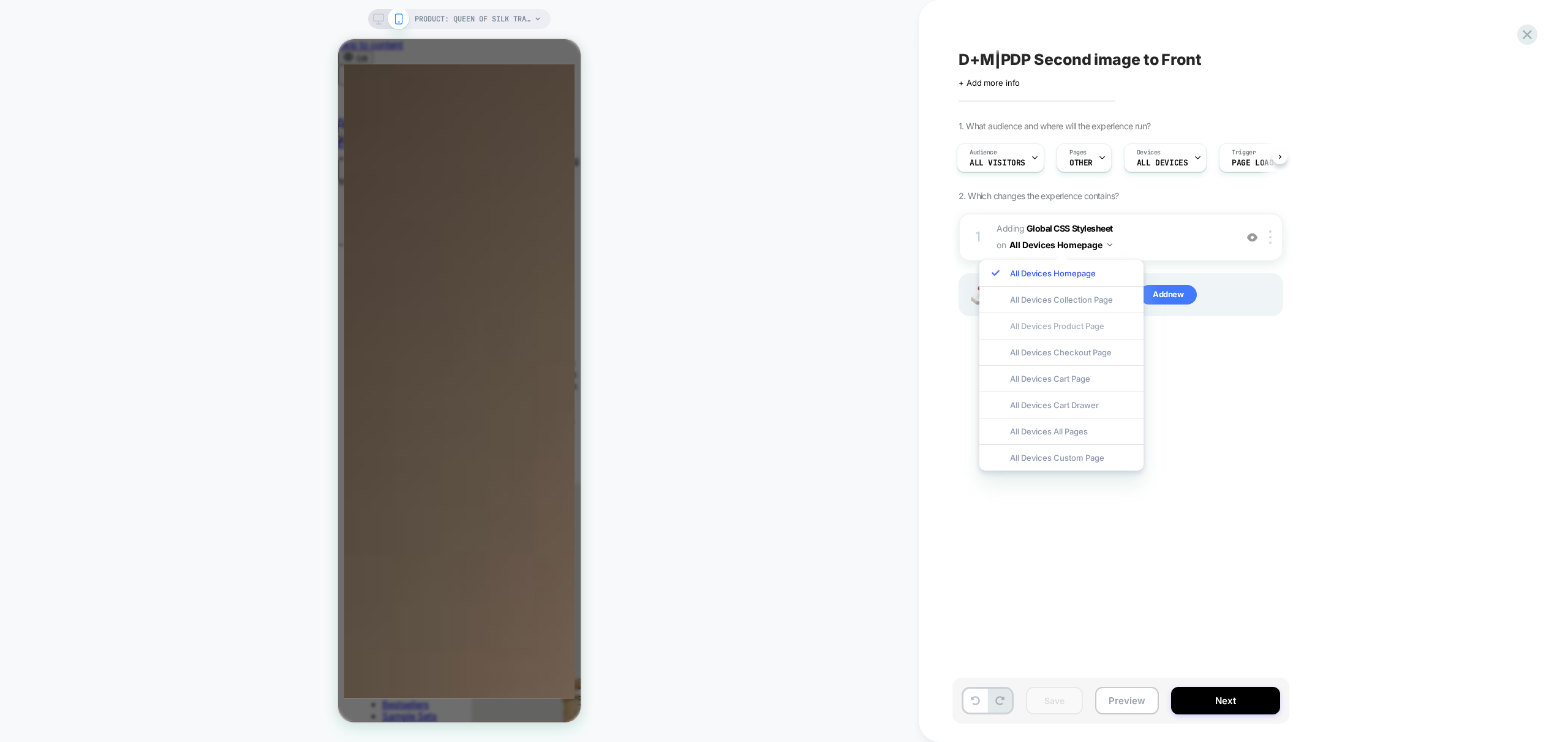
scroll to position [0, 387]
click at [1082, 327] on div "All Devices Product Page" at bounding box center [1061, 325] width 164 height 26
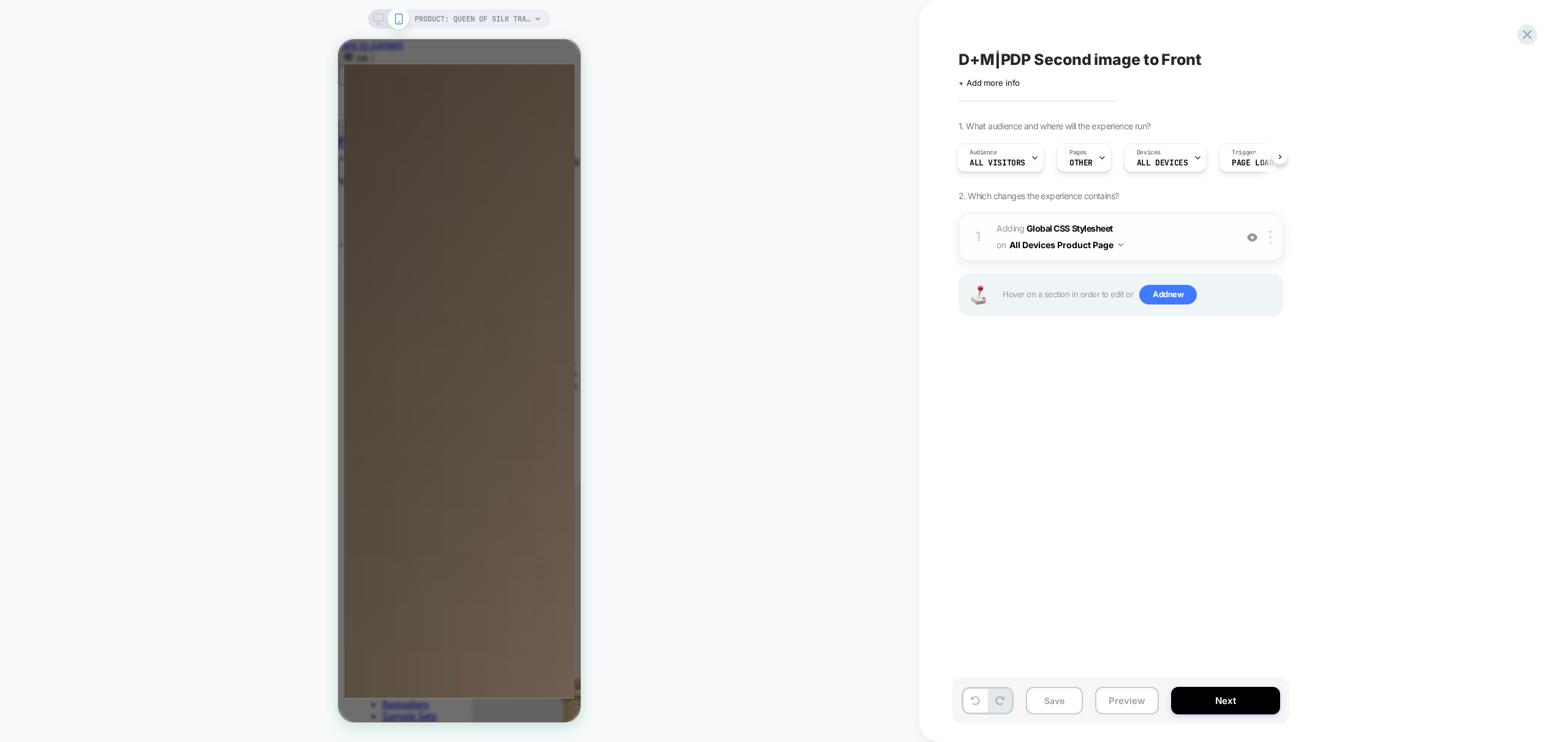
click at [1196, 242] on span "Adding Global CSS Stylesheet on All Devices Product Page" at bounding box center [1113, 237] width 234 height 33
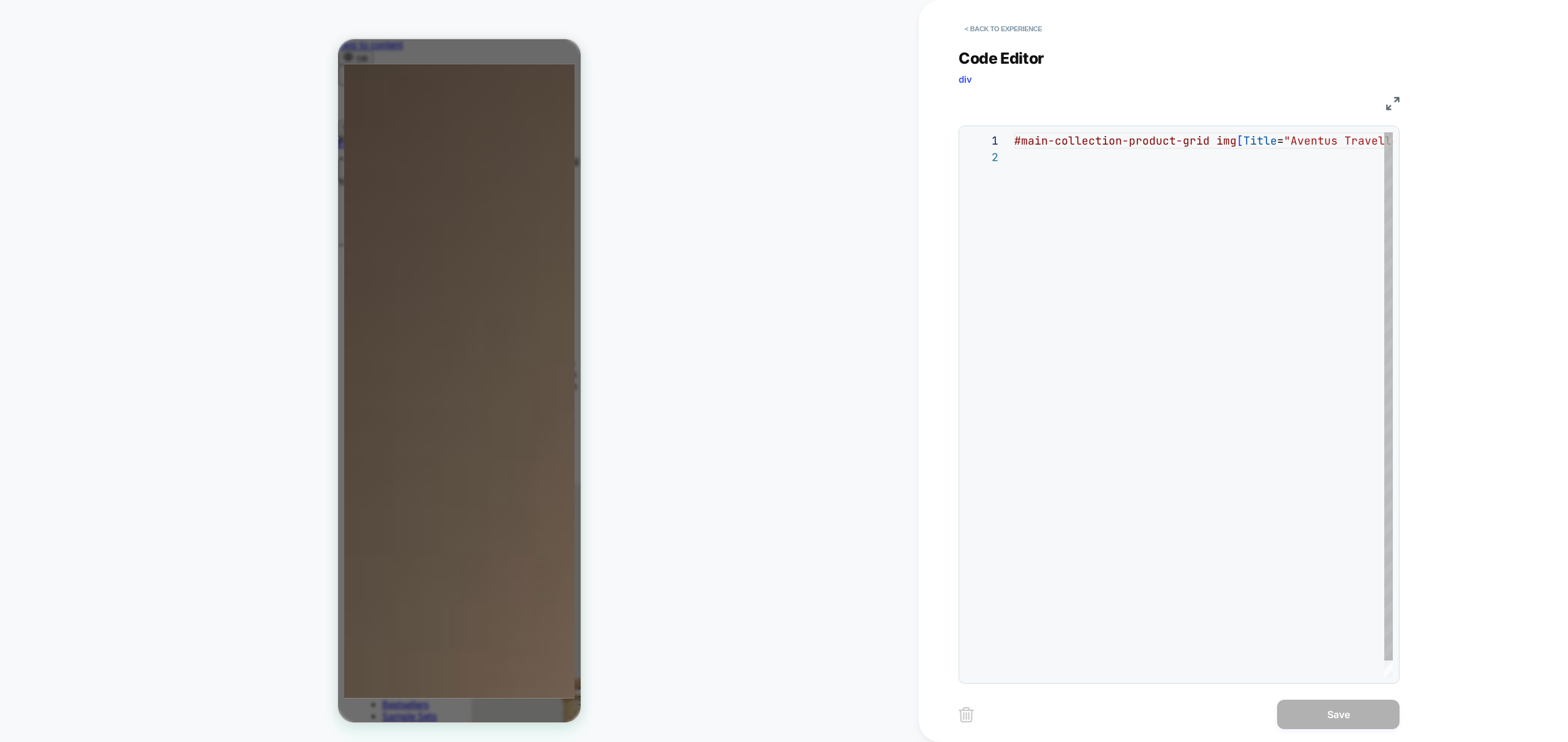
scroll to position [16, 0]
click at [1190, 195] on div "#main-collection-product-grid img [ Title = "Aventus Traveller" ] ;" at bounding box center [1233, 413] width 438 height 561
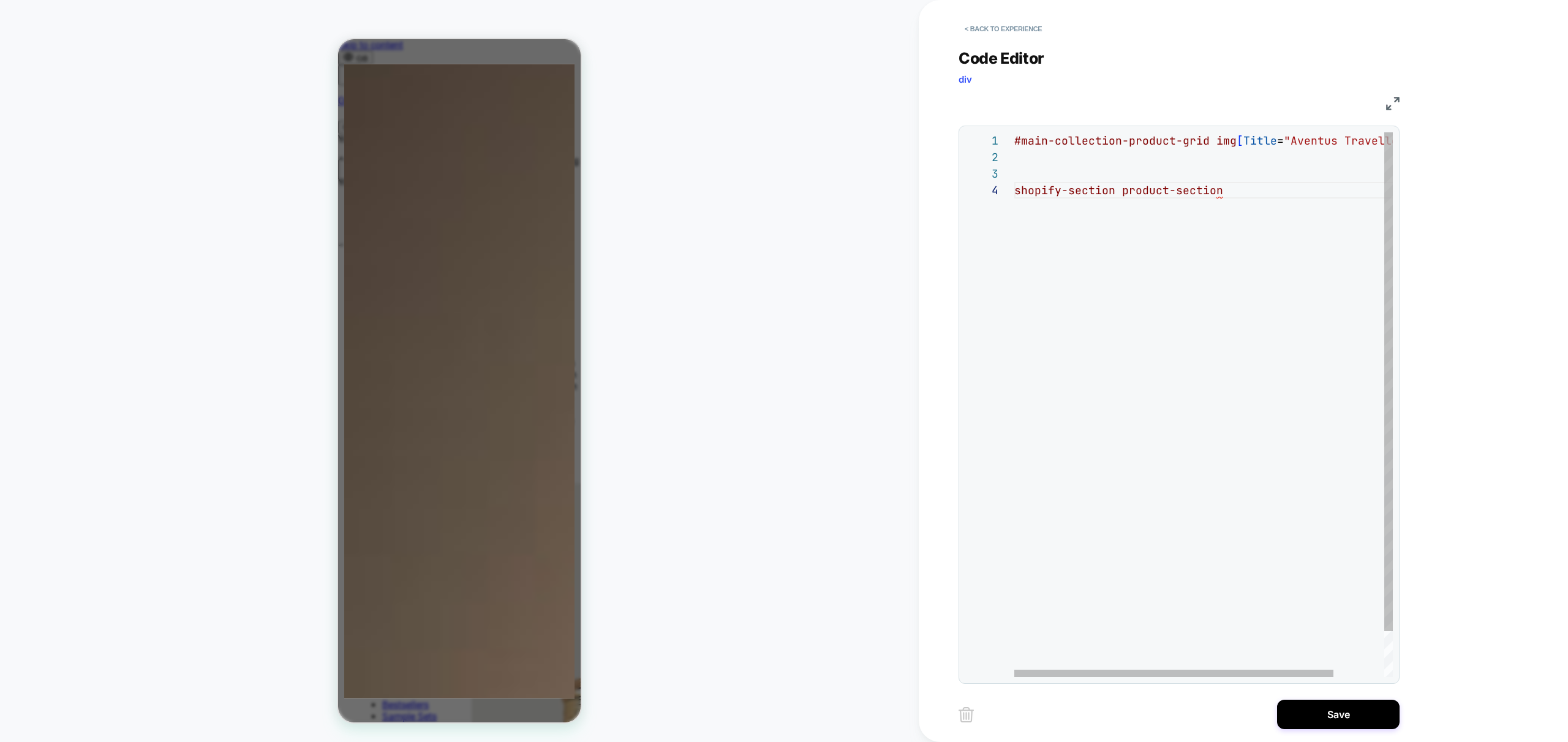
scroll to position [0, 0]
click at [1124, 193] on div "#main-collection-product-grid img [ Title = "Aventus Traveller" ] ; shopify-sec…" at bounding box center [1233, 429] width 438 height 594
click at [1118, 191] on div "#main-collection-product-grid img [ Title = "Aventus Traveller" ] ; shopify-sec…" at bounding box center [1233, 429] width 438 height 594
click at [1281, 284] on div "#main-collection-product-grid img [ Title = "Aventus Traveller" ] ; .shopify-se…" at bounding box center [1233, 421] width 438 height 578
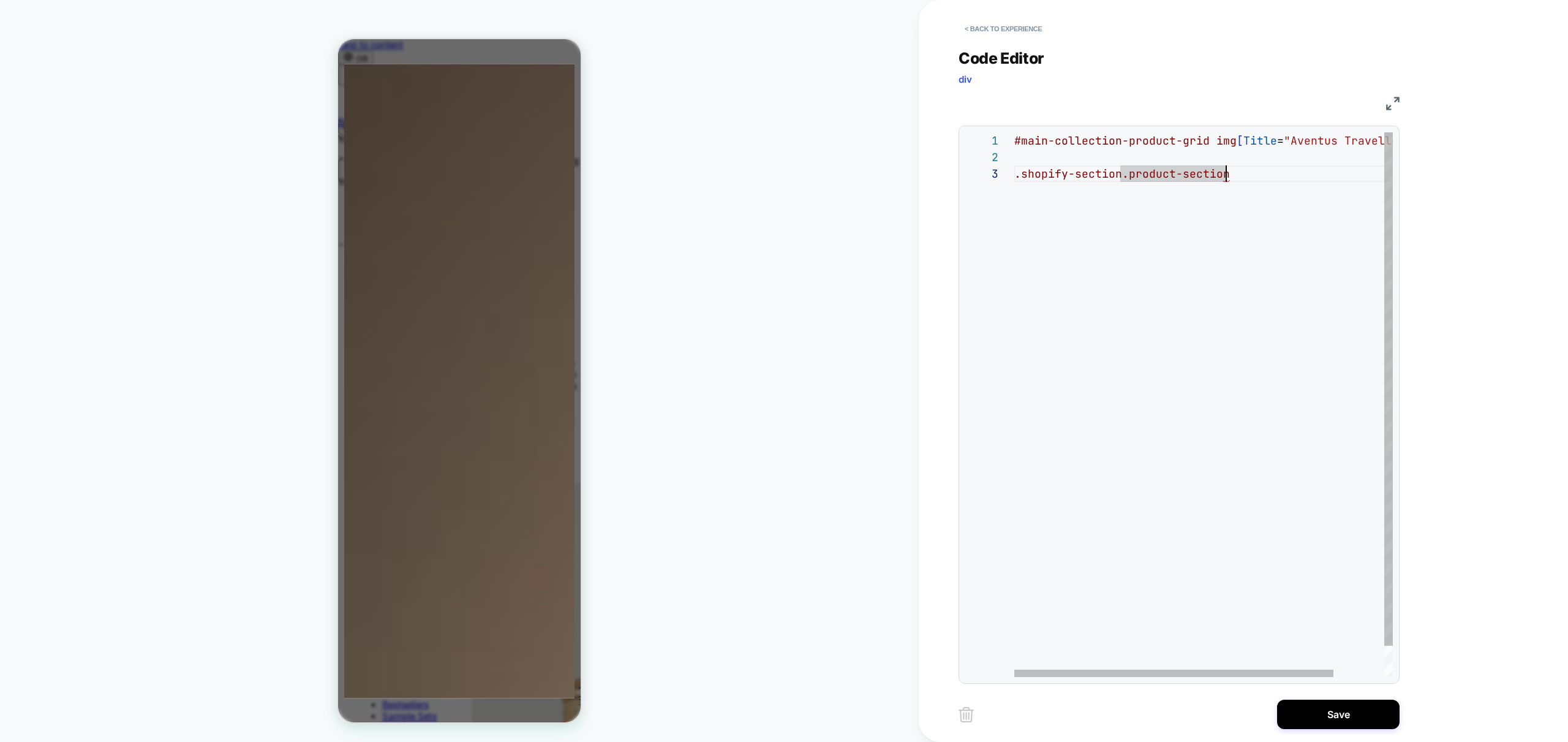
click at [1270, 177] on div "#main-collection-product-grid img [ Title = "Aventus Traveller" ] ; .shopify-se…" at bounding box center [1233, 421] width 438 height 578
click at [1219, 142] on div "#main-collection-product-grid img [ Title = "Aventus Traveller" ] ; .shopify-se…" at bounding box center [1115, 421] width 591 height 578
drag, startPoint x: 1363, startPoint y: 174, endPoint x: 821, endPoint y: 183, distance: 542.1
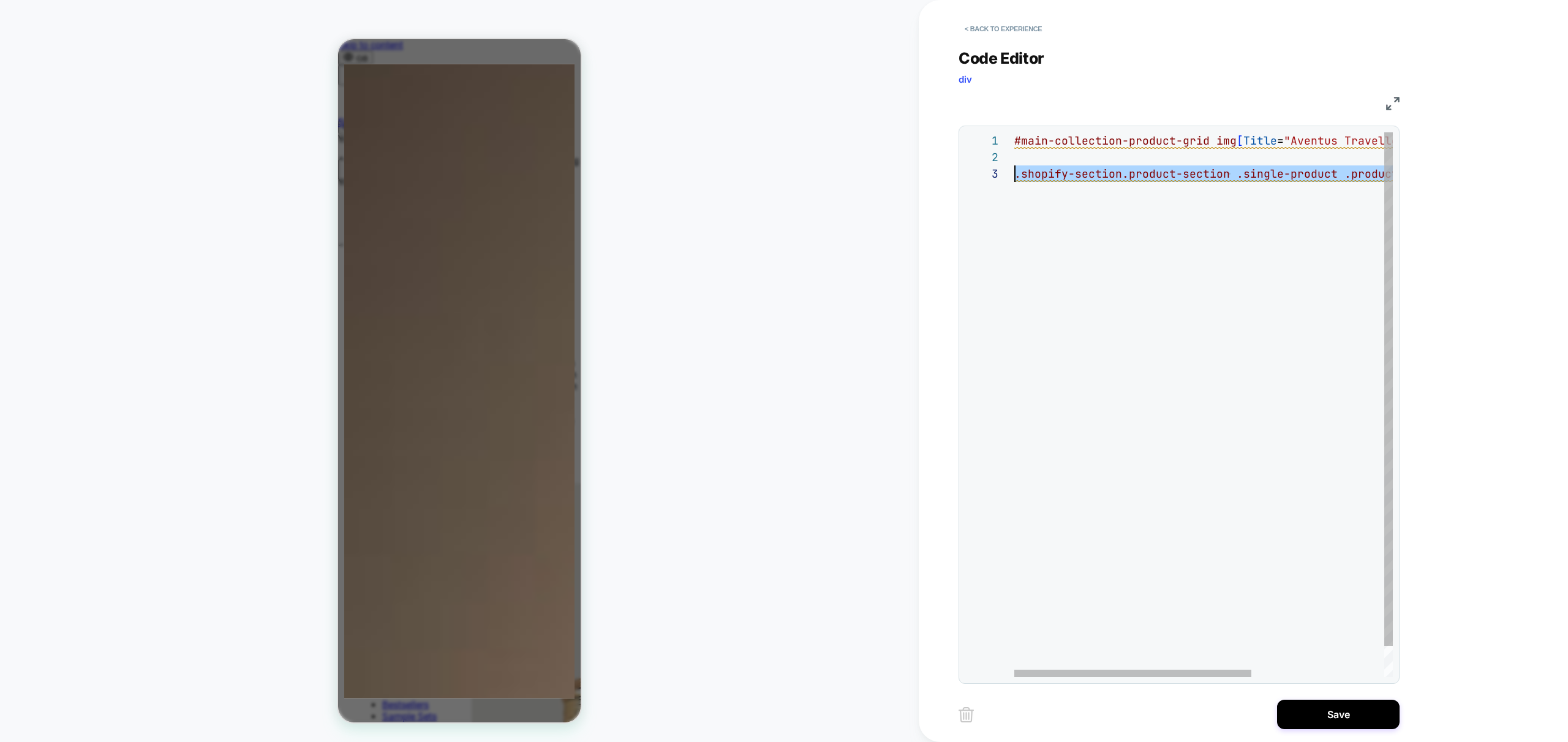
click at [1014, 183] on div "#main-collection-product-grid img [ Title = "Aventus Traveller" ] { } ; .shopif…" at bounding box center [1309, 421] width 591 height 578
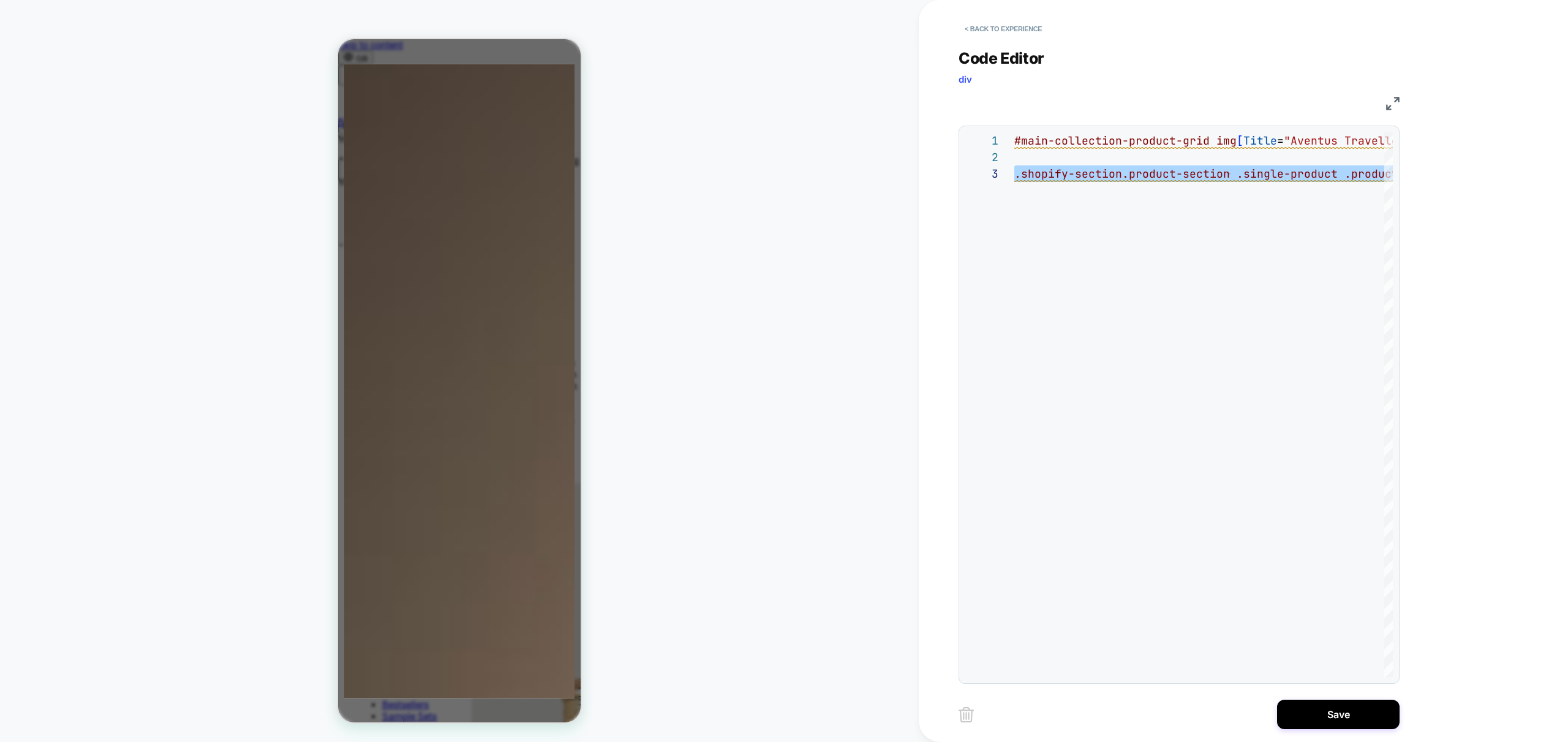
type textarea "**********"
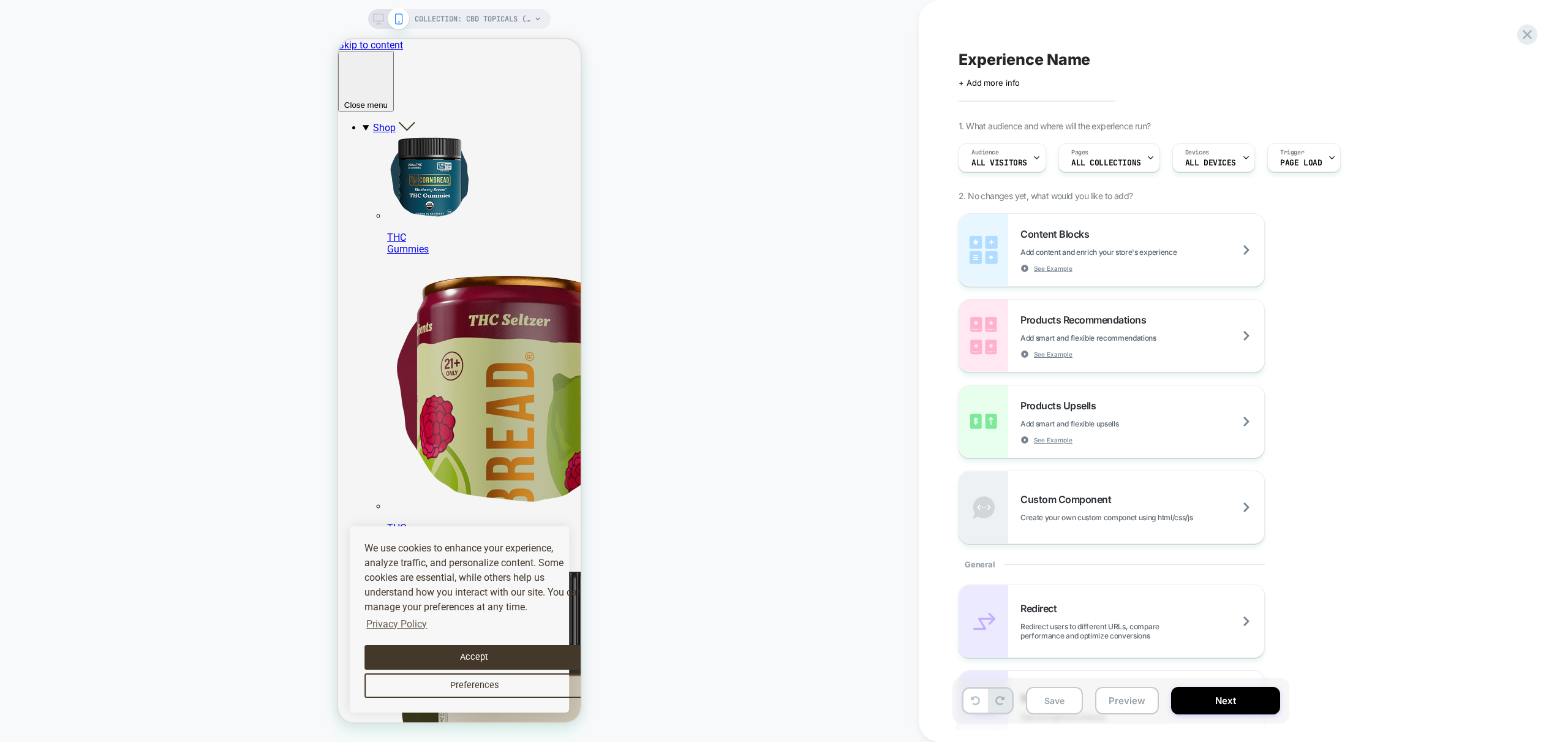
click at [812, 133] on div "COLLECTION: CBD Topicals (Category) COLLECTION: CBD Topicals (Category)" at bounding box center [459, 371] width 919 height 718
click at [1136, 690] on button "Preview" at bounding box center [1127, 701] width 64 height 27
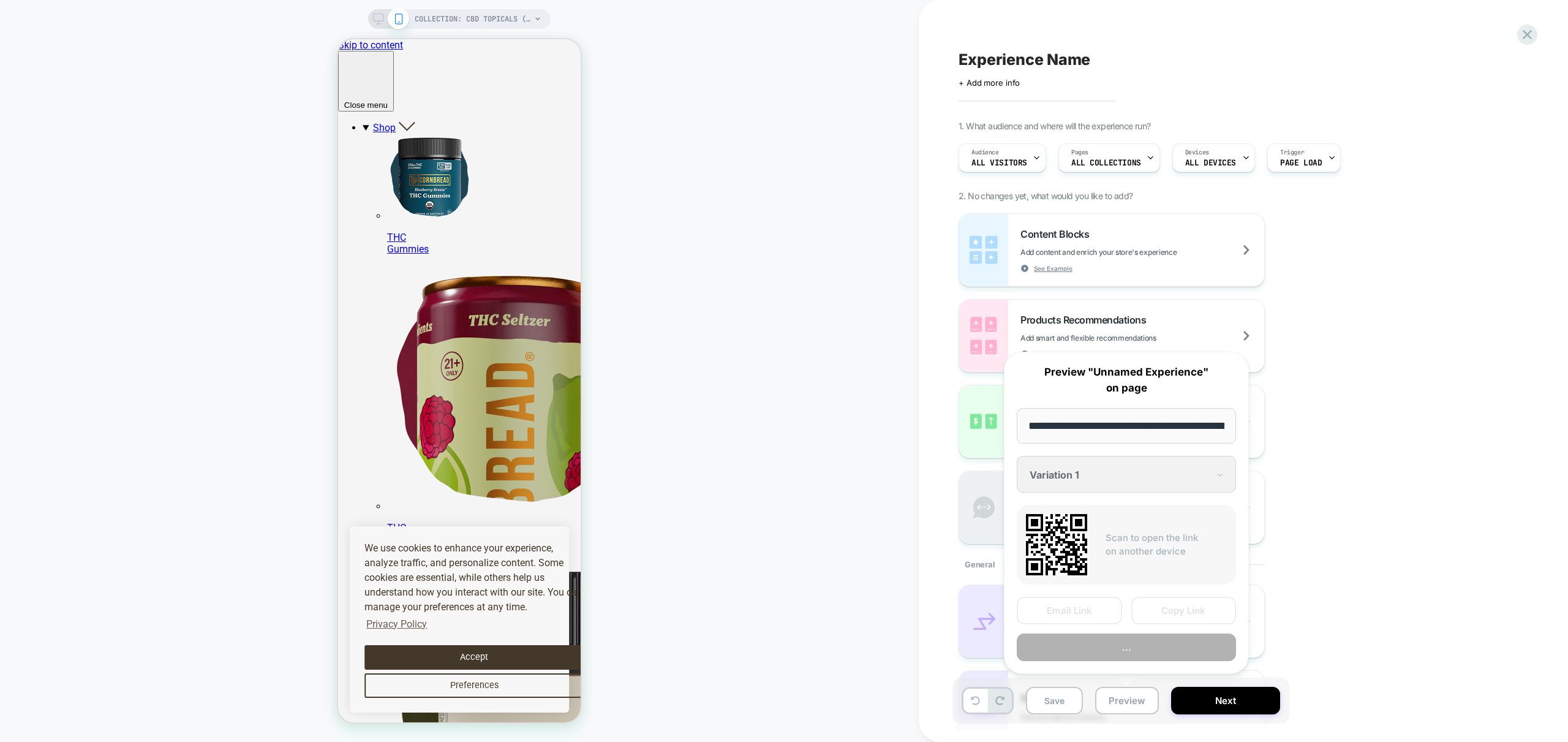
scroll to position [0, 177]
click at [1133, 648] on button "Preview" at bounding box center [1126, 648] width 219 height 27
